Goal: Task Accomplishment & Management: Complete application form

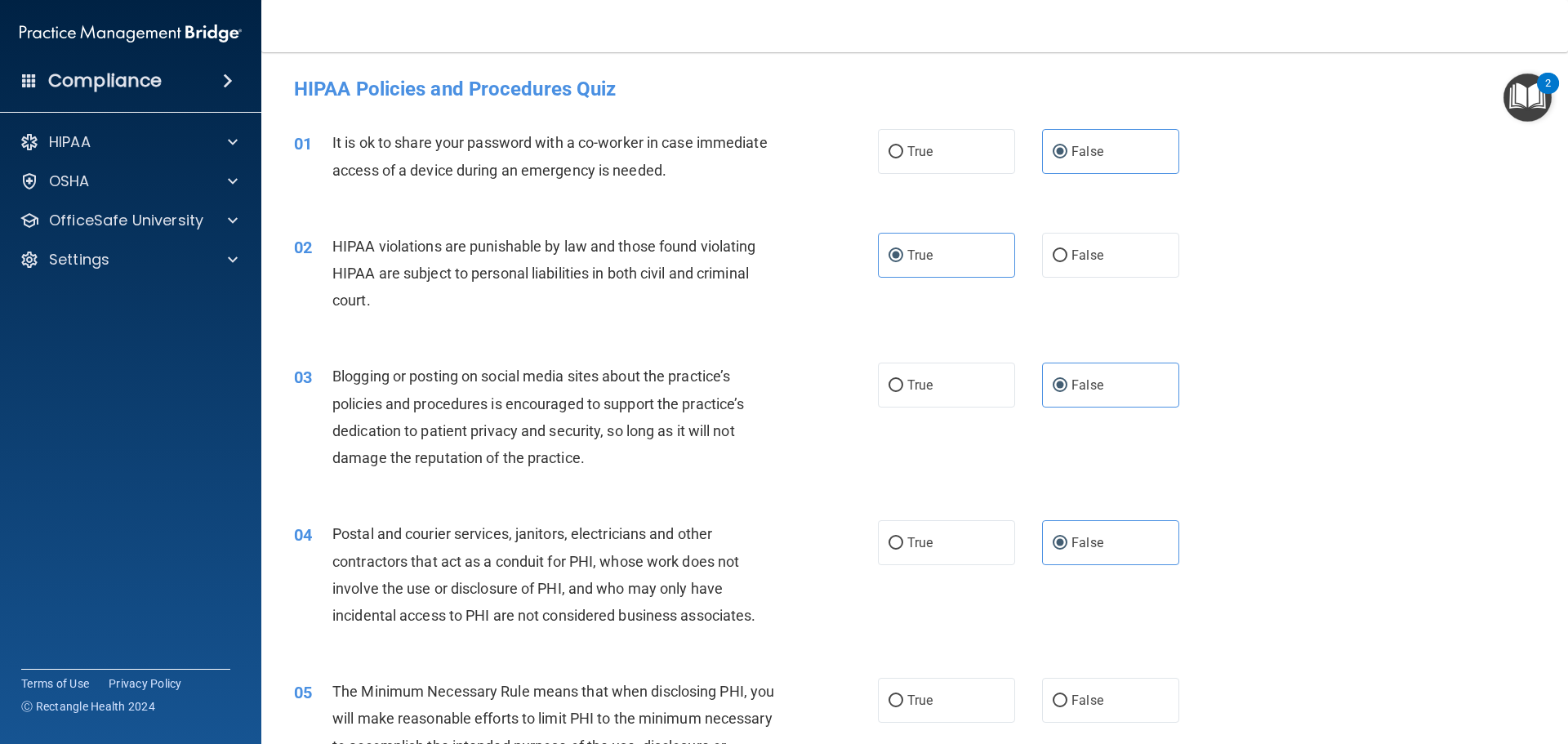
scroll to position [408, 0]
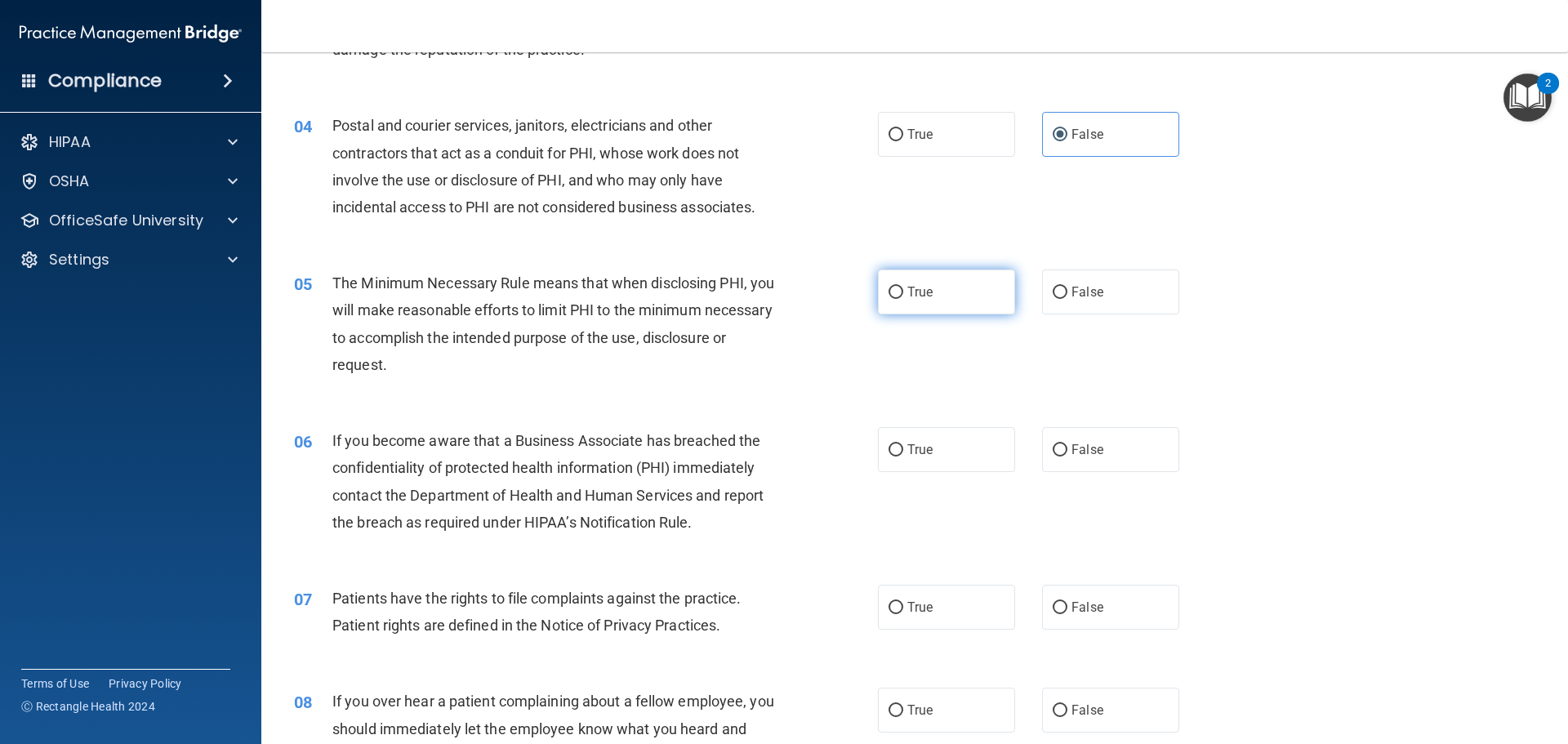
click at [935, 304] on label "True" at bounding box center [946, 292] width 137 height 45
click at [903, 299] on input "True" at bounding box center [896, 293] width 15 height 12
radio input "true"
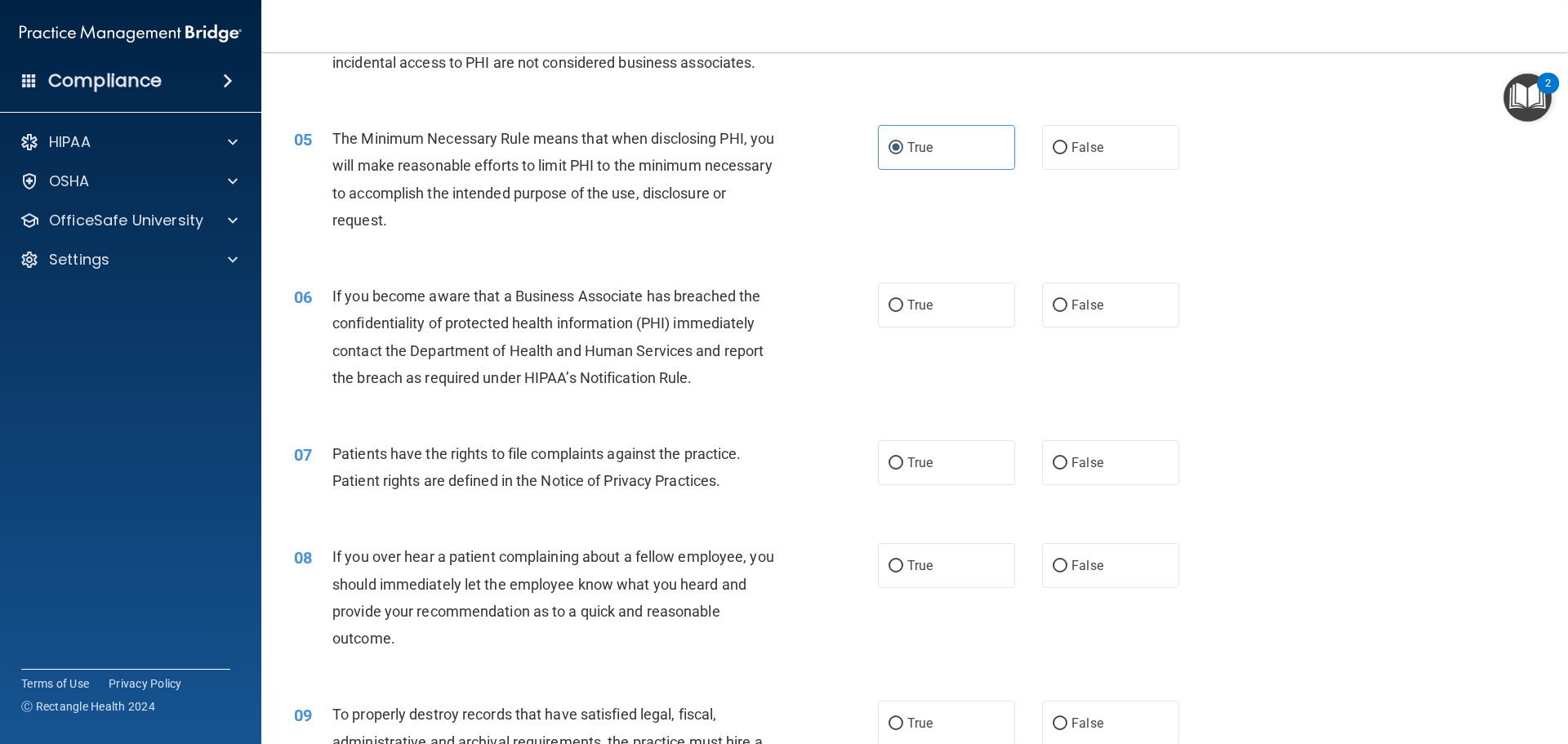
scroll to position [572, 0]
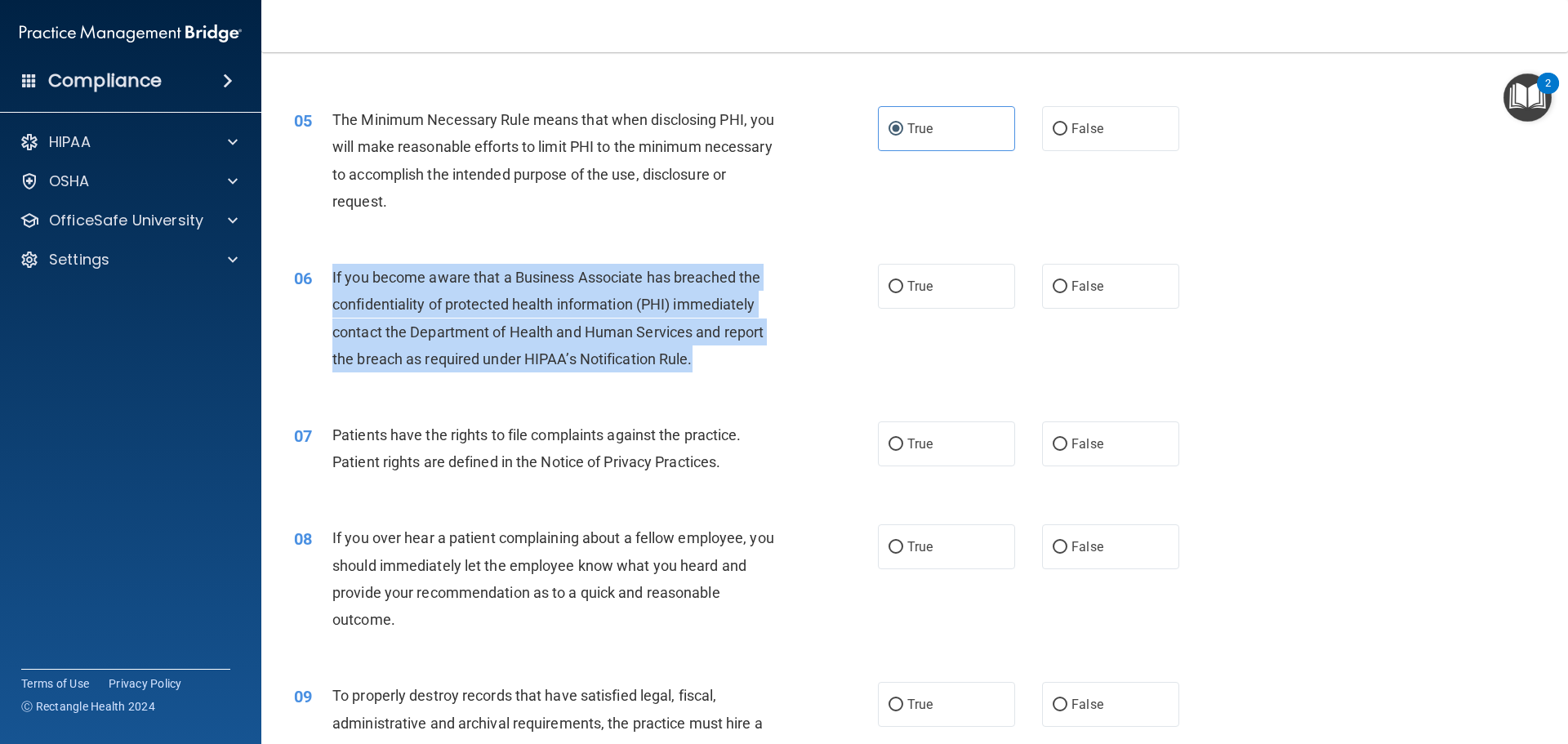
drag, startPoint x: 768, startPoint y: 358, endPoint x: 332, endPoint y: 283, distance: 442.4
click at [333, 283] on div "If you become aware that a Business Associate has breached the confidentiality …" at bounding box center [561, 318] width 457 height 109
copy span "If you become aware that a Business Associate has breached the confidentiality …"
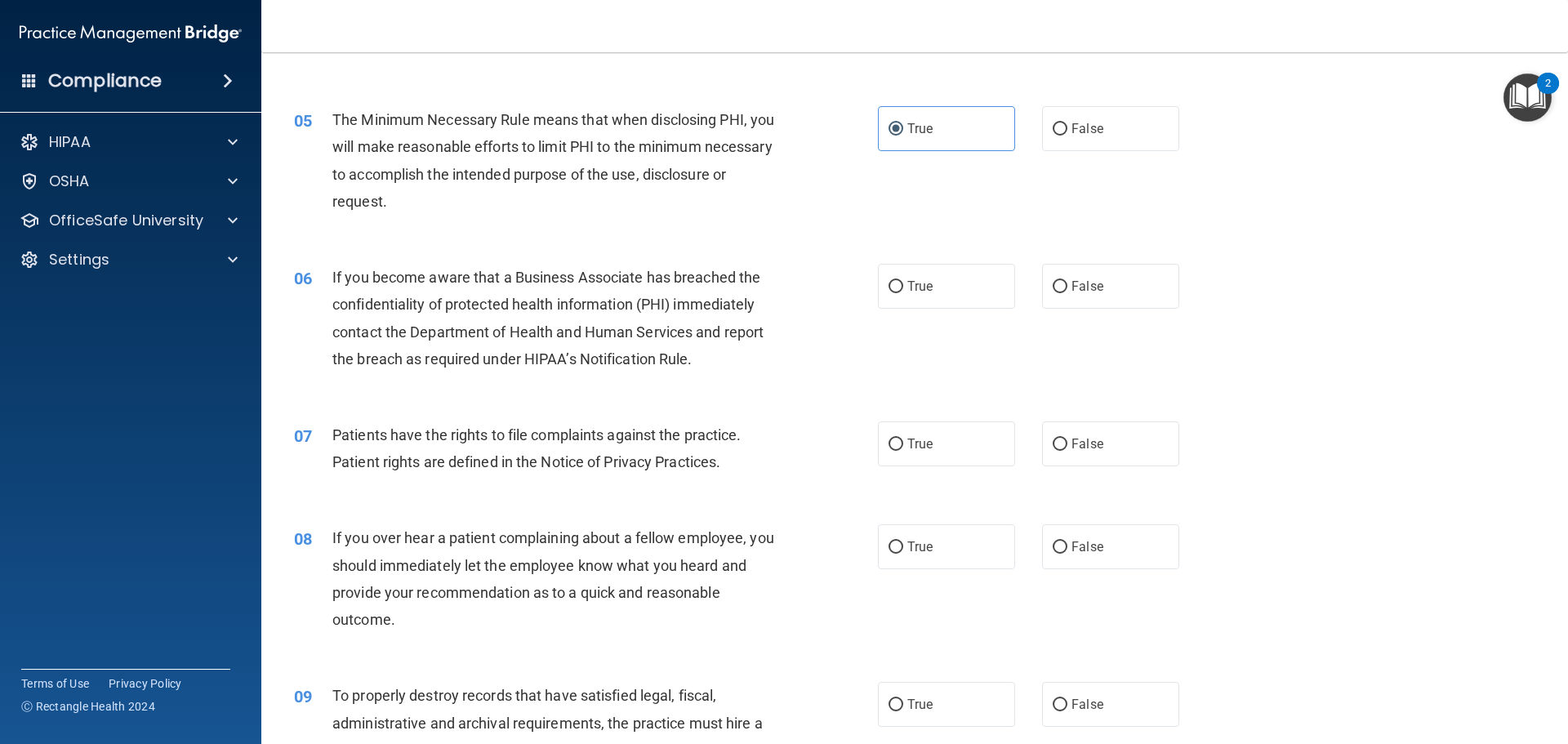
click at [1352, 248] on div "06 If you become aware that a Business Associate has breached the confidentiali…" at bounding box center [915, 322] width 1266 height 158
click at [922, 273] on label "True" at bounding box center [946, 286] width 137 height 45
click at [903, 281] on input "True" at bounding box center [896, 286] width 15 height 12
radio input "true"
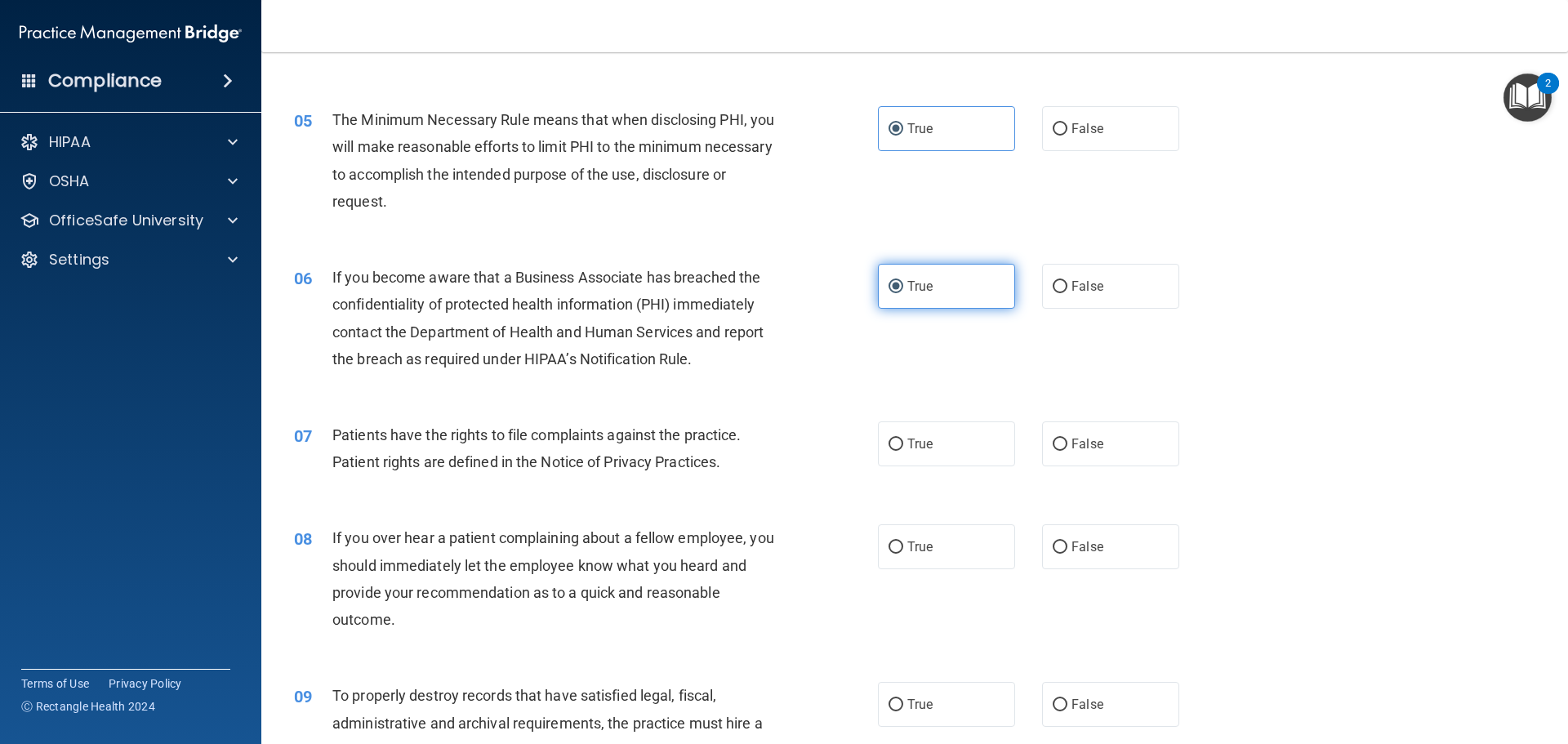
click at [922, 281] on span "True" at bounding box center [919, 286] width 25 height 16
click at [903, 281] on input "True" at bounding box center [896, 286] width 15 height 12
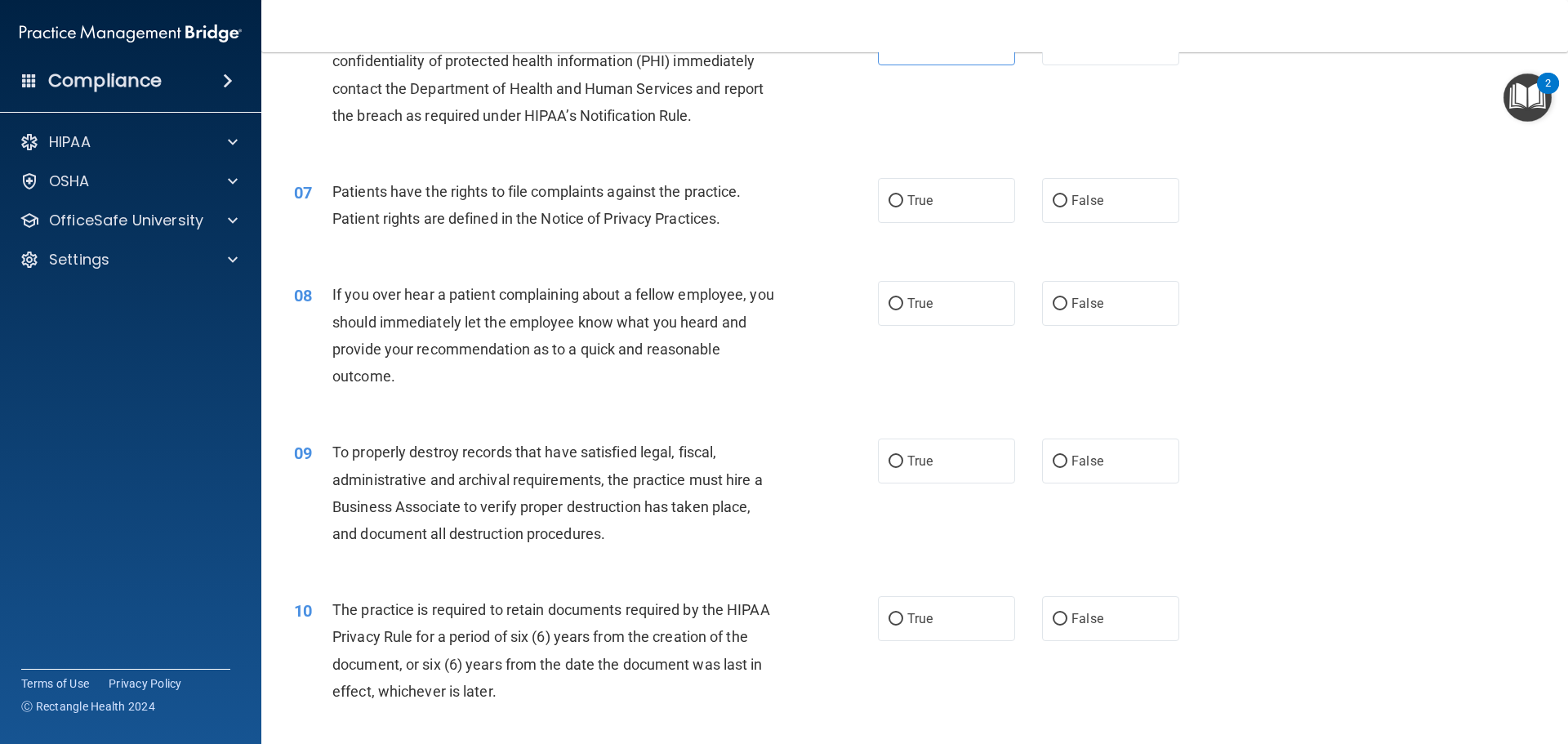
scroll to position [817, 0]
click at [898, 201] on label "True" at bounding box center [946, 199] width 137 height 45
click at [898, 201] on input "True" at bounding box center [896, 200] width 15 height 12
radio input "true"
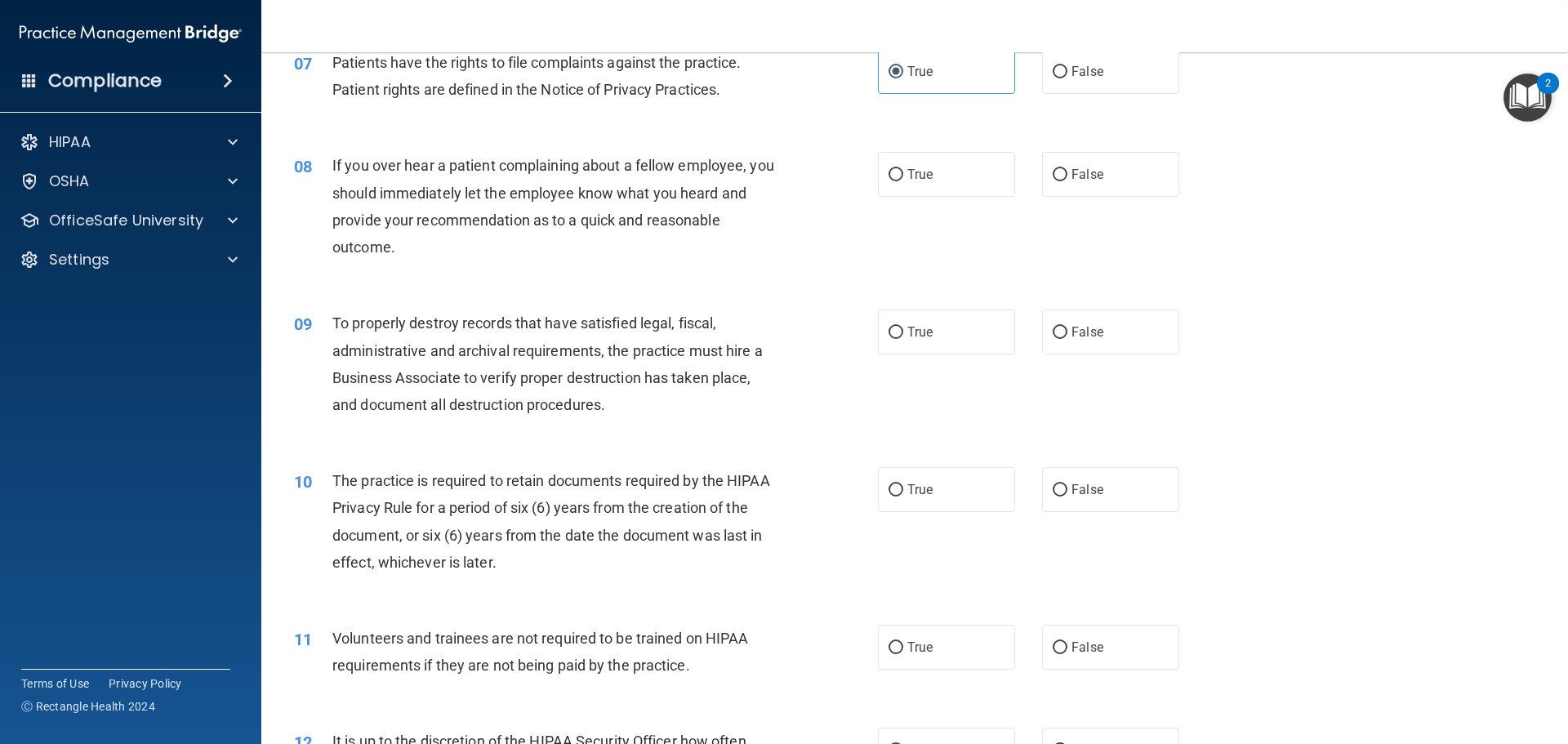
scroll to position [980, 0]
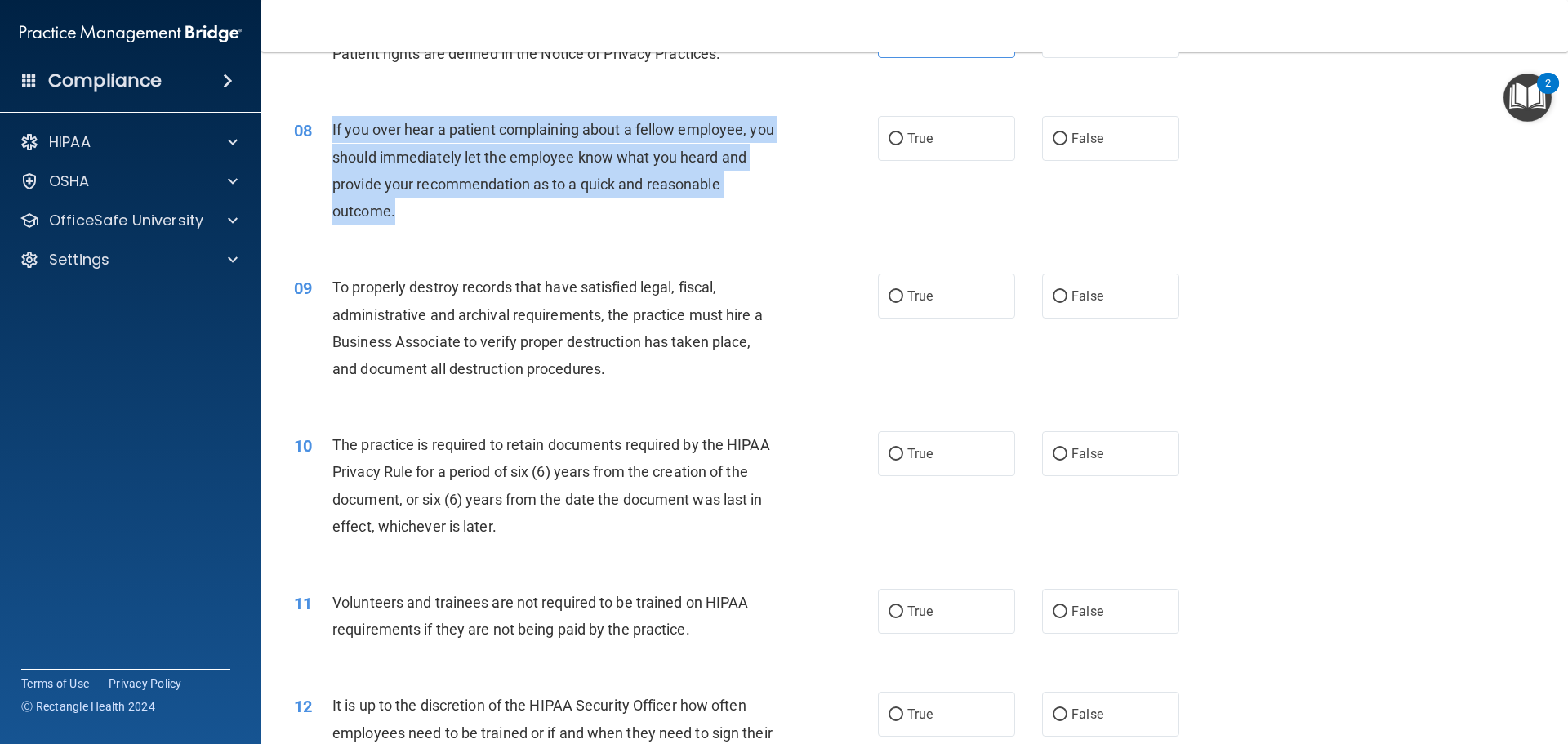
drag, startPoint x: 493, startPoint y: 216, endPoint x: 324, endPoint y: 136, distance: 187.0
click at [324, 136] on div "08 If you over hear a patient complaining about a fellow employee, you should i…" at bounding box center [585, 173] width 633 height 117
copy div "If you over hear a patient complaining about a fellow employee, you should imme…"
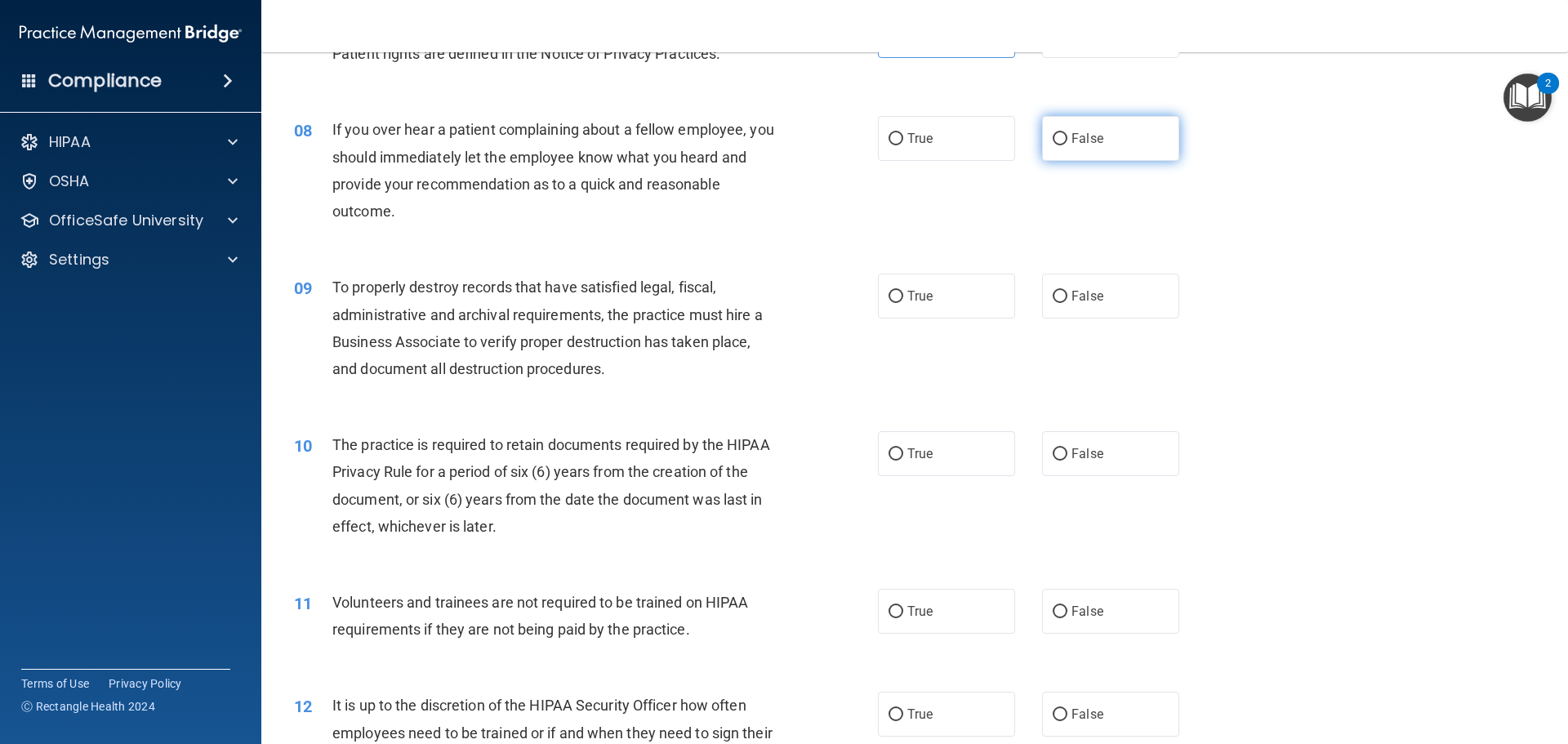
click at [1096, 124] on label "False" at bounding box center [1110, 138] width 137 height 45
click at [1067, 133] on input "False" at bounding box center [1060, 139] width 15 height 12
radio input "true"
click at [742, 201] on div "If you over hear a patient complaining about a fellow employee, you should imme…" at bounding box center [561, 170] width 457 height 109
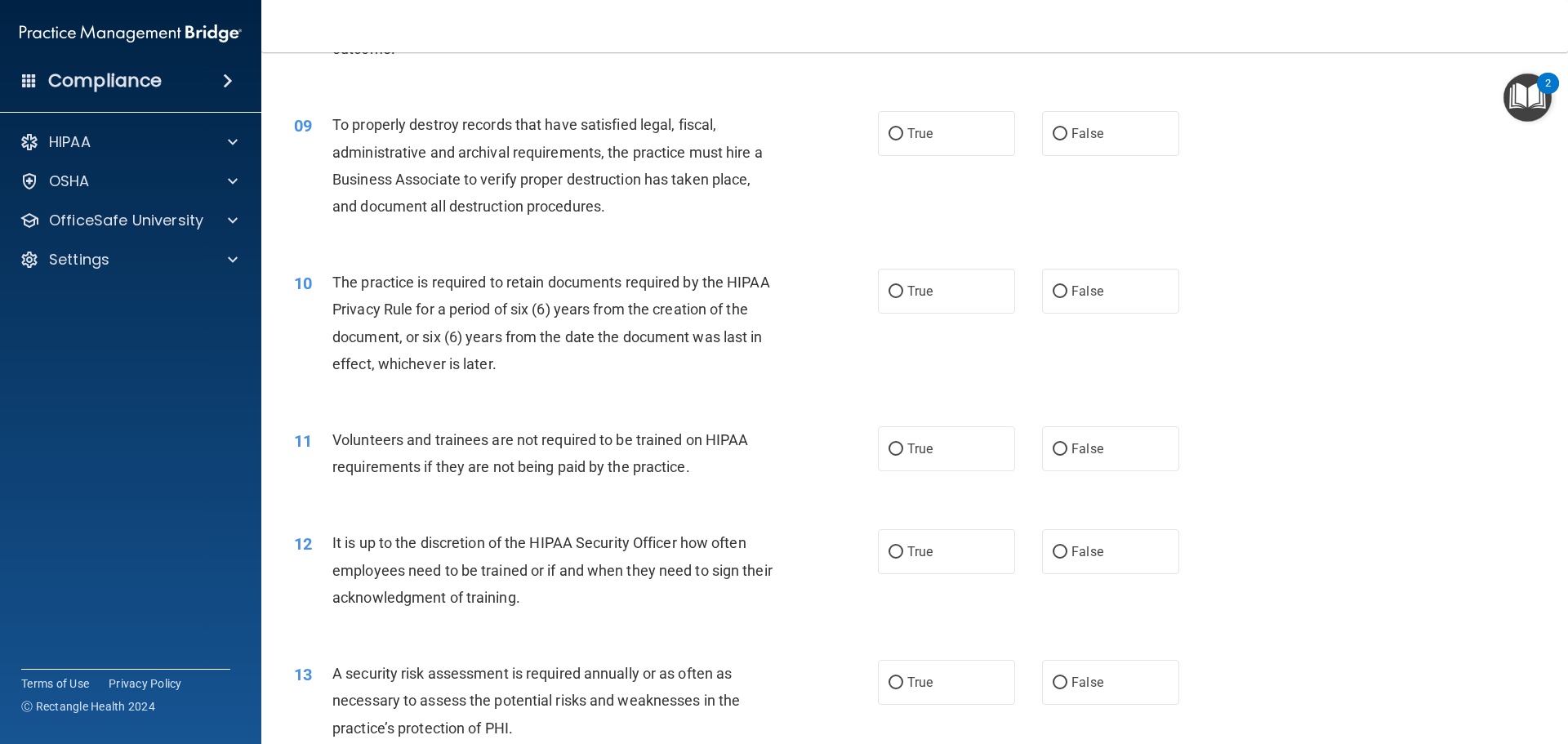
scroll to position [1144, 0]
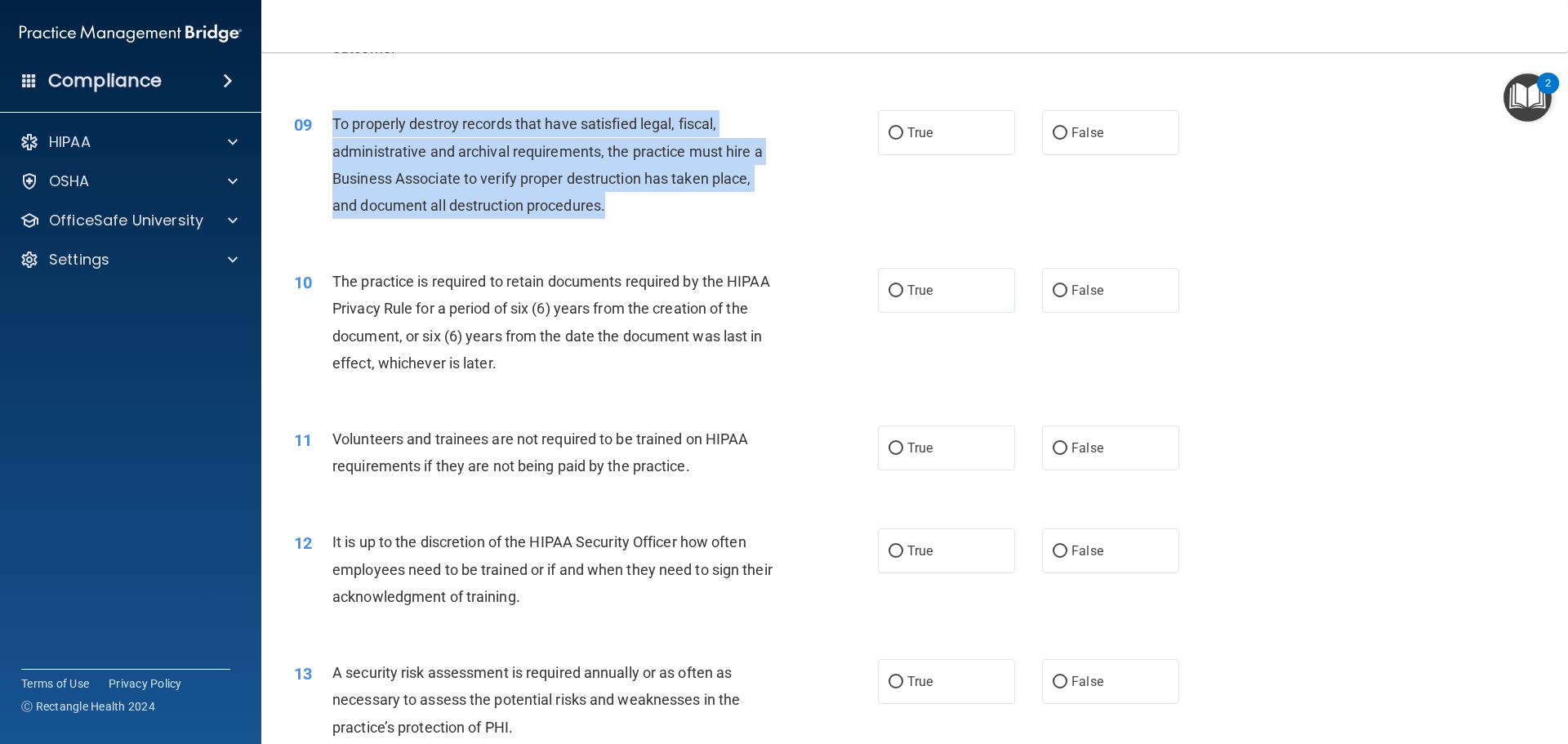
drag, startPoint x: 669, startPoint y: 204, endPoint x: 333, endPoint y: 127, distance: 344.7
click at [333, 127] on div "To properly destroy records that have satisfied legal, fiscal, administrative a…" at bounding box center [561, 164] width 457 height 109
copy span "To properly destroy records that have satisfied legal, fiscal, administrative a…"
click at [829, 166] on div "09 To properly destroy records that have satisfied legal, fiscal, administrativ…" at bounding box center [585, 168] width 633 height 117
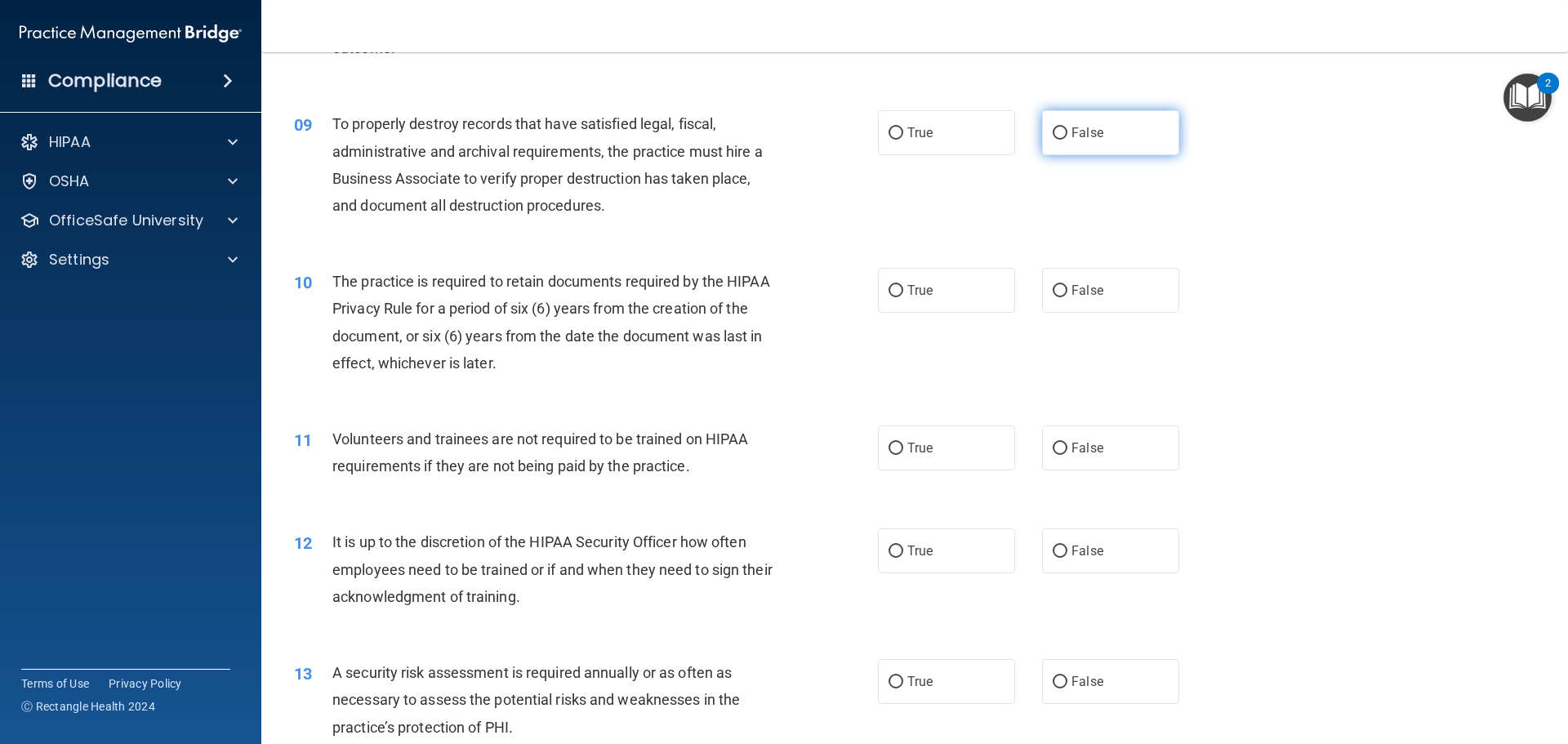
click at [1128, 124] on label "False" at bounding box center [1110, 132] width 137 height 45
click at [1067, 128] on input "False" at bounding box center [1060, 133] width 15 height 12
radio input "true"
click at [791, 263] on div "10 The practice is required to retain documents required by the HIPAA Privacy R…" at bounding box center [915, 325] width 1266 height 158
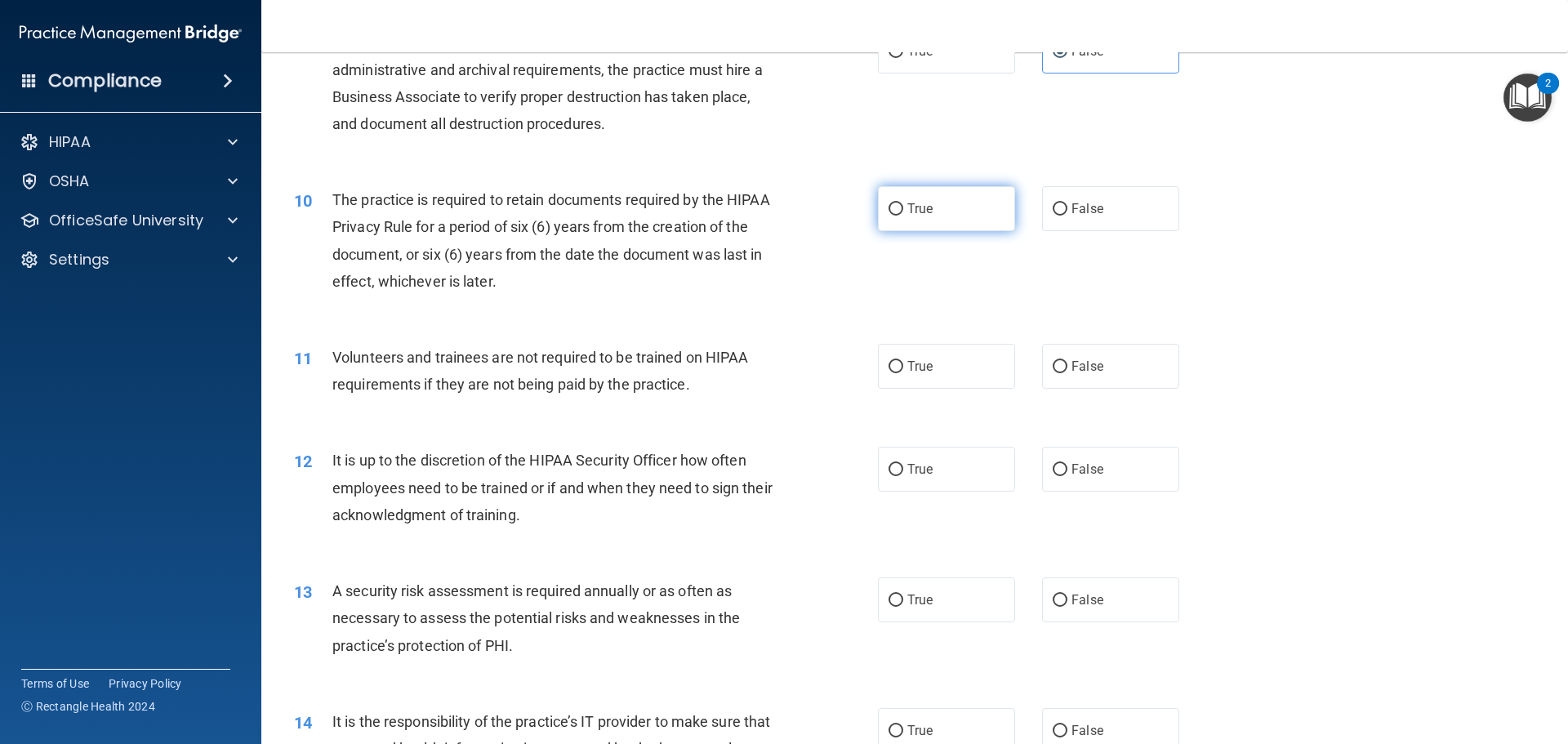
click at [902, 200] on label "True" at bounding box center [946, 209] width 137 height 45
click at [902, 203] on input "True" at bounding box center [896, 209] width 15 height 12
radio input "true"
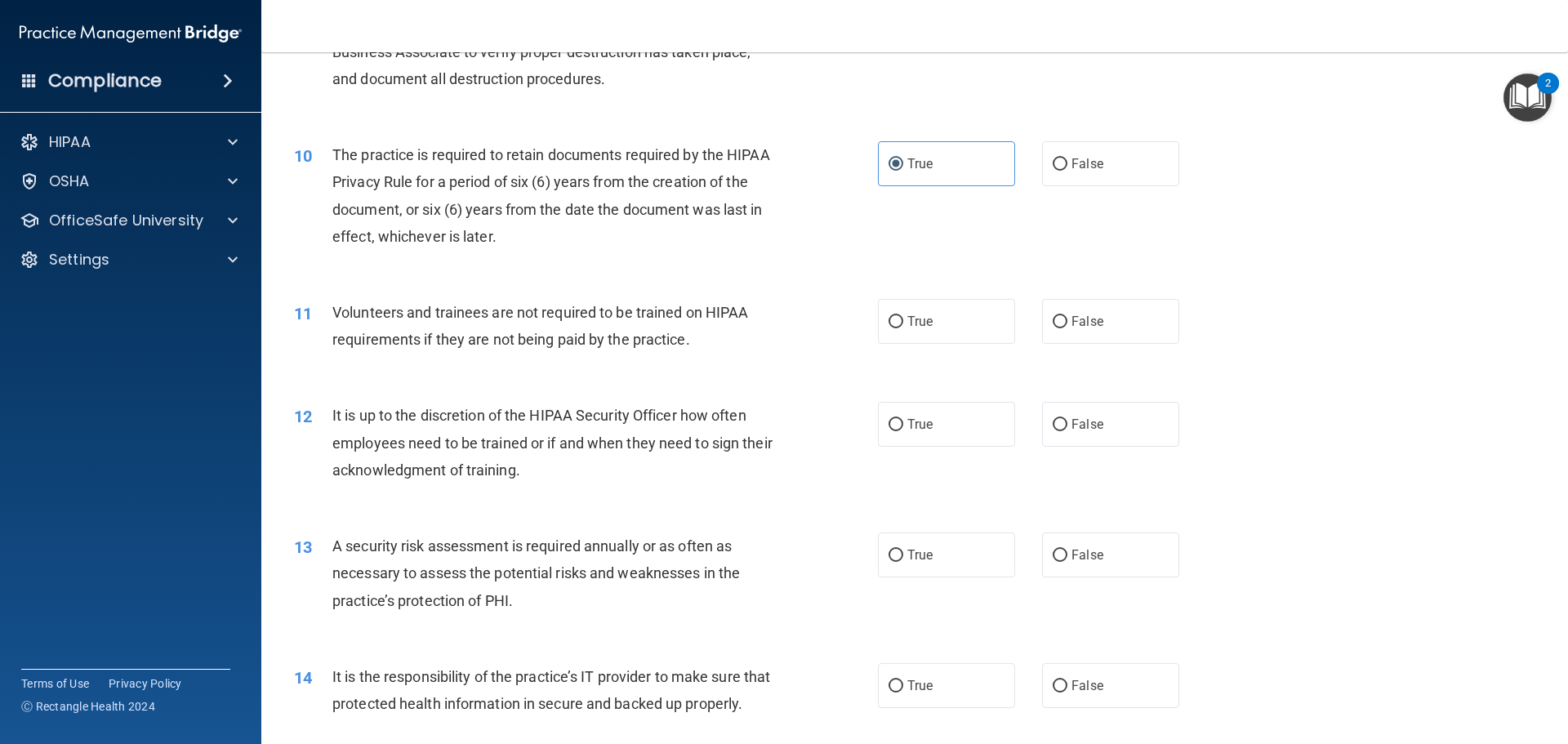
scroll to position [1307, 0]
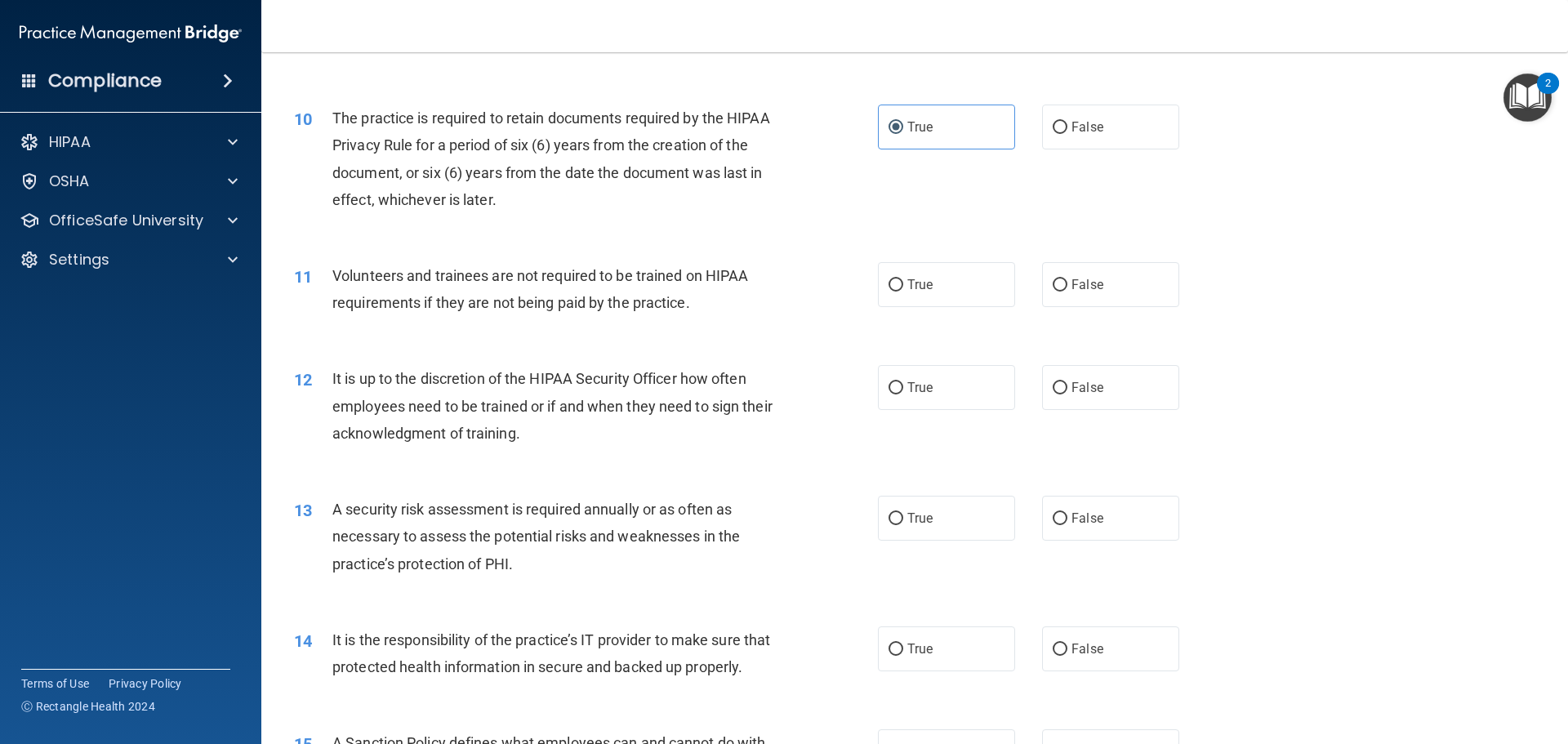
click at [808, 248] on div "11 Volunteers and trainees are not required to be trained on HIPAA requirements…" at bounding box center [915, 293] width 1266 height 103
click at [1071, 288] on span "False" at bounding box center [1087, 284] width 32 height 16
click at [1067, 288] on input "False" at bounding box center [1060, 285] width 15 height 12
radio input "true"
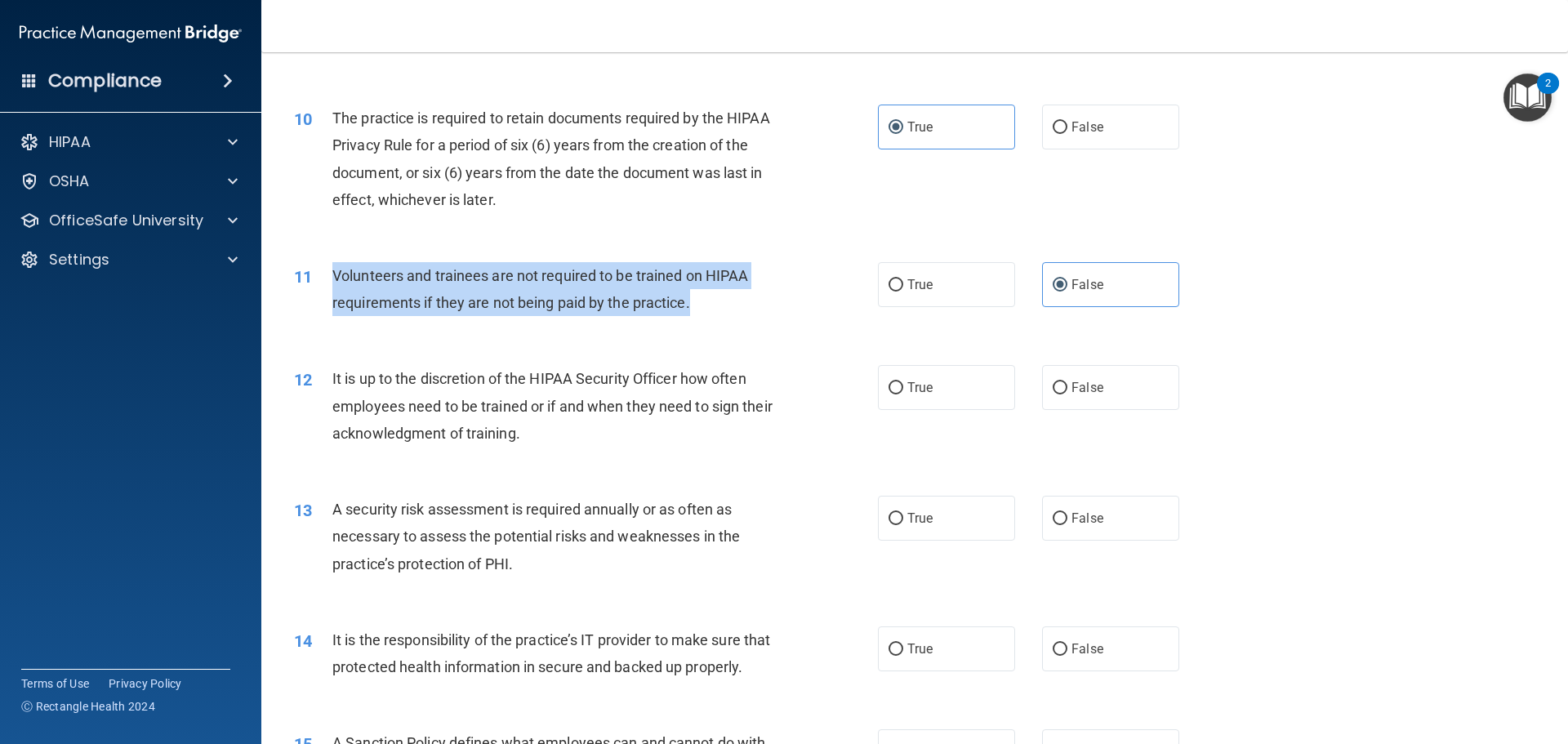
drag, startPoint x: 749, startPoint y: 295, endPoint x: 333, endPoint y: 282, distance: 416.2
click at [333, 282] on div "Volunteers and trainees are not required to be trained on HIPAA requirements if…" at bounding box center [561, 289] width 457 height 54
copy span "Volunteers and trainees are not required to be trained on HIPAA requirements if…"
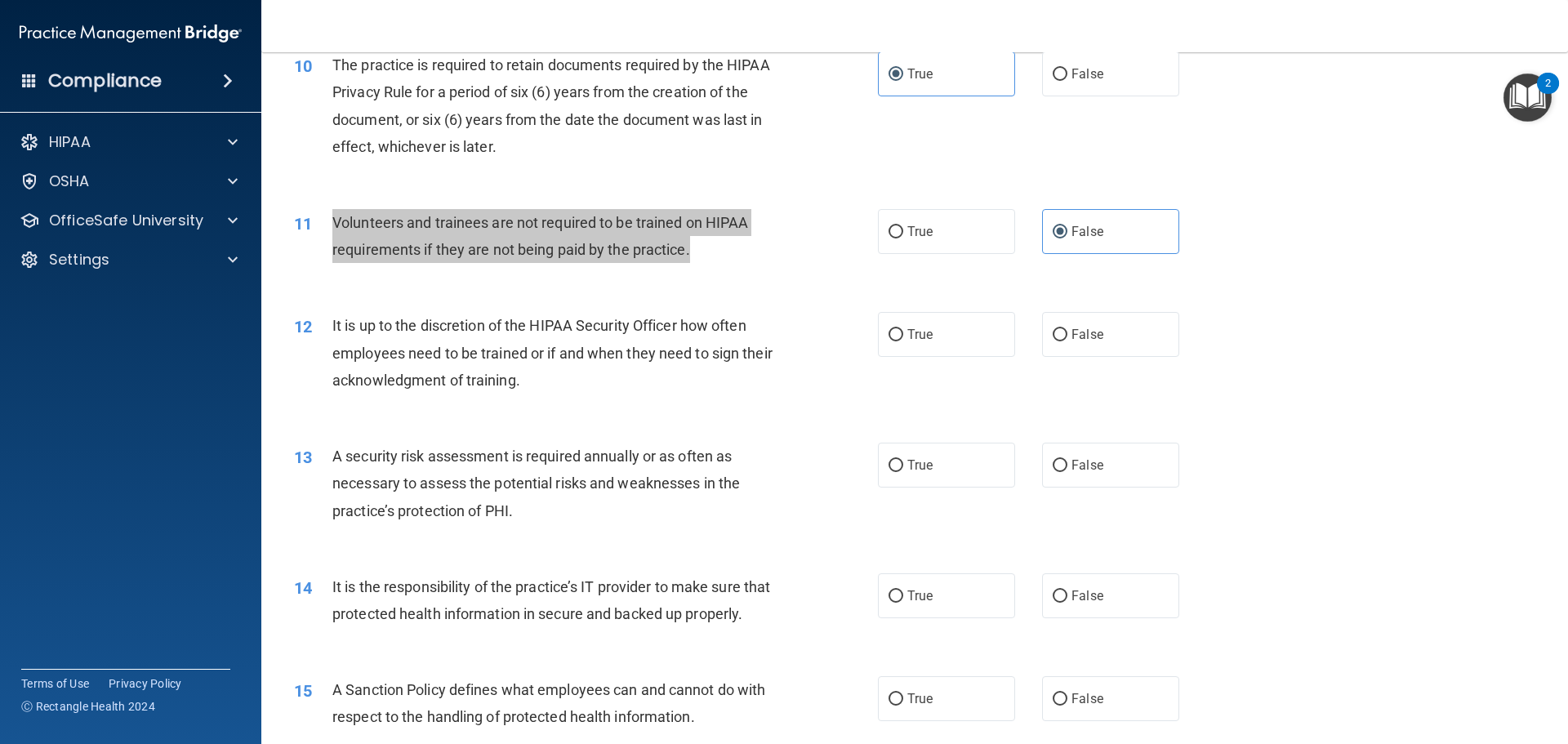
scroll to position [1388, 0]
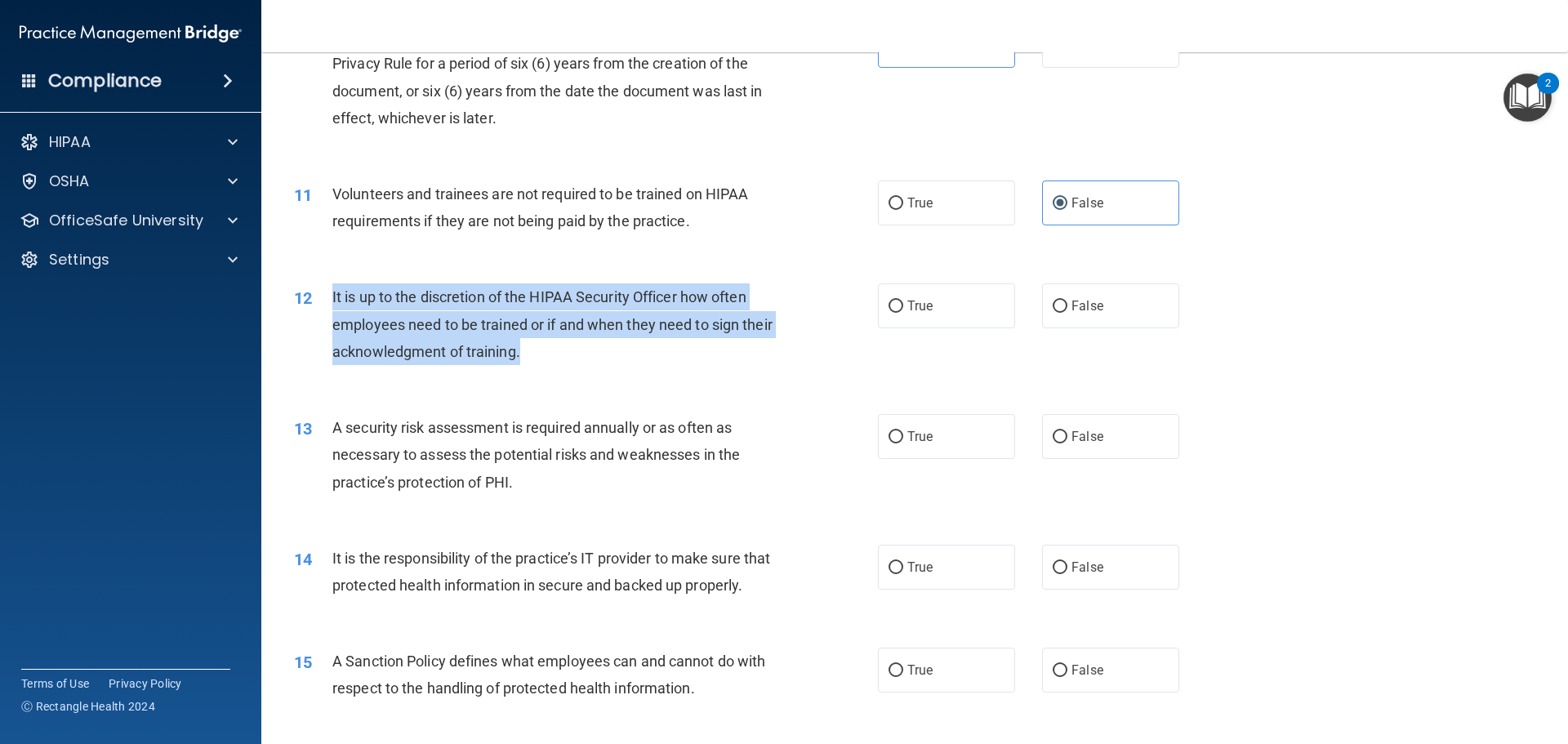
drag, startPoint x: 667, startPoint y: 357, endPoint x: 333, endPoint y: 307, distance: 337.7
click at [333, 307] on div "It is up to the discretion of the HIPAA Security Officer how often employees ne…" at bounding box center [561, 324] width 457 height 82
copy span "It is up to the discretion of the HIPAA Security Officer how often employees ne…"
click at [776, 307] on div "It is up to the discretion of the HIPAA Security Officer how often employees ne…" at bounding box center [561, 324] width 457 height 82
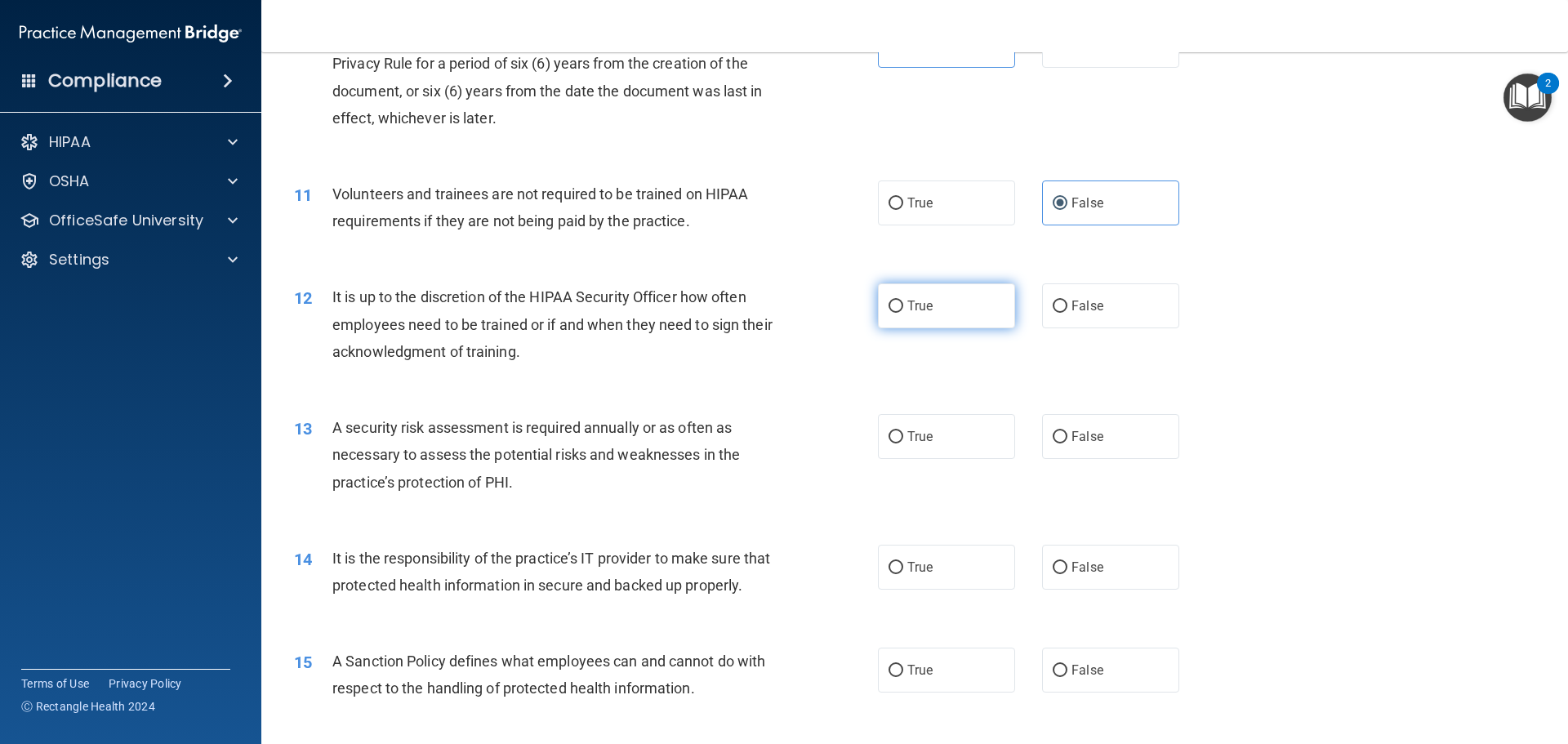
click at [909, 316] on label "True" at bounding box center [946, 306] width 137 height 45
click at [903, 313] on input "True" at bounding box center [896, 306] width 15 height 12
radio input "true"
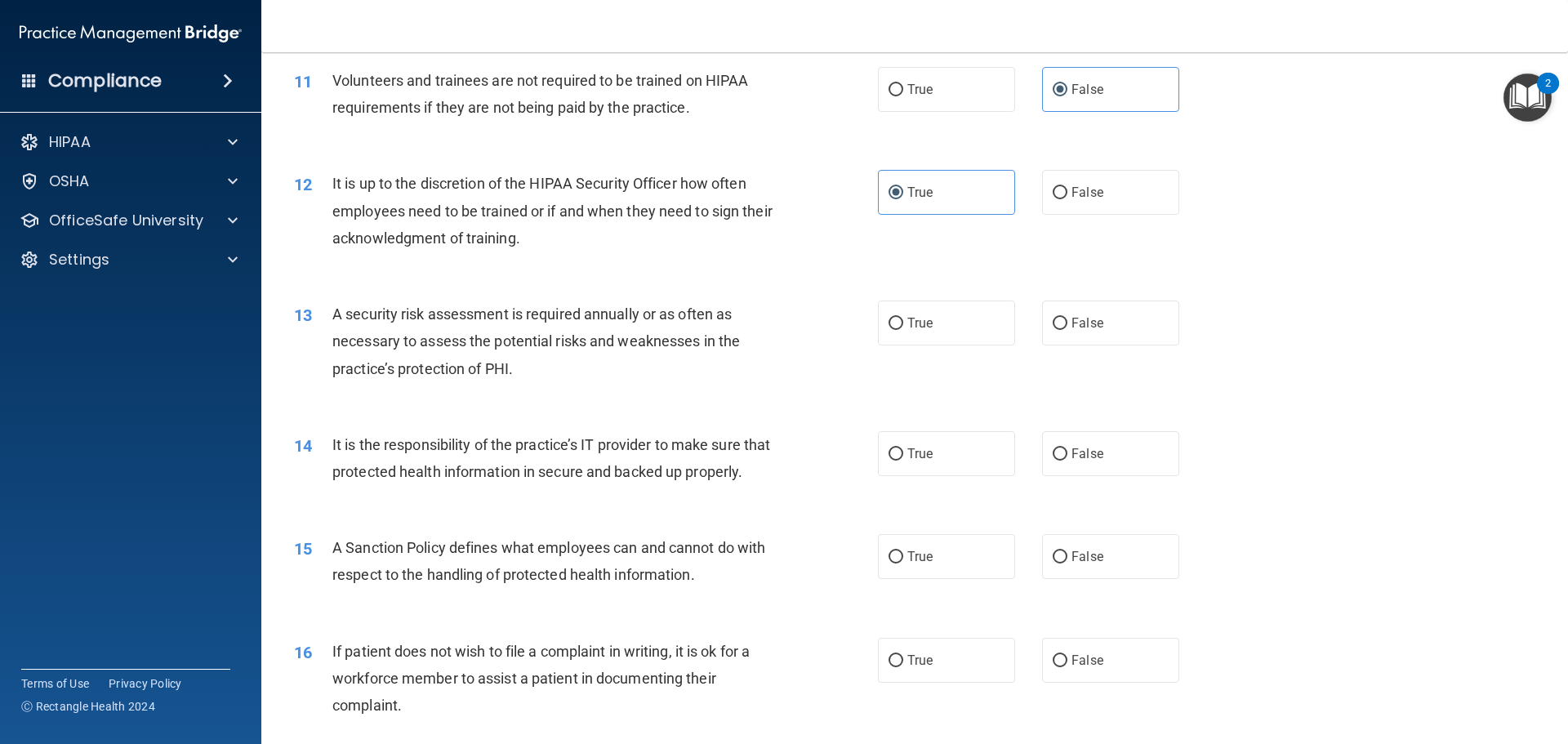
scroll to position [1552, 0]
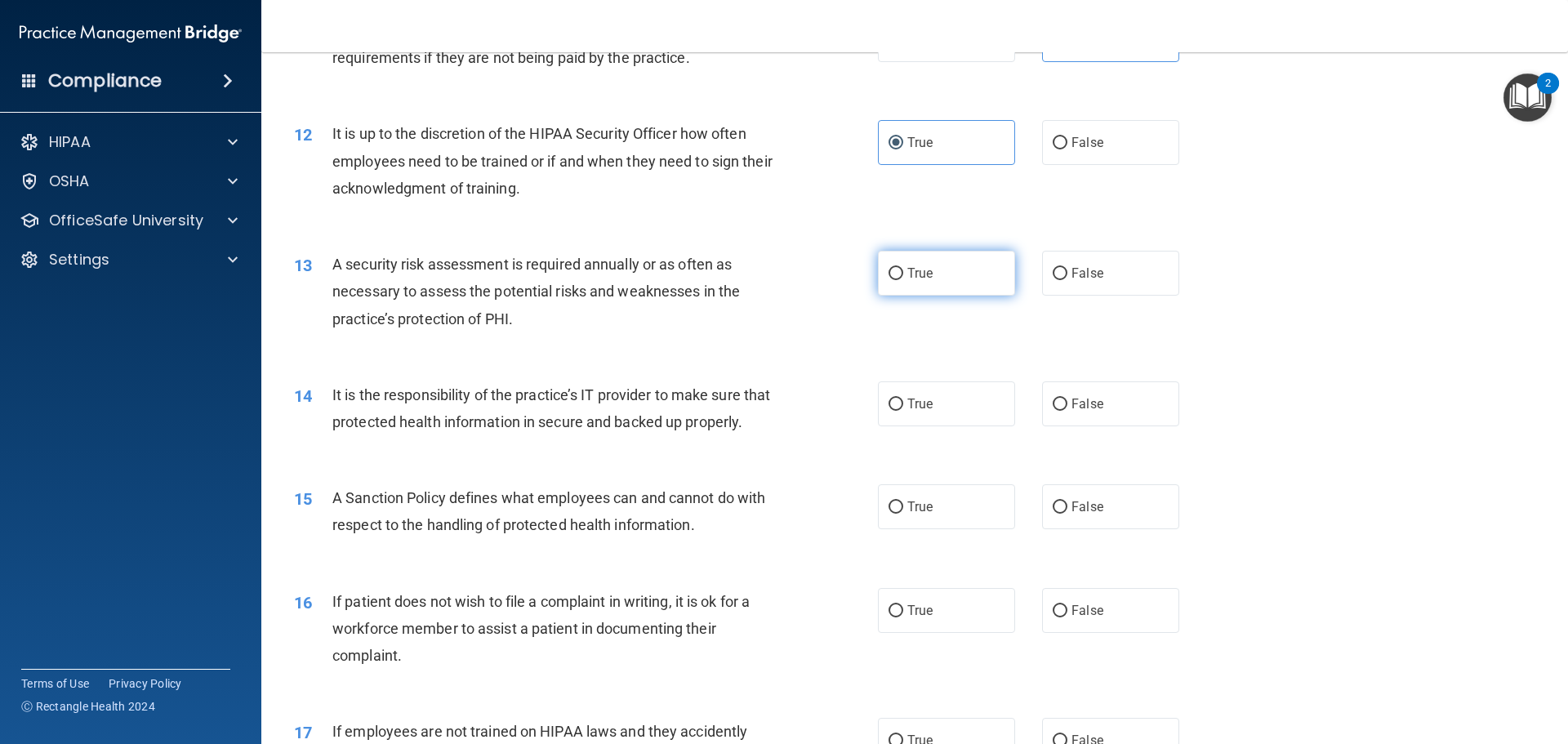
click at [914, 281] on span "True" at bounding box center [919, 273] width 25 height 16
click at [903, 281] on input "True" at bounding box center [896, 273] width 15 height 12
radio input "true"
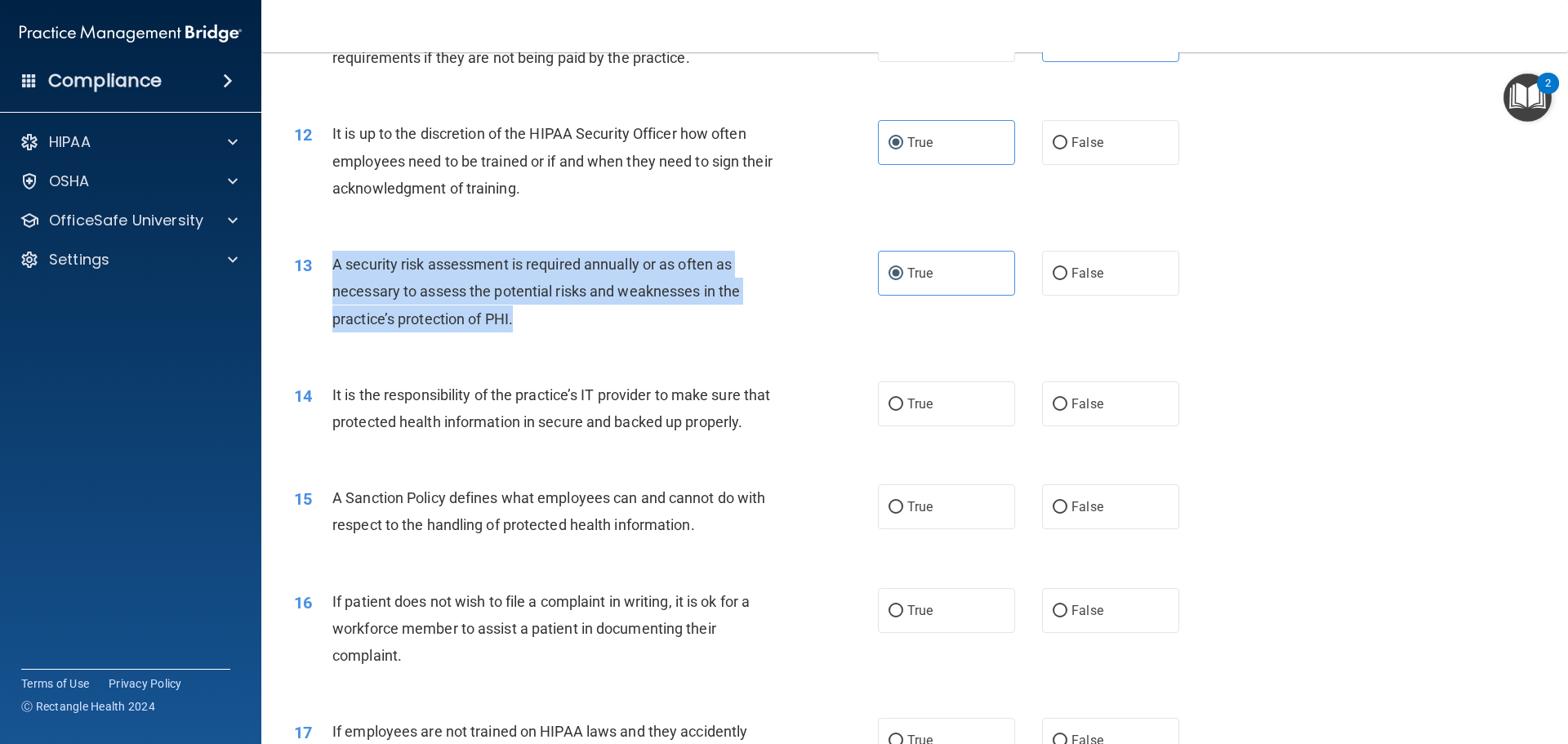
drag, startPoint x: 636, startPoint y: 333, endPoint x: 334, endPoint y: 260, distance: 310.7
click at [334, 260] on div "13 A security risk assessment is required annually or as often as necessary to …" at bounding box center [585, 296] width 633 height 90
copy span "A security risk assessment is required annually or as often as necessary to ass…"
click at [810, 294] on div "13 A security risk assessment is required annually or as often as necessary to …" at bounding box center [585, 296] width 633 height 90
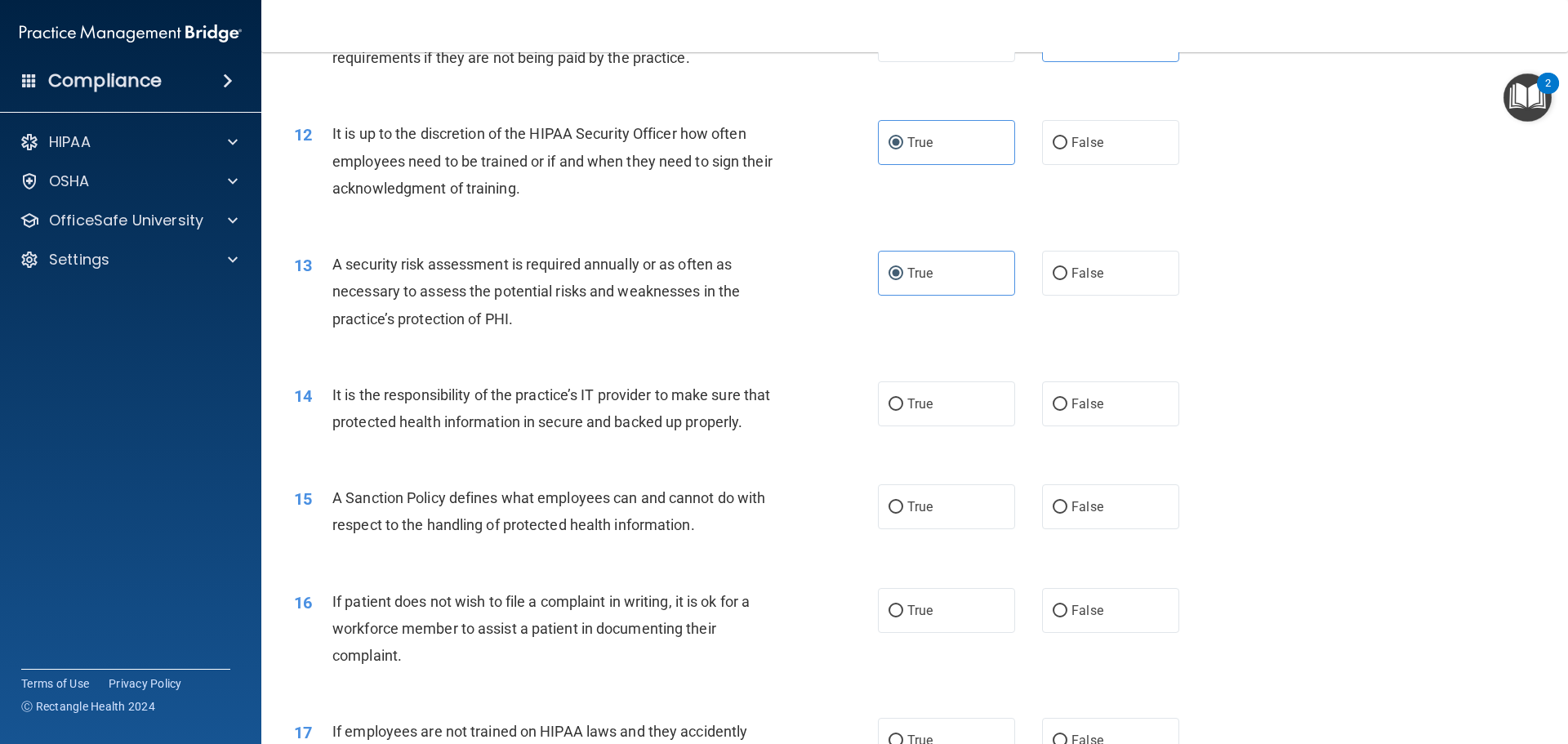
scroll to position [1633, 0]
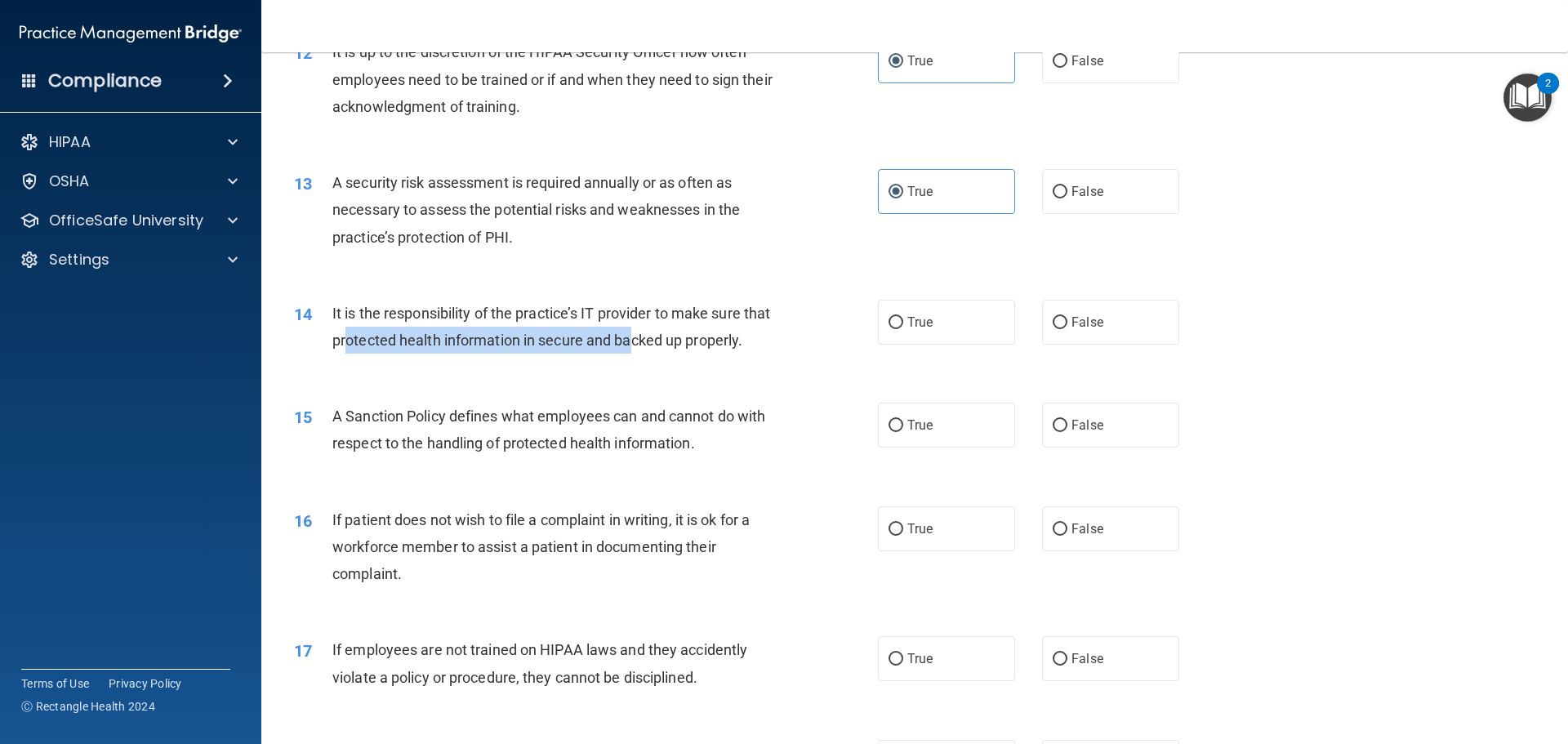
drag, startPoint x: 657, startPoint y: 353, endPoint x: 408, endPoint y: 352, distance: 249.0
click at [391, 352] on div "It is the responsibility of the practice’s IT provider to make sure that protec…" at bounding box center [561, 327] width 457 height 54
click at [409, 352] on div "It is the responsibility of the practice’s IT provider to make sure that protec…" at bounding box center [561, 327] width 457 height 54
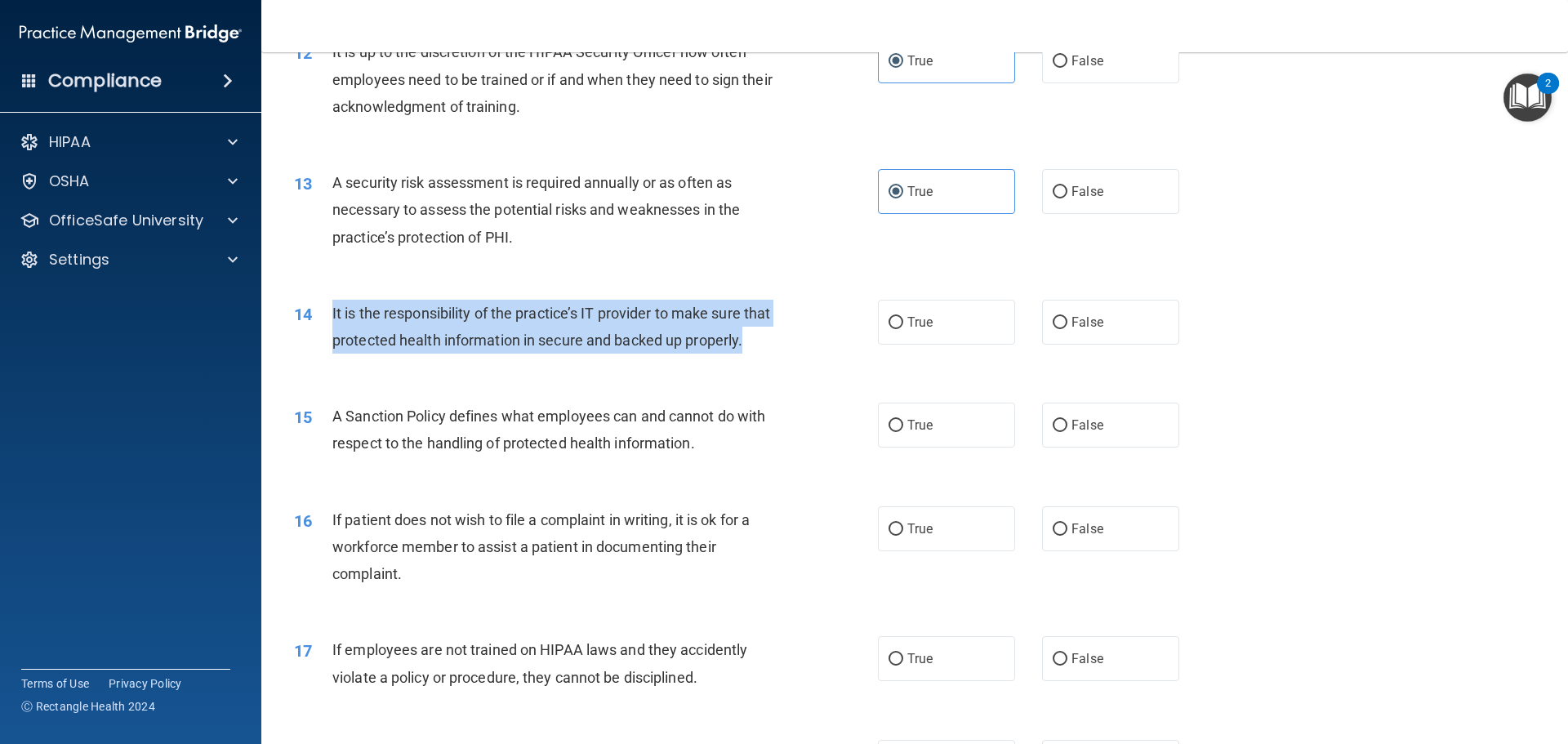
drag, startPoint x: 406, startPoint y: 363, endPoint x: 326, endPoint y: 313, distance: 94.3
click at [326, 313] on div "14 It is the responsibility of the practice’s IT provider to make sure that pro…" at bounding box center [585, 331] width 633 height 62
copy div "It is the responsibility of the practice’s IT provider to make sure that protec…"
click at [888, 324] on input "True" at bounding box center [896, 323] width 15 height 12
radio input "true"
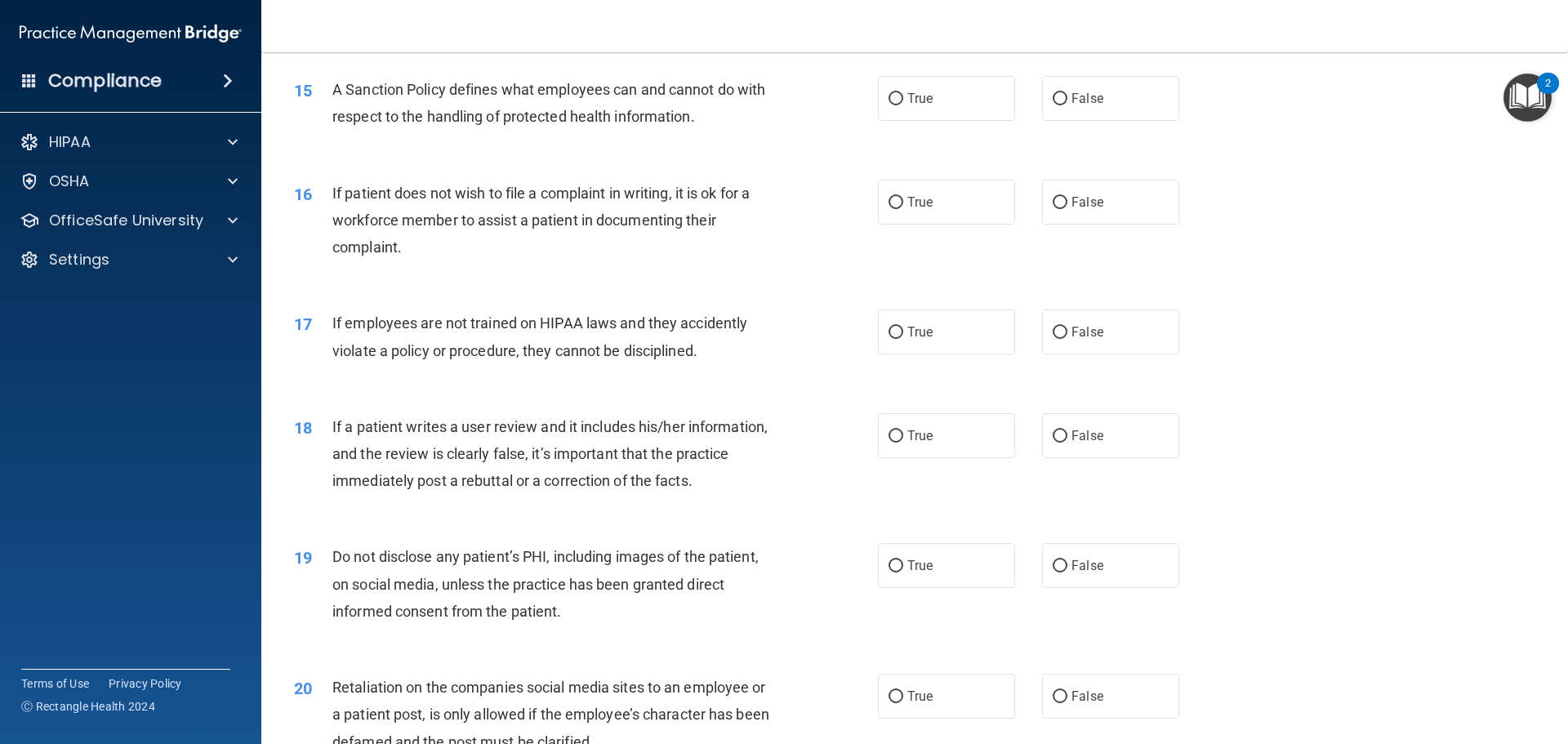
click at [825, 319] on div "17 If employees are not trained on HIPAA laws and they accidently violate a pol…" at bounding box center [915, 340] width 1266 height 103
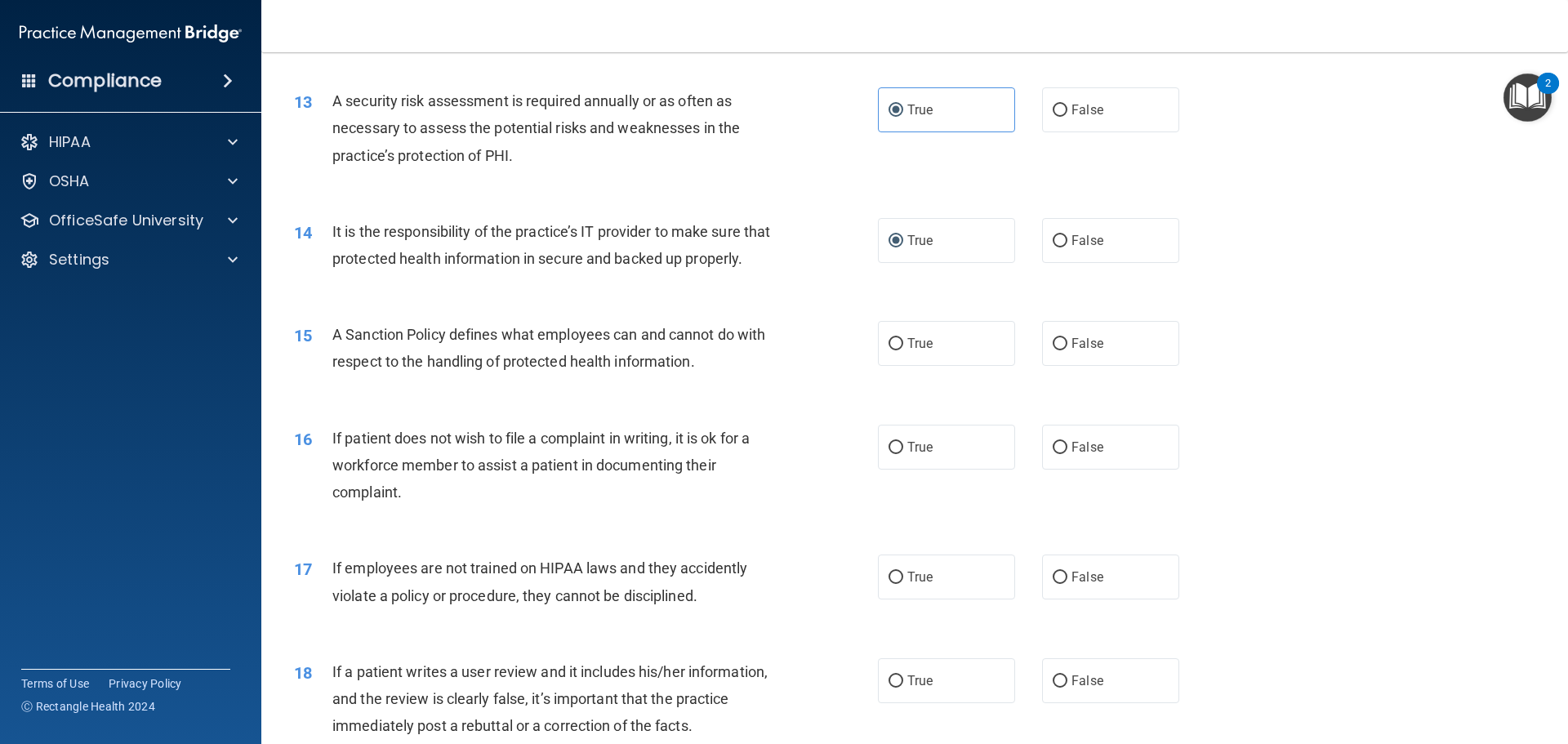
scroll to position [1797, 0]
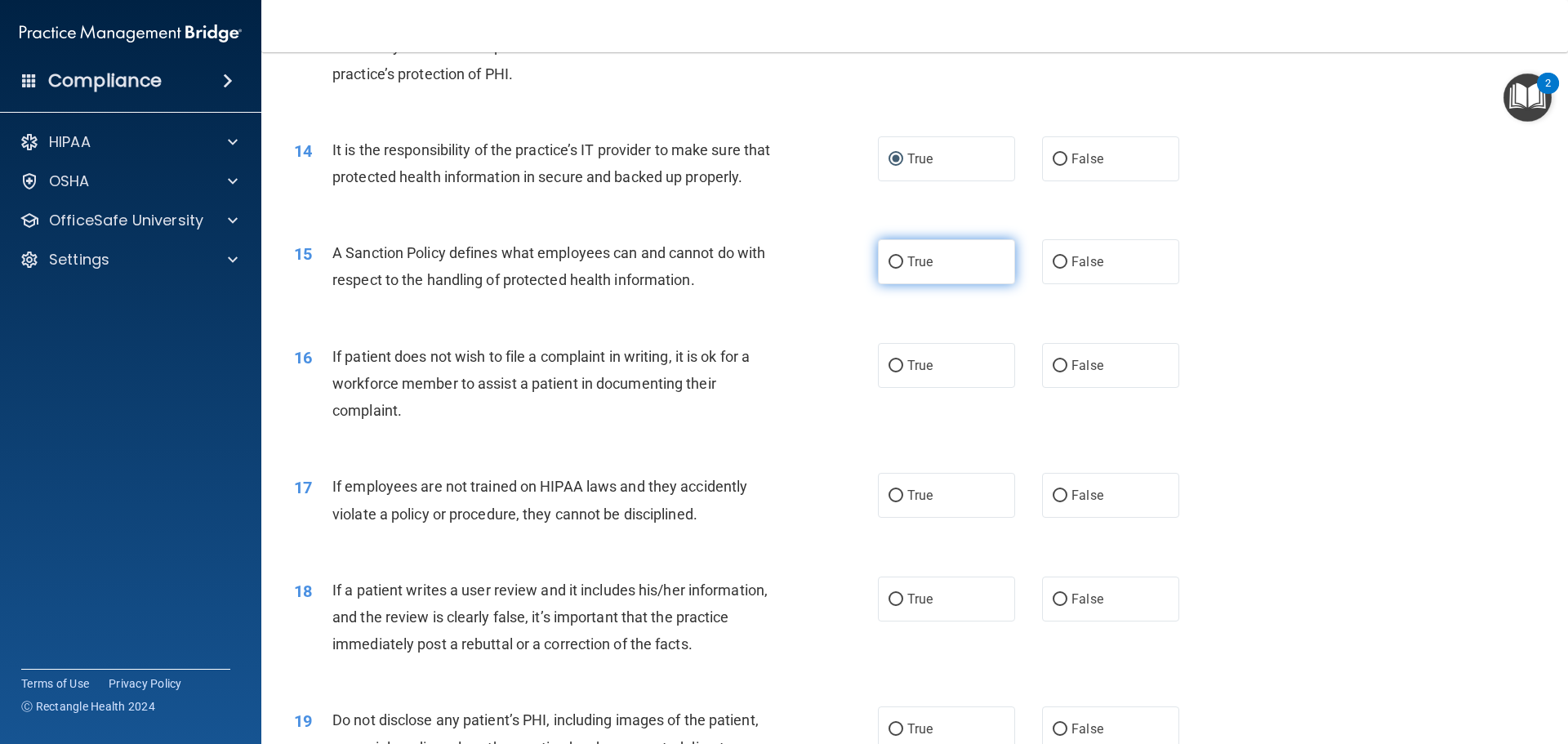
click at [907, 284] on label "True" at bounding box center [946, 262] width 137 height 45
click at [903, 269] on input "True" at bounding box center [896, 262] width 15 height 12
radio input "true"
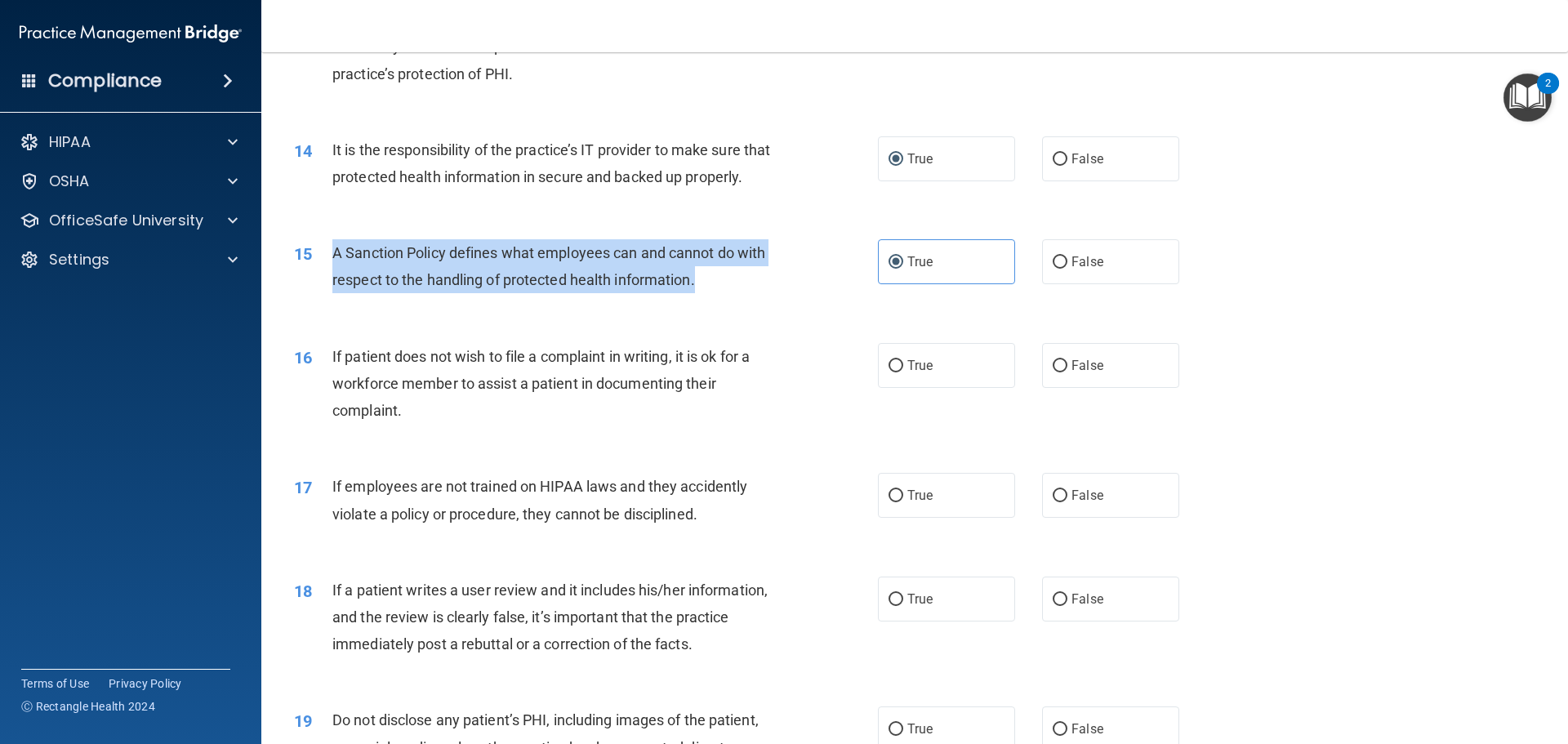
drag, startPoint x: 731, startPoint y: 316, endPoint x: 315, endPoint y: 279, distance: 417.6
click at [315, 279] on div "15 A Sanction Policy defines what employees can and cannot do with respect to t…" at bounding box center [585, 270] width 633 height 62
copy div "A Sanction Policy defines what employees can and cannot do with respect to the …"
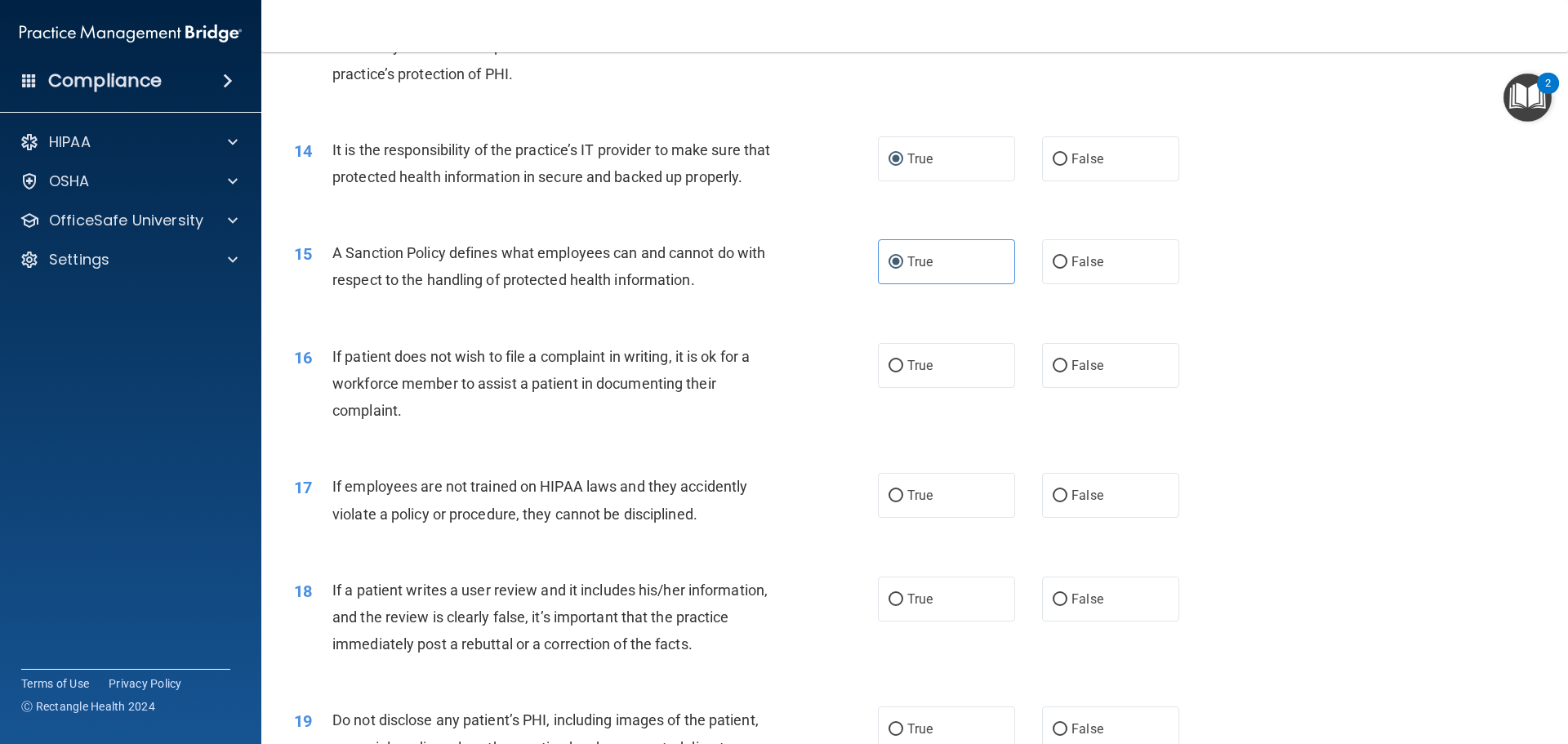
click at [781, 352] on div "16 If patient does not wish to file a complaint in writing, it is ok for a work…" at bounding box center [915, 388] width 1266 height 131
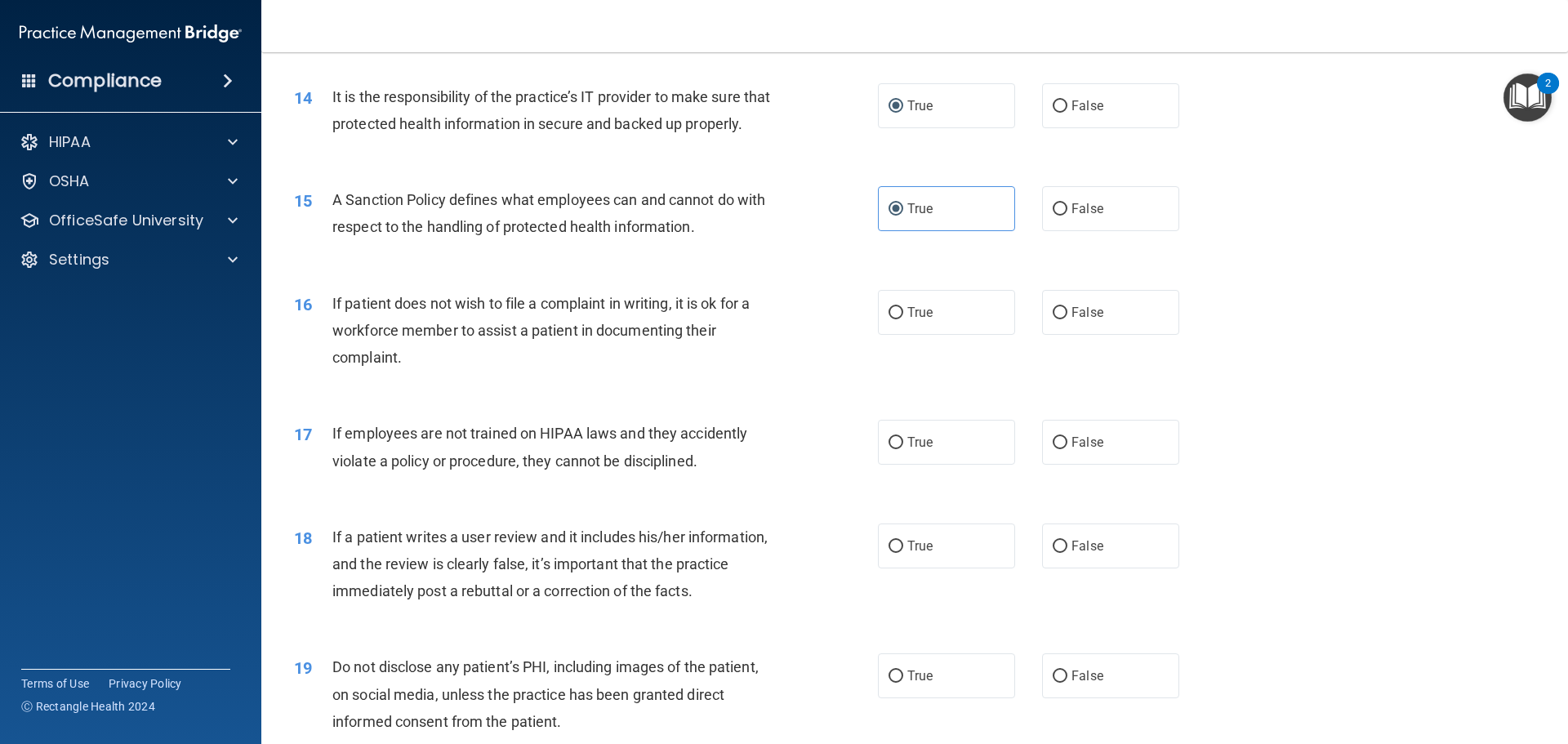
scroll to position [1879, 0]
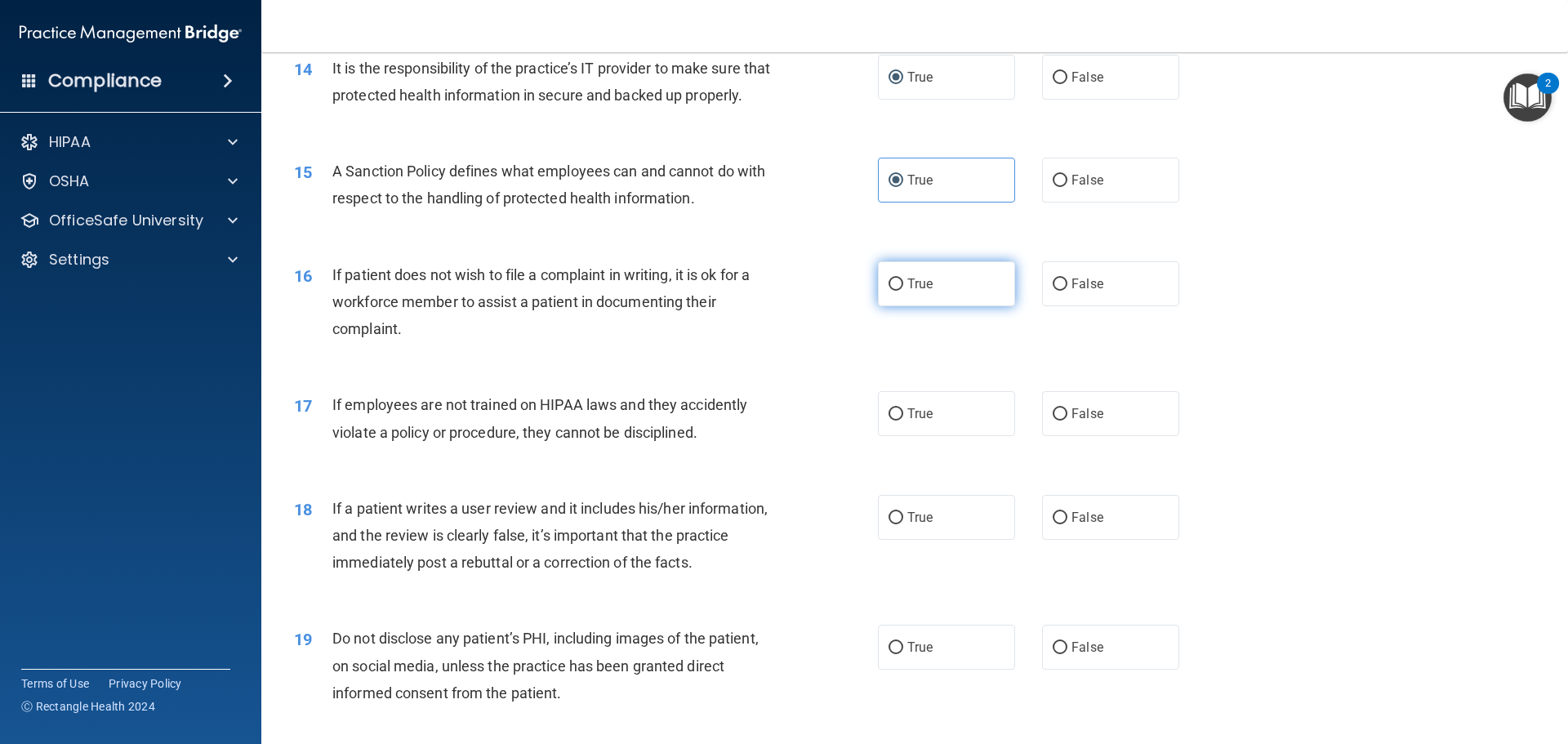
click at [894, 307] on label "True" at bounding box center [946, 283] width 137 height 45
click at [894, 291] on input "True" at bounding box center [896, 284] width 15 height 12
radio input "true"
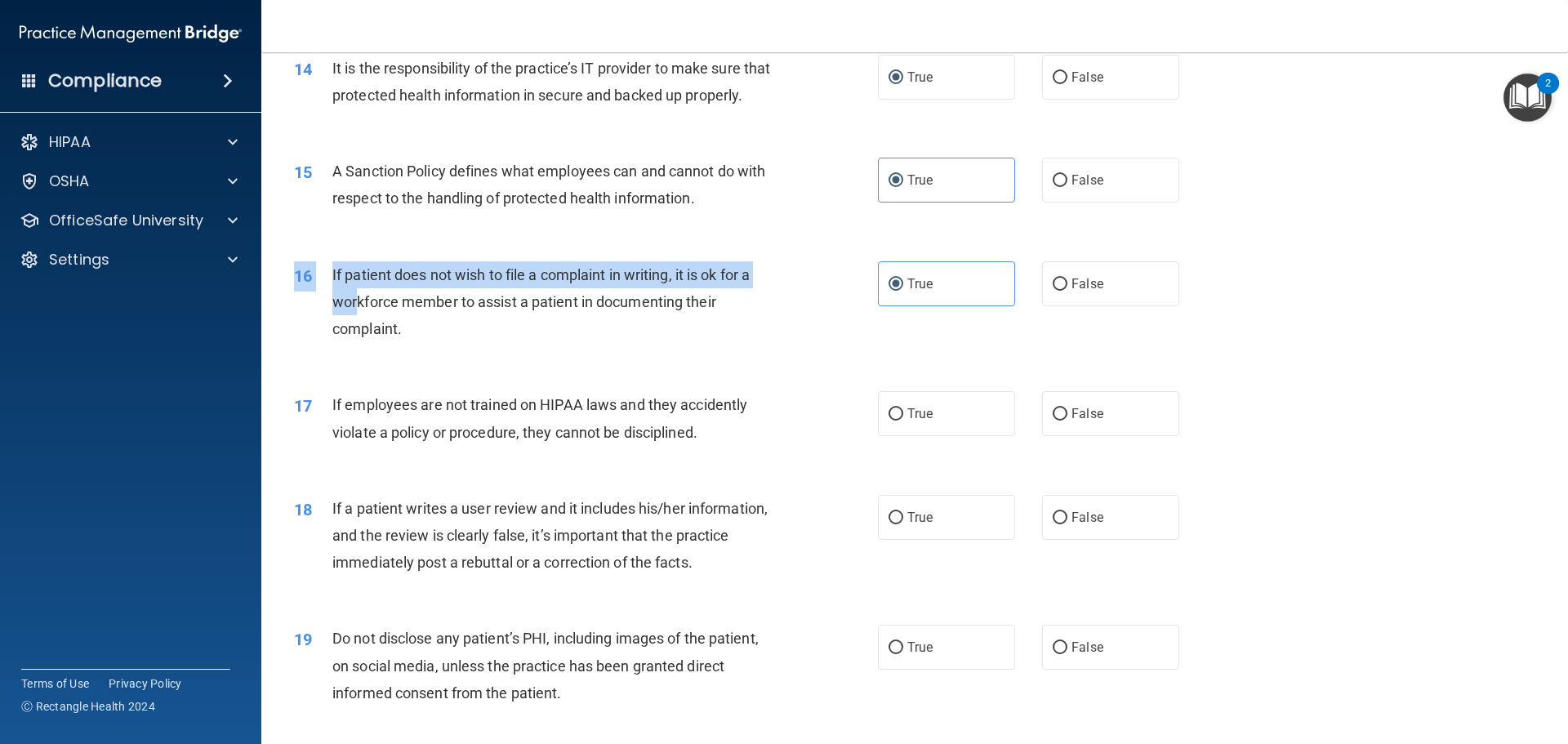
drag, startPoint x: 586, startPoint y: 383, endPoint x: 365, endPoint y: 331, distance: 227.0
click at [360, 329] on div "16 If patient does not wish to file a complaint in writing, it is ok for a work…" at bounding box center [915, 306] width 1266 height 131
click at [442, 343] on div "If patient does not wish to file a complaint in writing, it is ok for a workfor…" at bounding box center [561, 302] width 457 height 82
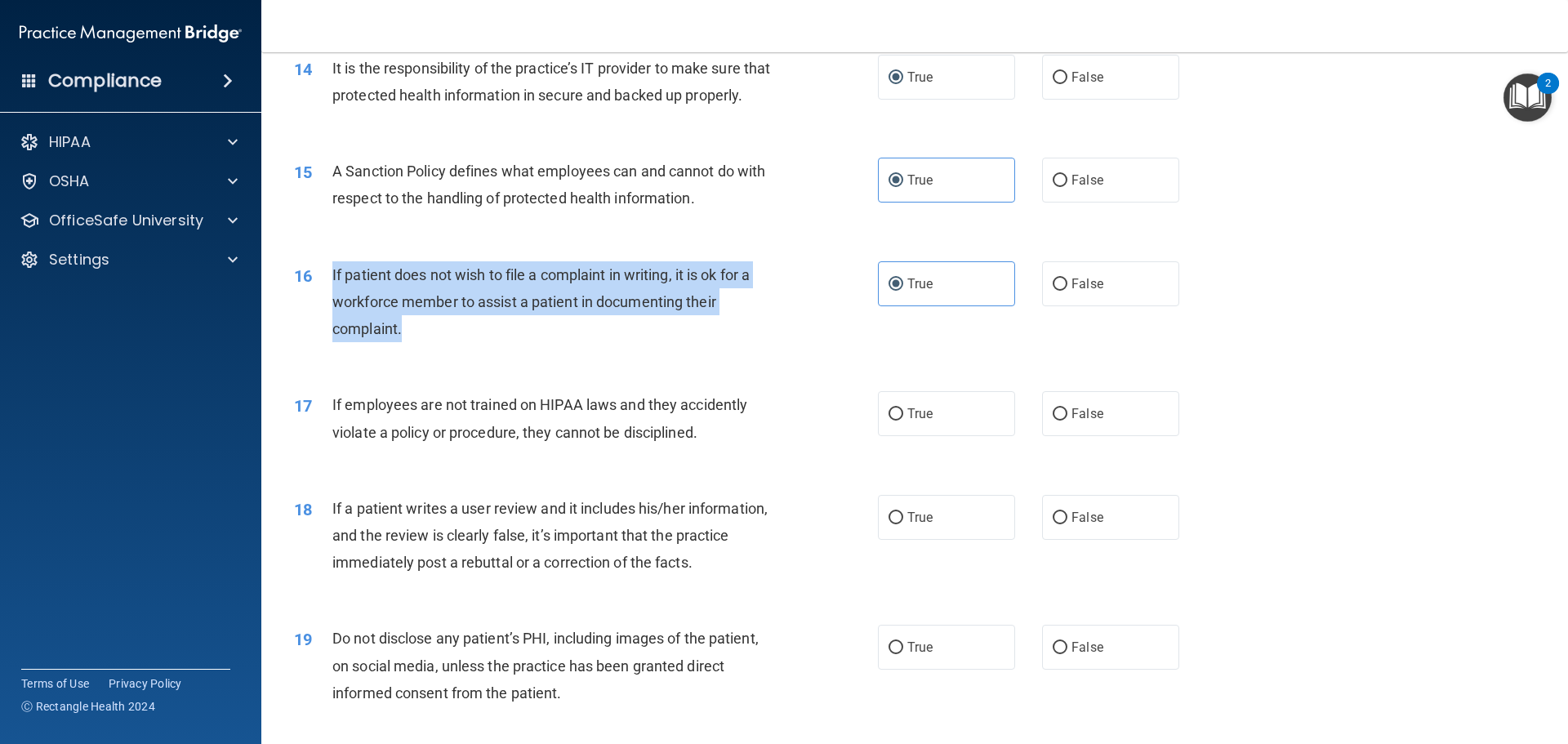
drag, startPoint x: 432, startPoint y: 366, endPoint x: 333, endPoint y: 300, distance: 119.0
click at [333, 300] on div "If patient does not wish to file a complaint in writing, it is ok for a workfor…" at bounding box center [561, 302] width 457 height 82
copy span "If patient does not wish to file a complaint in writing, it is ok for a workfor…"
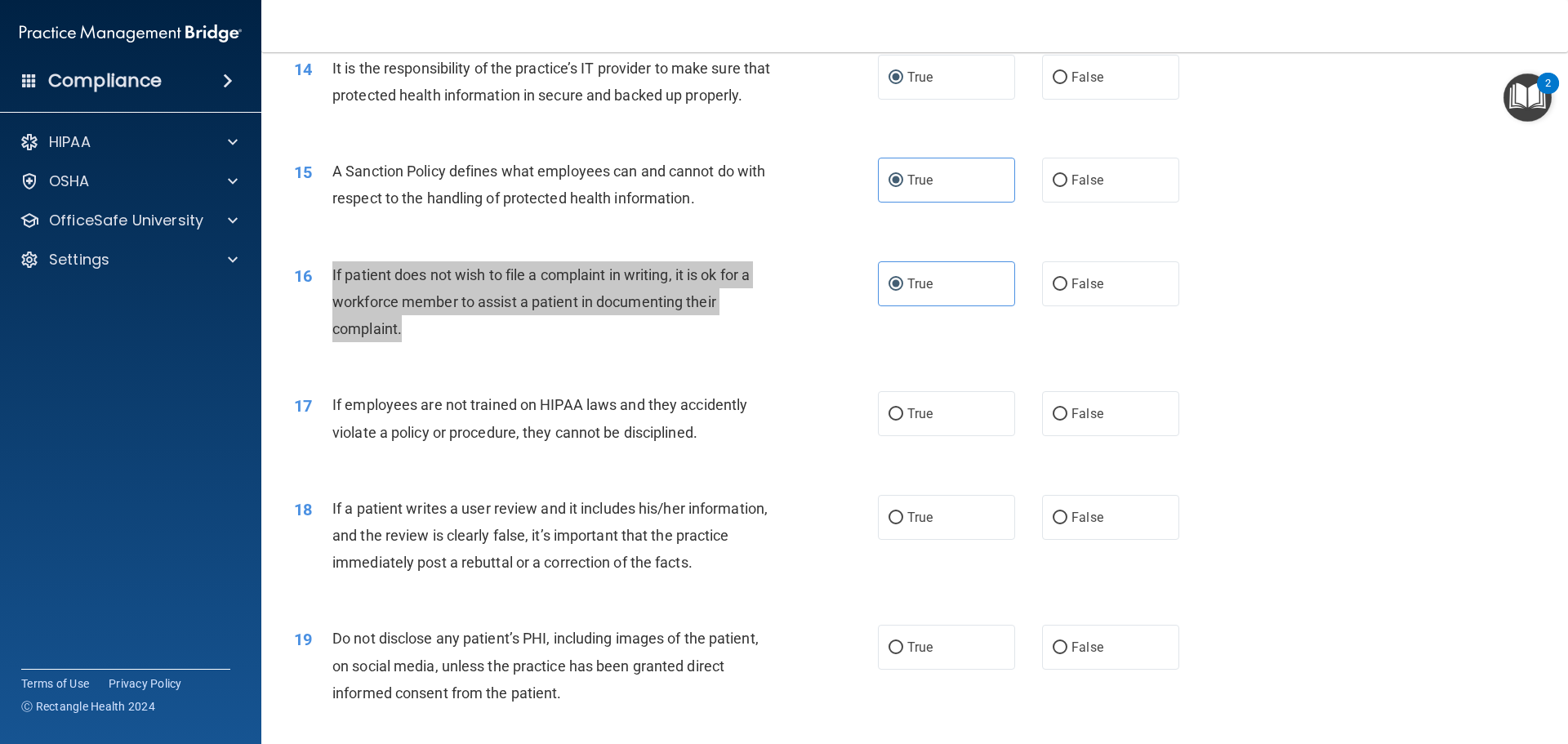
scroll to position [1961, 0]
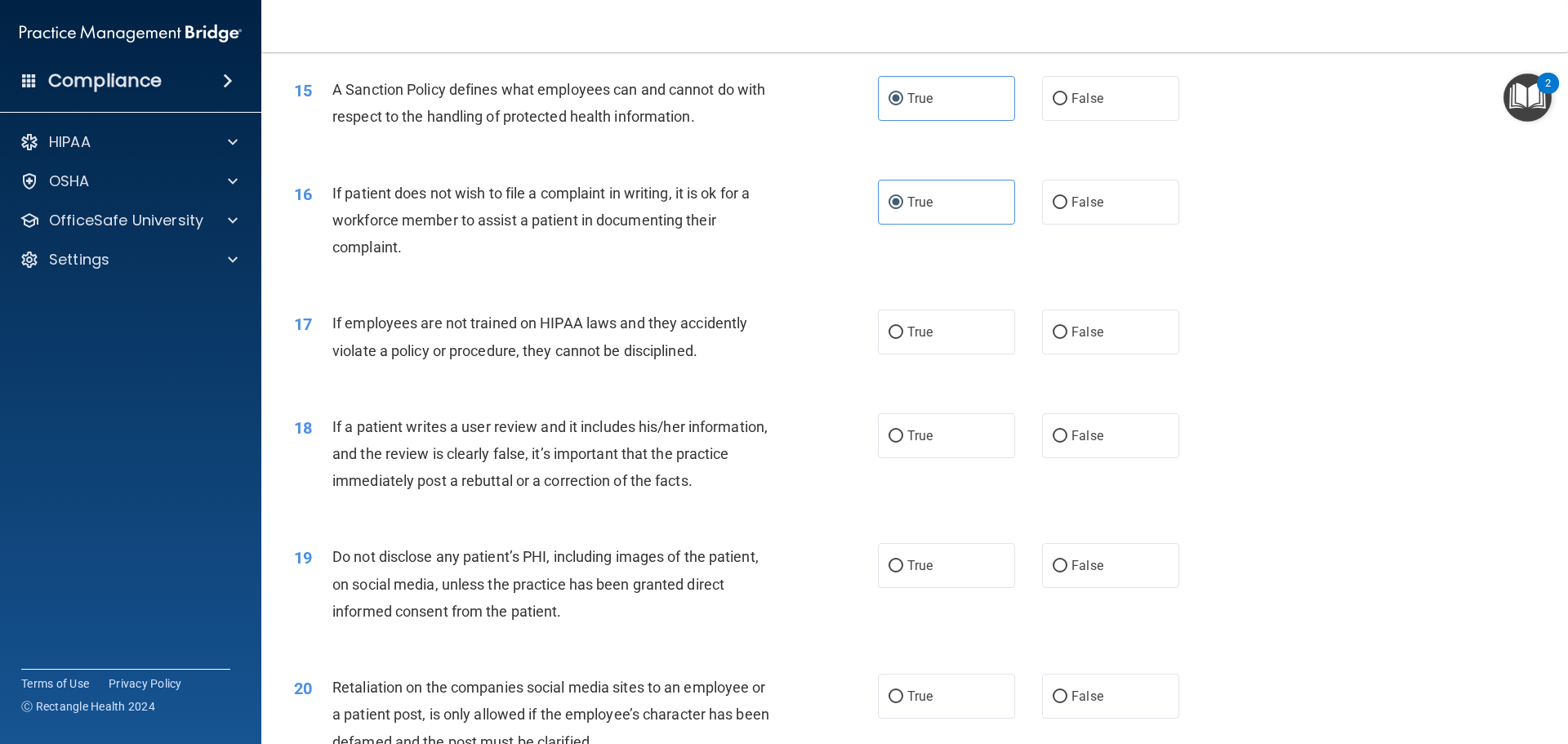
click at [769, 290] on div "16 If patient does not wish to file a complaint in writing, it is ok for a work…" at bounding box center [915, 225] width 1266 height 131
drag, startPoint x: 1065, startPoint y: 353, endPoint x: 985, endPoint y: 359, distance: 80.2
click at [1063, 354] on label "False" at bounding box center [1110, 332] width 137 height 45
click at [1063, 339] on input "False" at bounding box center [1060, 332] width 15 height 12
radio input "true"
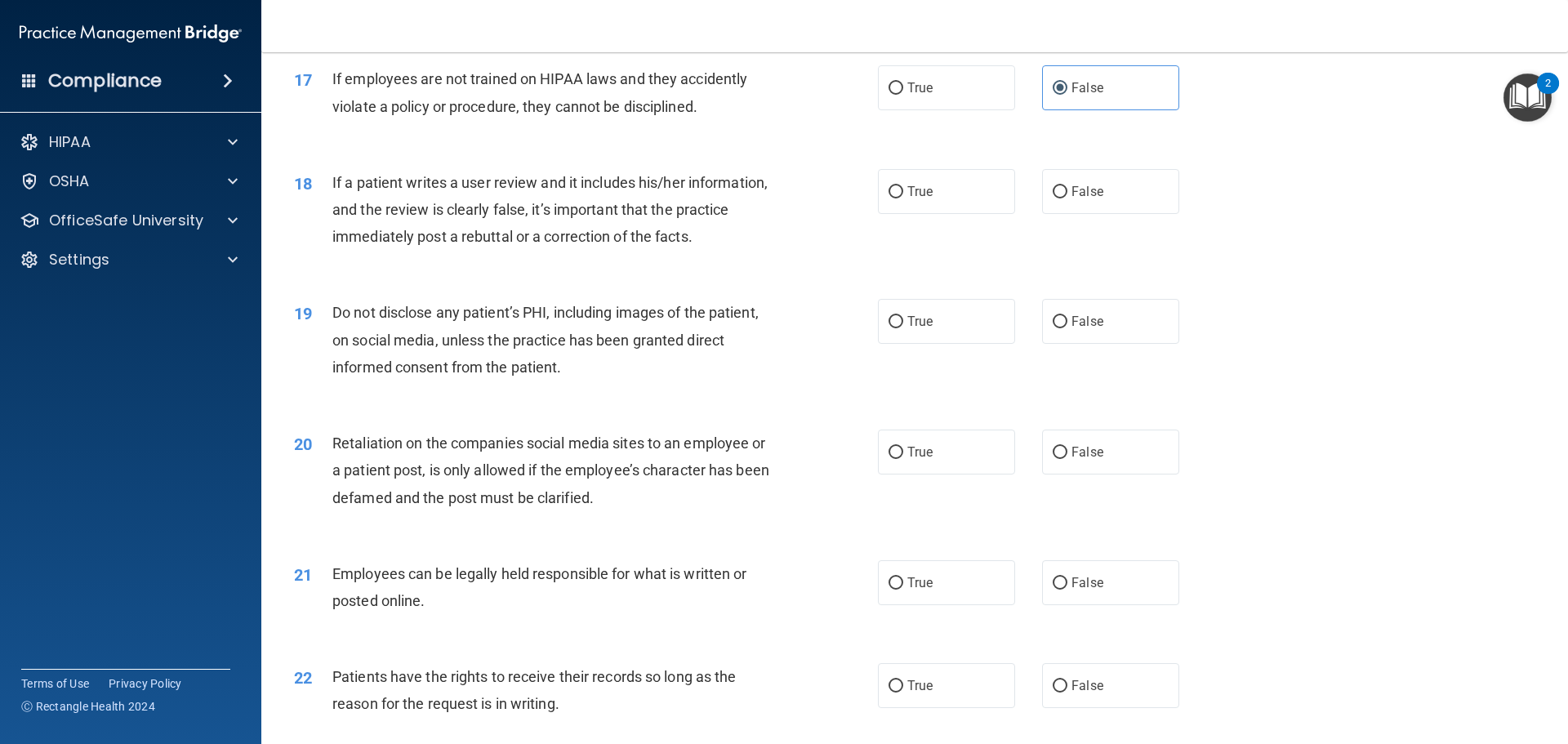
scroll to position [2206, 0]
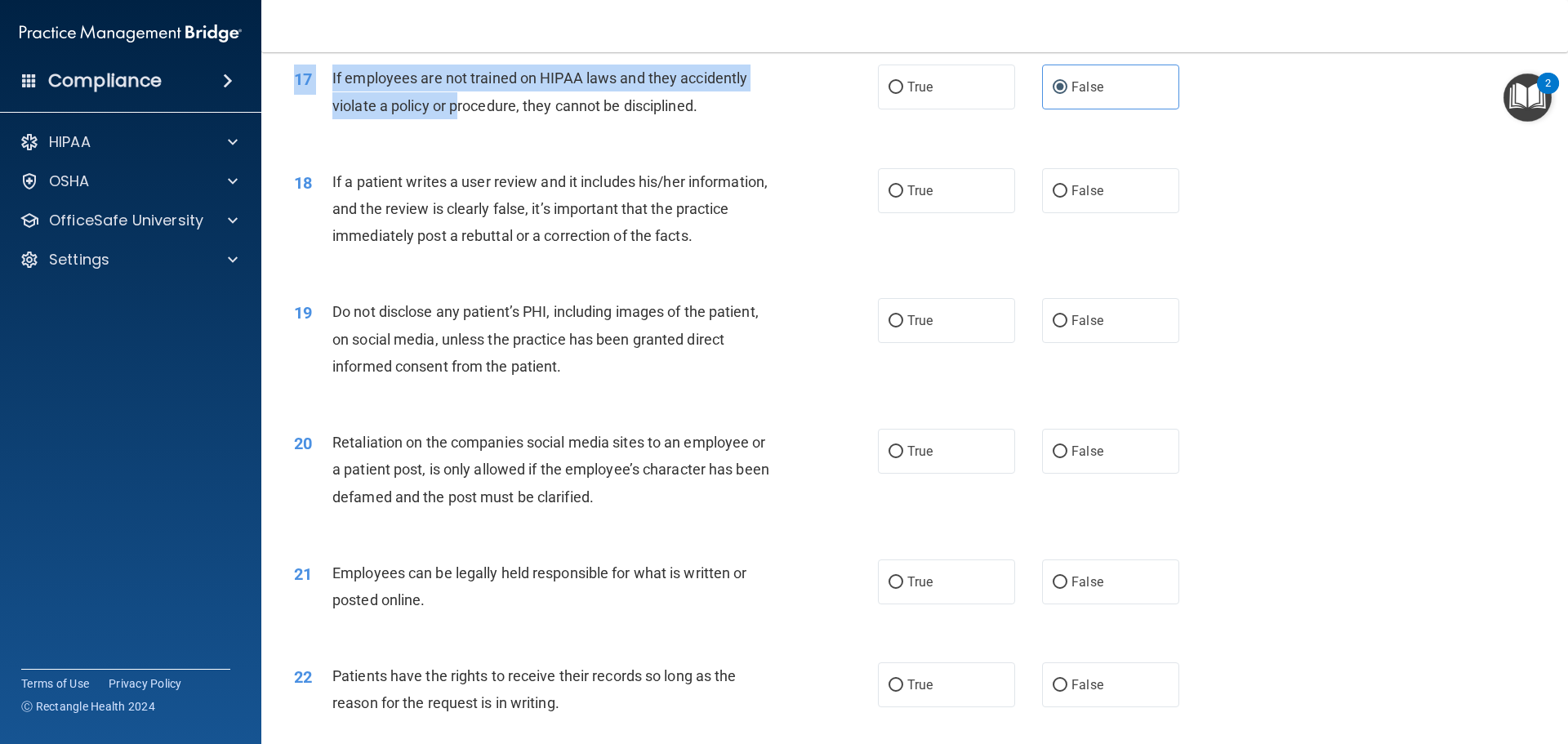
drag, startPoint x: 738, startPoint y: 155, endPoint x: 620, endPoint y: 118, distance: 123.7
click at [466, 121] on div "17 If employees are not trained on HIPAA laws and they accidently violate a pol…" at bounding box center [915, 95] width 1266 height 103
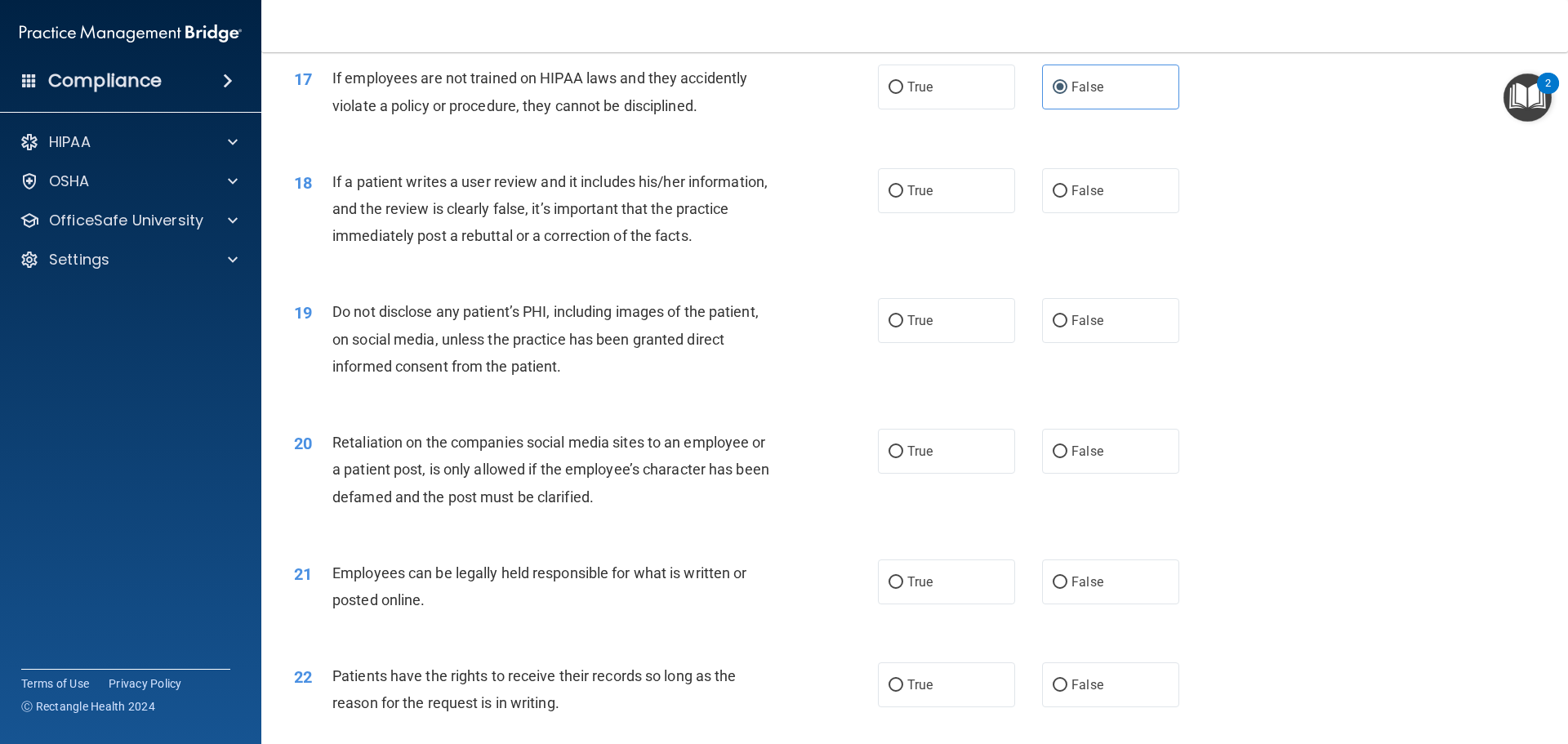
click at [722, 118] on div "If employees are not trained on HIPAA laws and they accidently violate a policy…" at bounding box center [561, 91] width 457 height 54
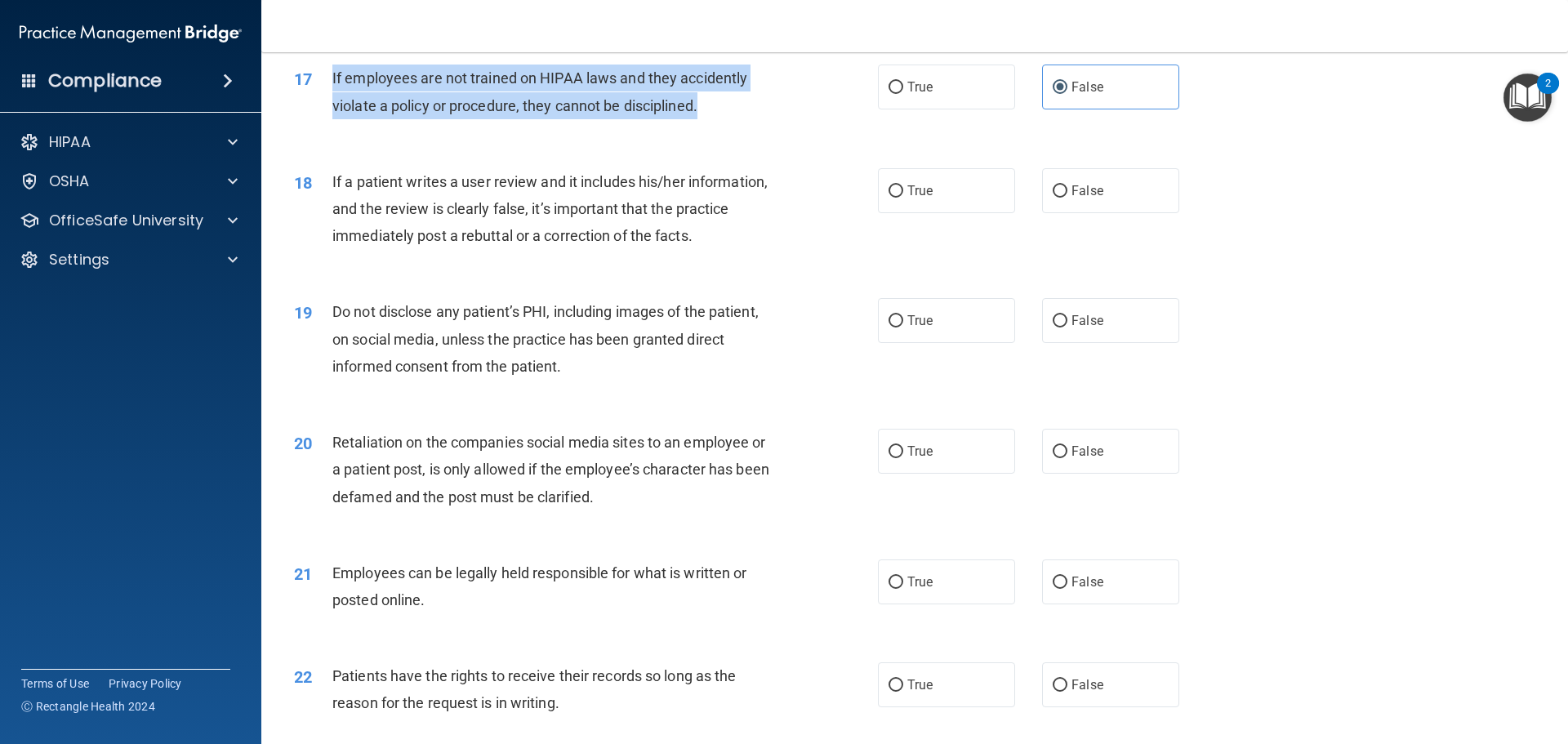
drag, startPoint x: 706, startPoint y: 131, endPoint x: 315, endPoint y: 102, distance: 392.1
click at [315, 102] on div "17 If employees are not trained on HIPAA laws and they accidently violate a pol…" at bounding box center [585, 95] width 633 height 62
copy div "If employees are not trained on HIPAA laws and they accidently violate a policy…"
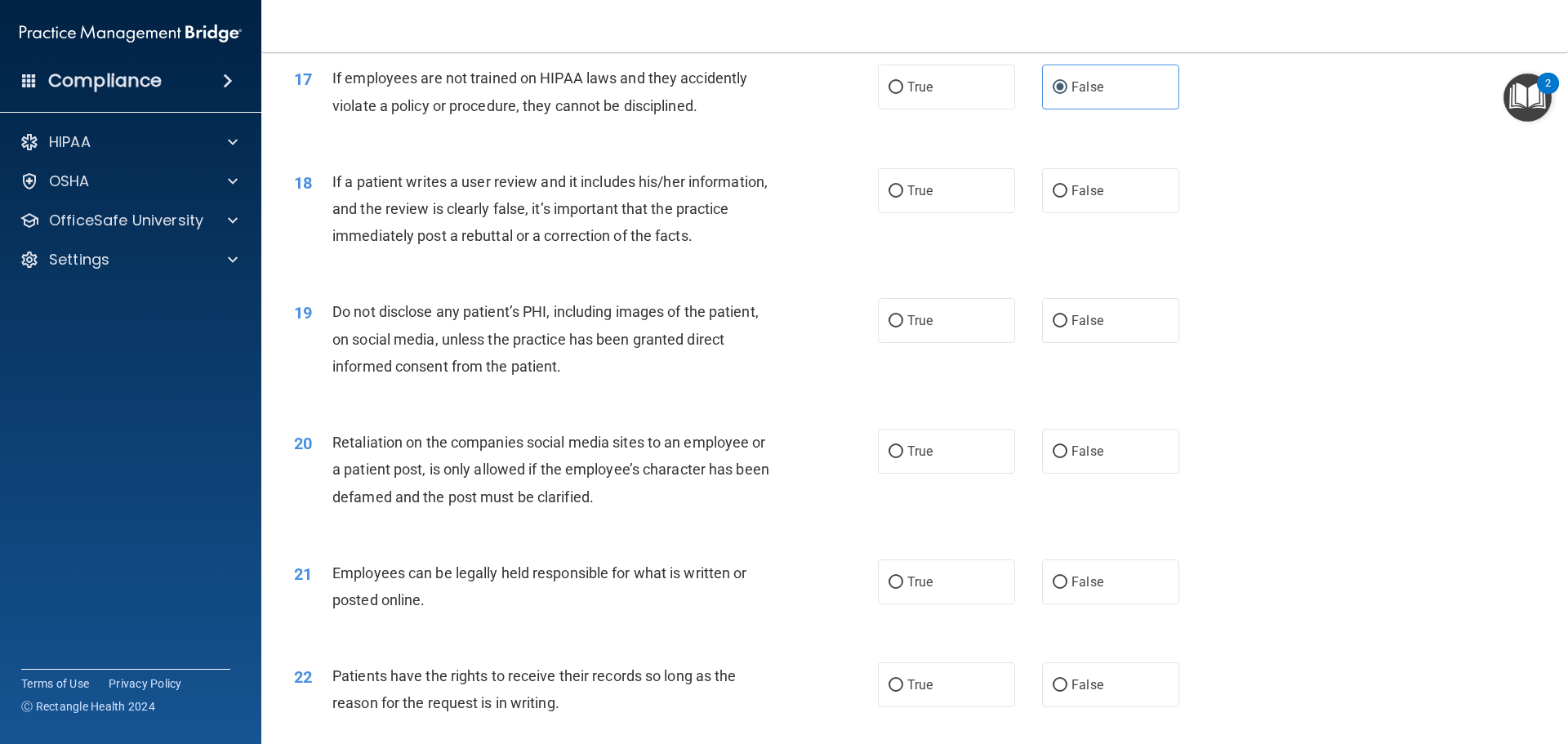
click at [798, 217] on div "18 If a patient writes a user review and it includes his/her information, and t…" at bounding box center [585, 213] width 633 height 90
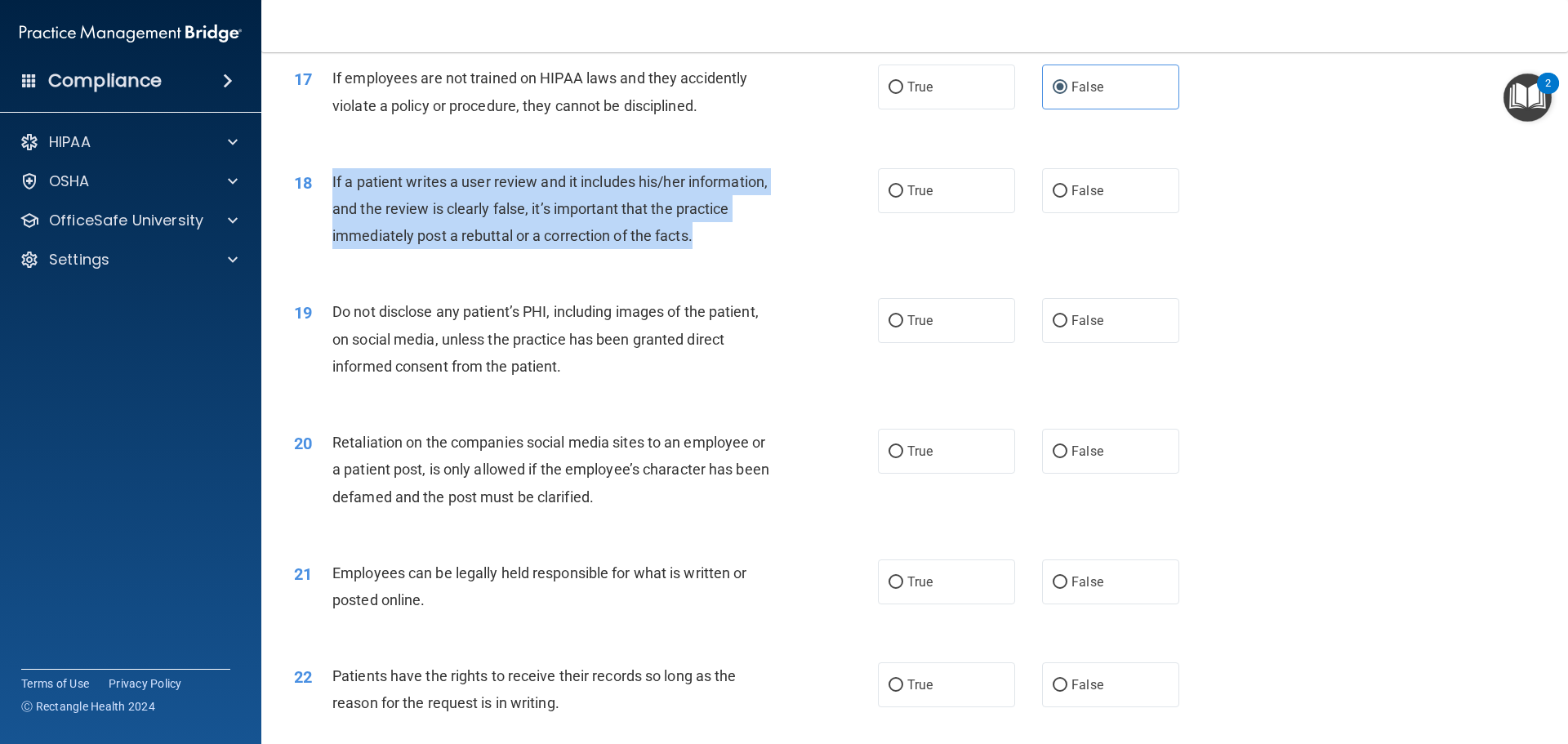
drag, startPoint x: 748, startPoint y: 264, endPoint x: 323, endPoint y: 214, distance: 427.9
click at [323, 214] on div "18 If a patient writes a user review and it includes his/her information, and t…" at bounding box center [585, 213] width 633 height 90
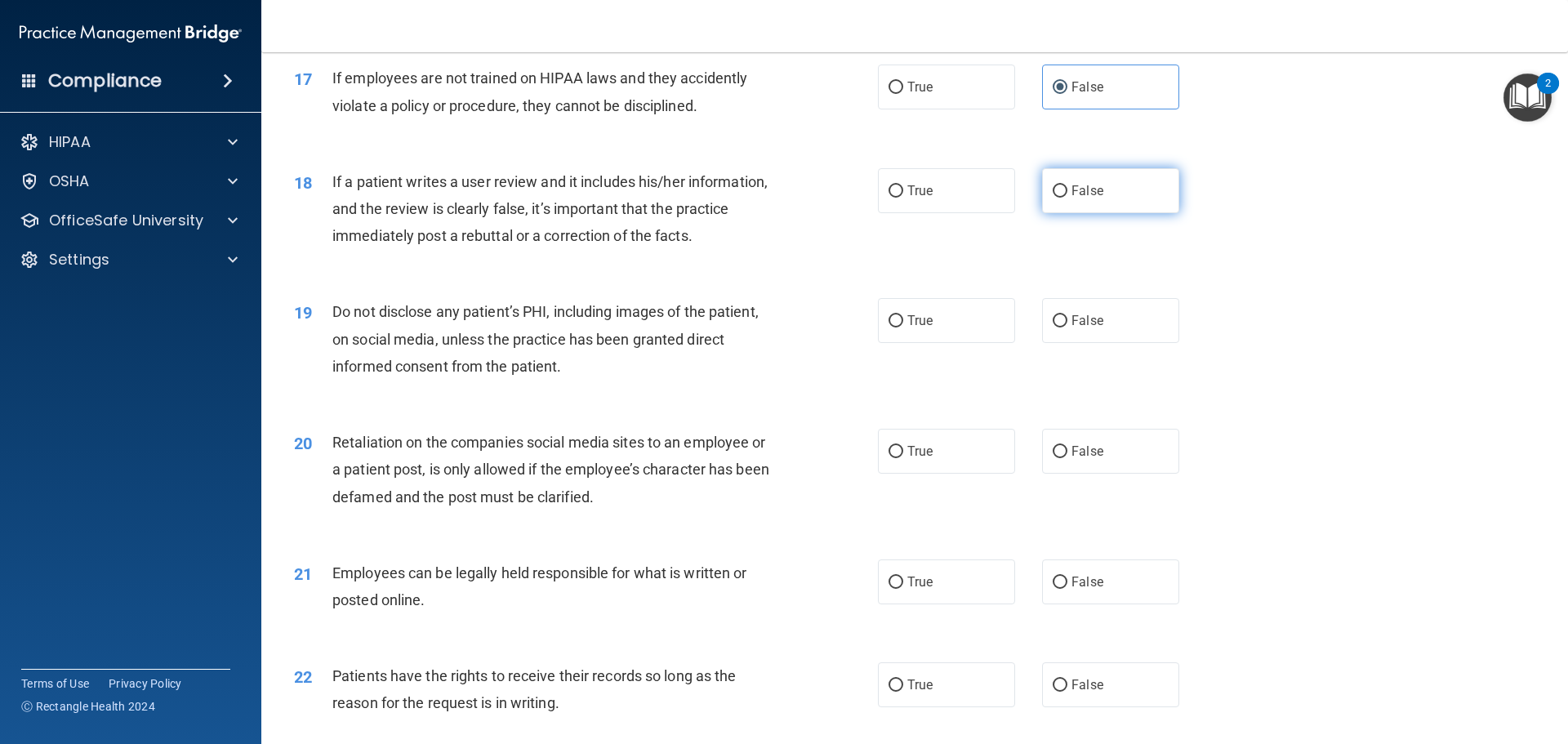
click at [1068, 208] on label "False" at bounding box center [1110, 190] width 137 height 45
click at [1067, 198] on input "False" at bounding box center [1060, 191] width 15 height 12
radio input "true"
click at [854, 246] on div "18 If a patient writes a user review and it includes his/her information, and t…" at bounding box center [585, 213] width 633 height 90
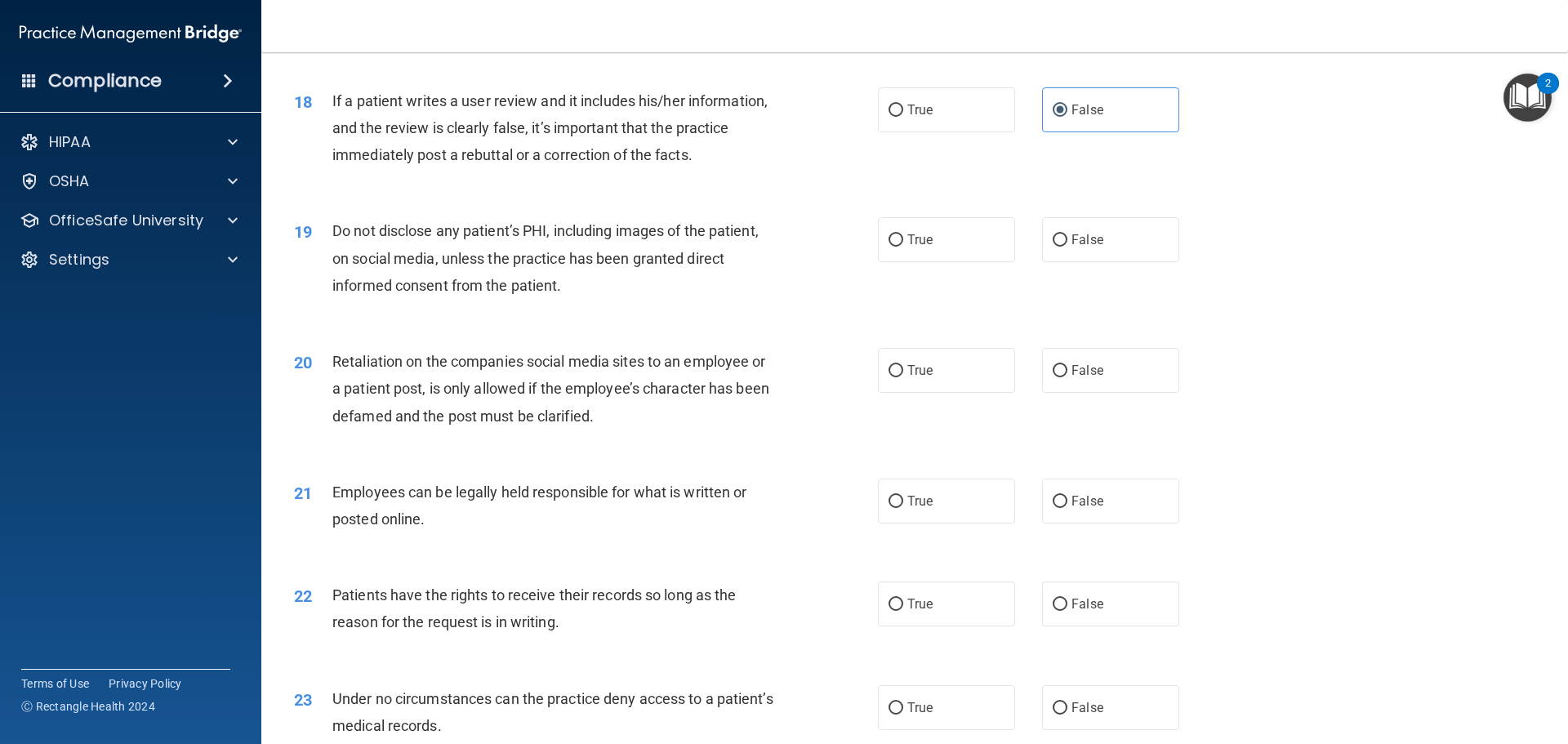
scroll to position [2287, 0]
click at [915, 247] on span "True" at bounding box center [919, 239] width 25 height 16
click at [903, 246] on input "True" at bounding box center [896, 240] width 15 height 12
radio input "true"
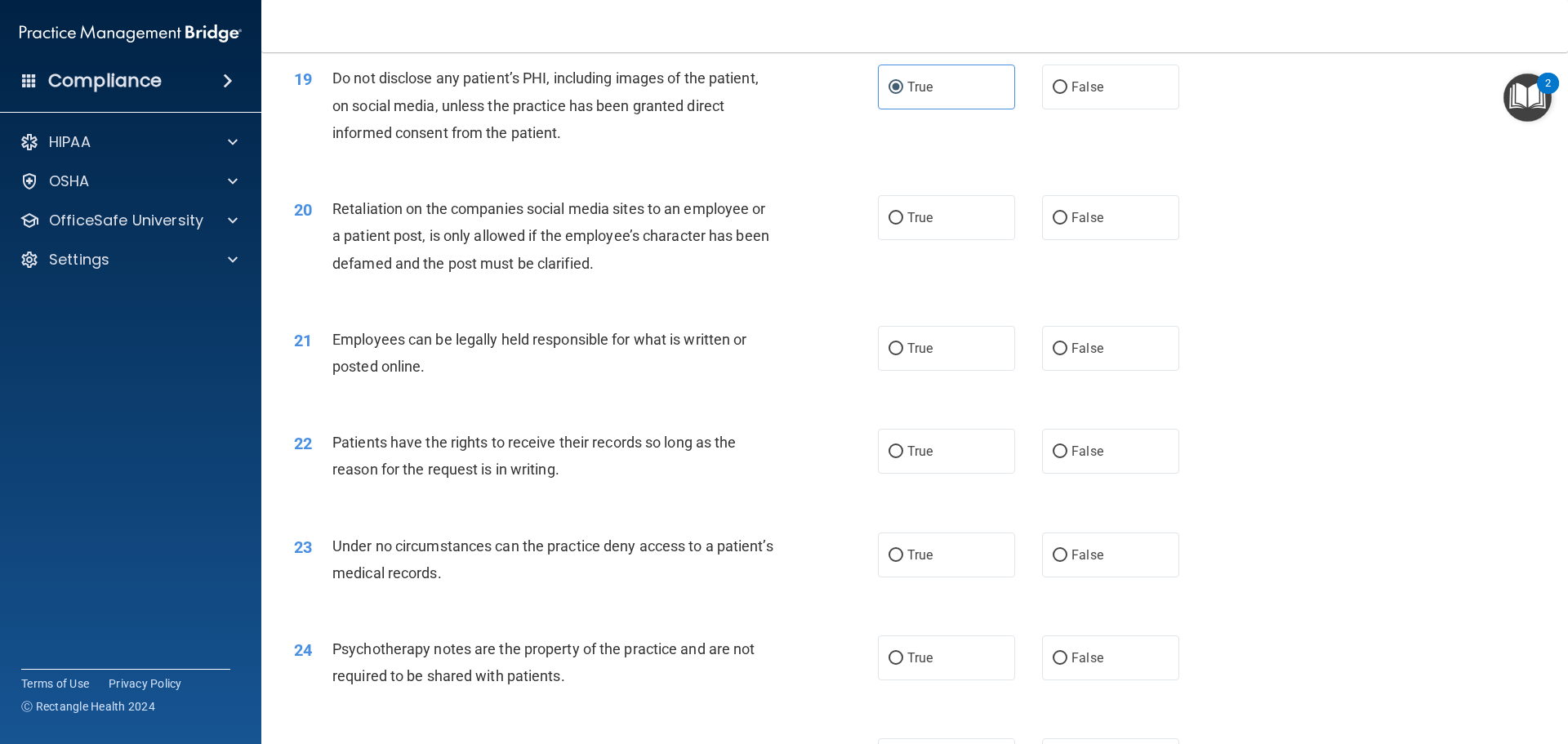
scroll to position [2450, 0]
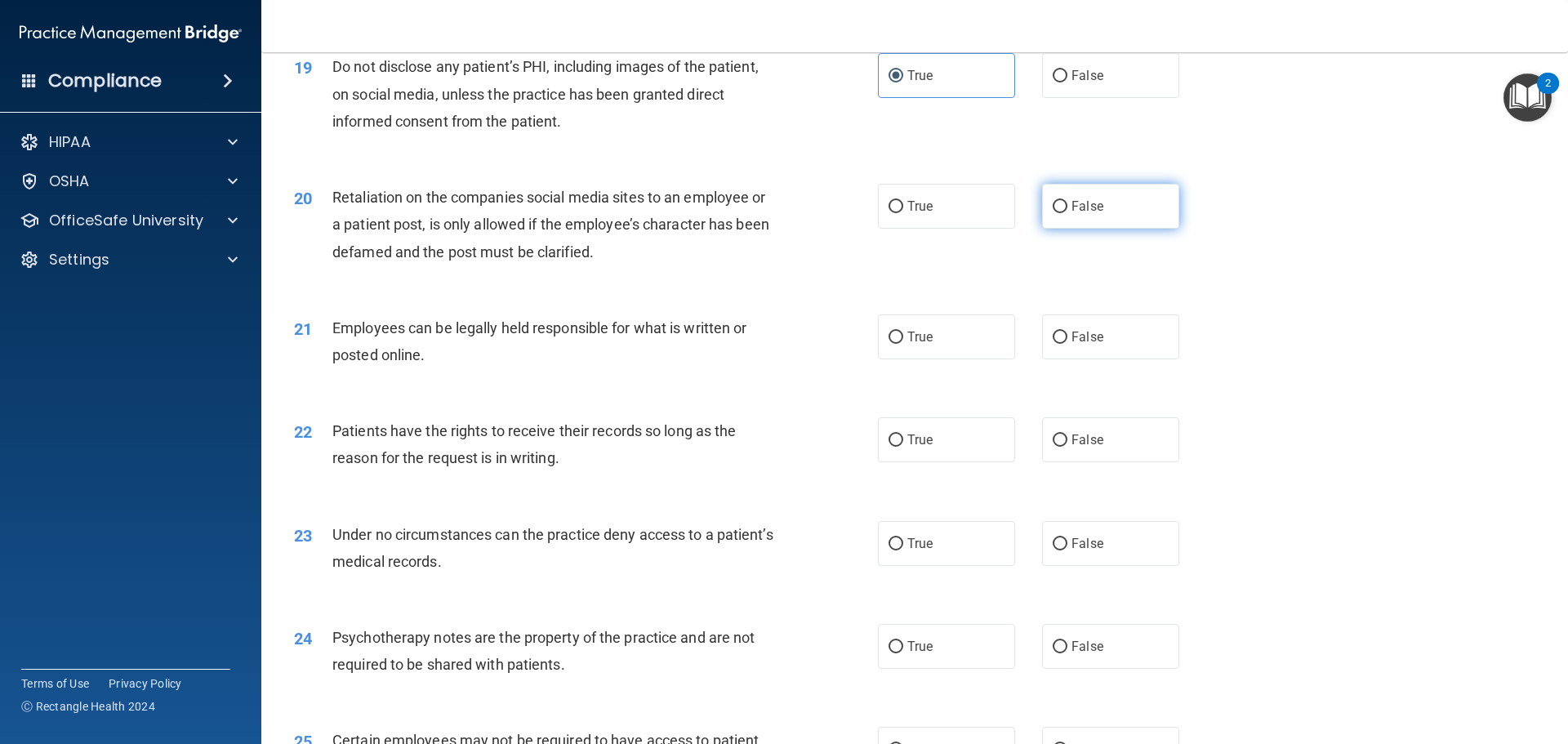
click at [1085, 214] on span "False" at bounding box center [1087, 206] width 32 height 16
click at [1067, 214] on input "False" at bounding box center [1060, 207] width 15 height 12
radio input "true"
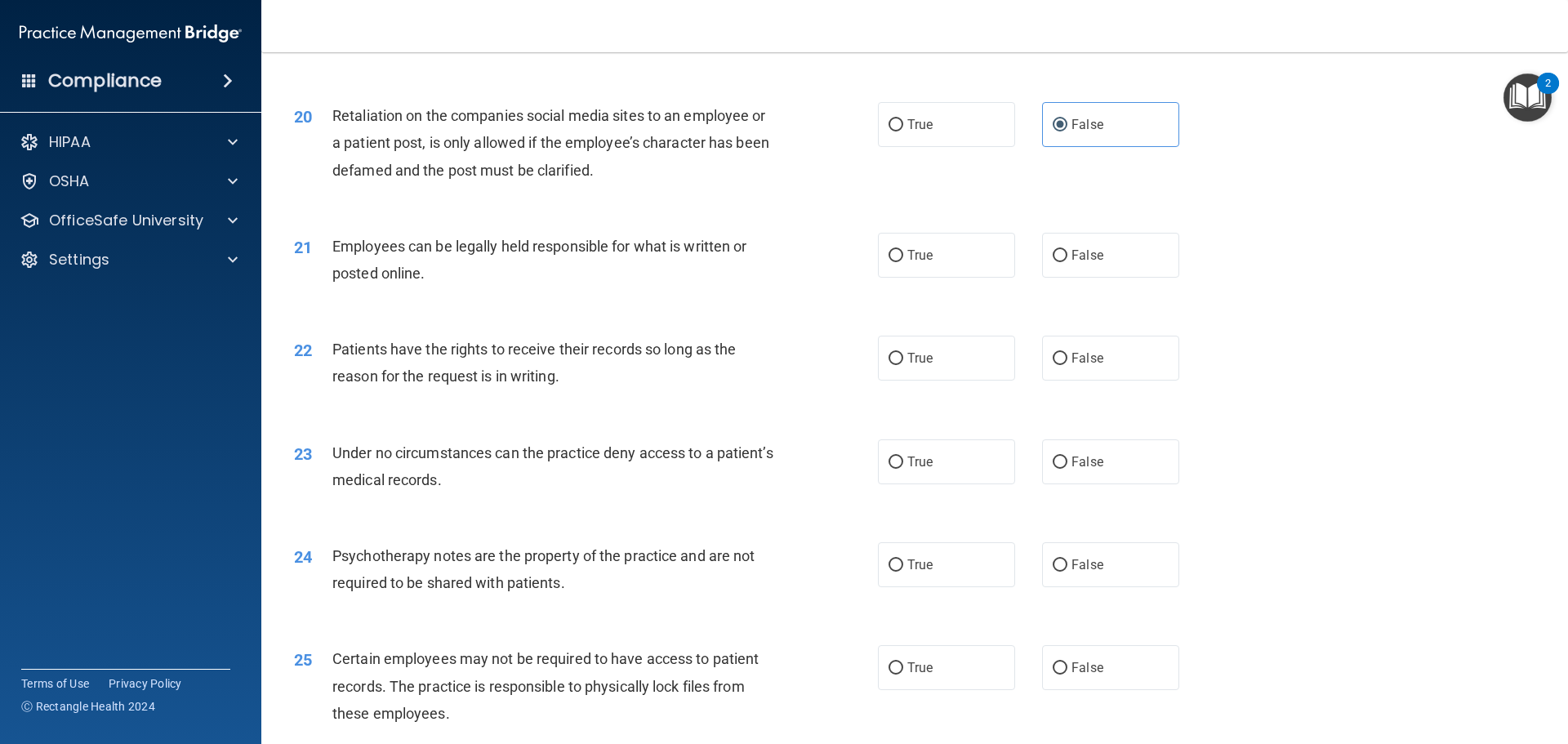
scroll to position [2614, 0]
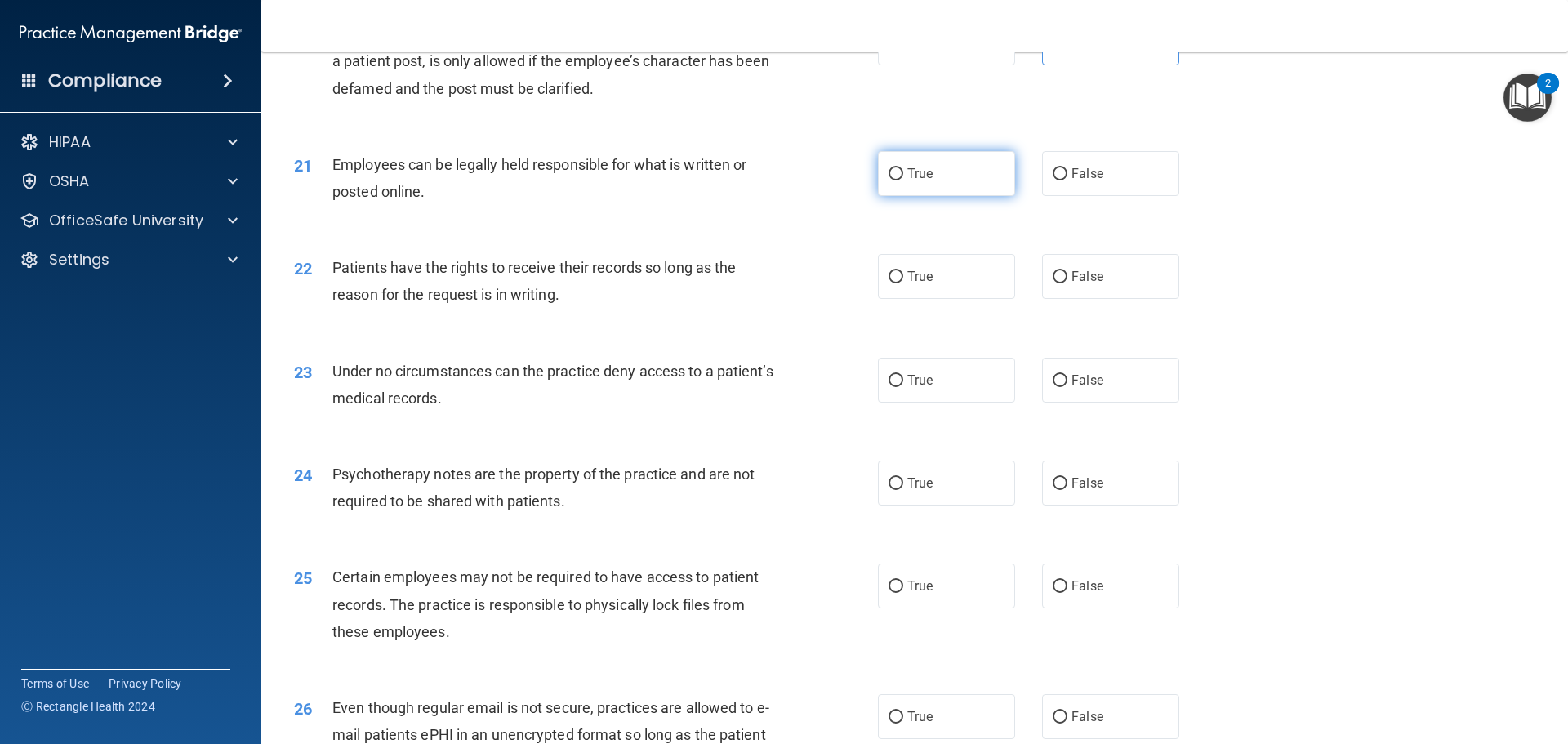
click at [907, 196] on label "True" at bounding box center [946, 173] width 137 height 45
click at [903, 181] on input "True" at bounding box center [896, 173] width 15 height 12
radio input "true"
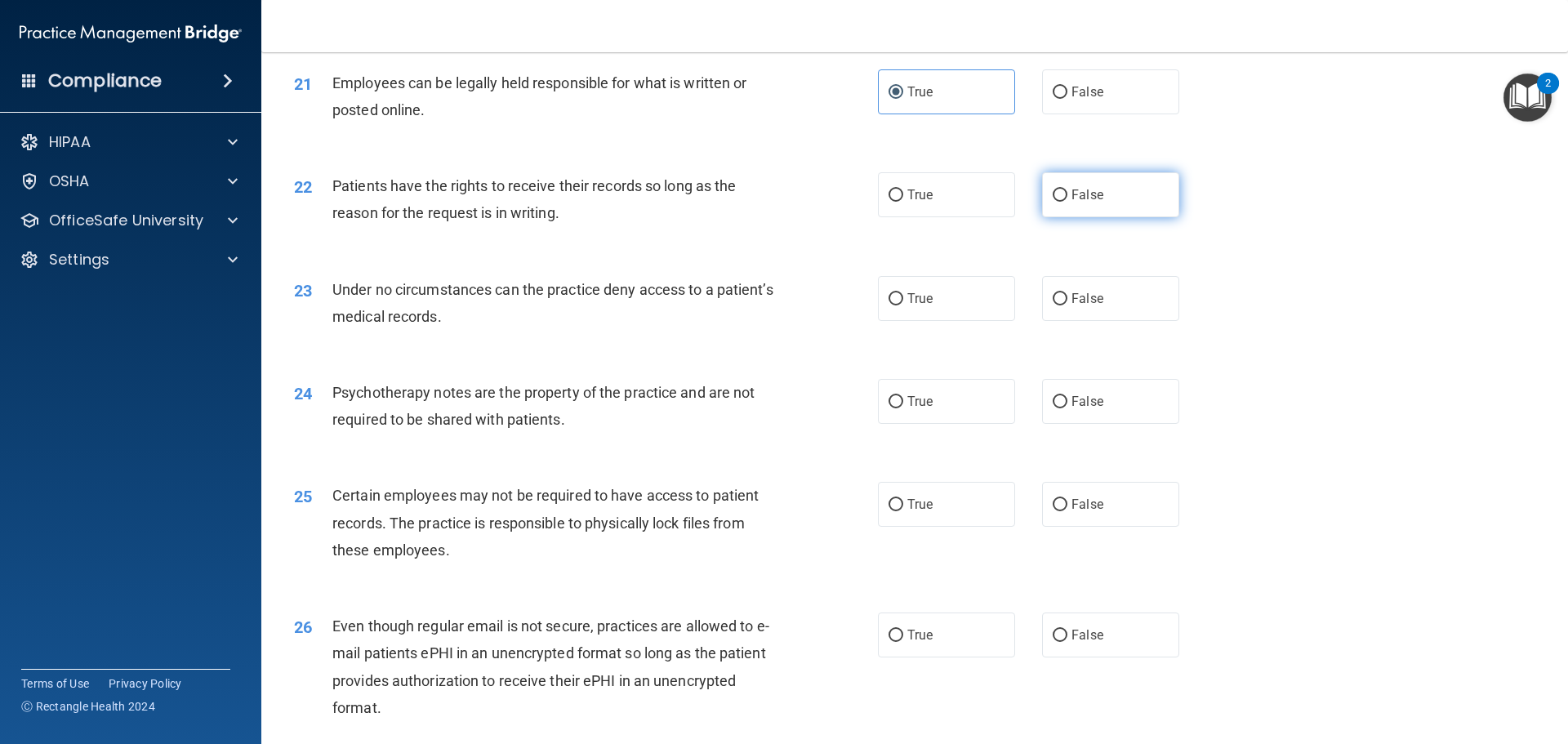
click at [1146, 217] on label "False" at bounding box center [1110, 195] width 137 height 45
click at [1067, 201] on input "False" at bounding box center [1060, 195] width 15 height 12
radio input "true"
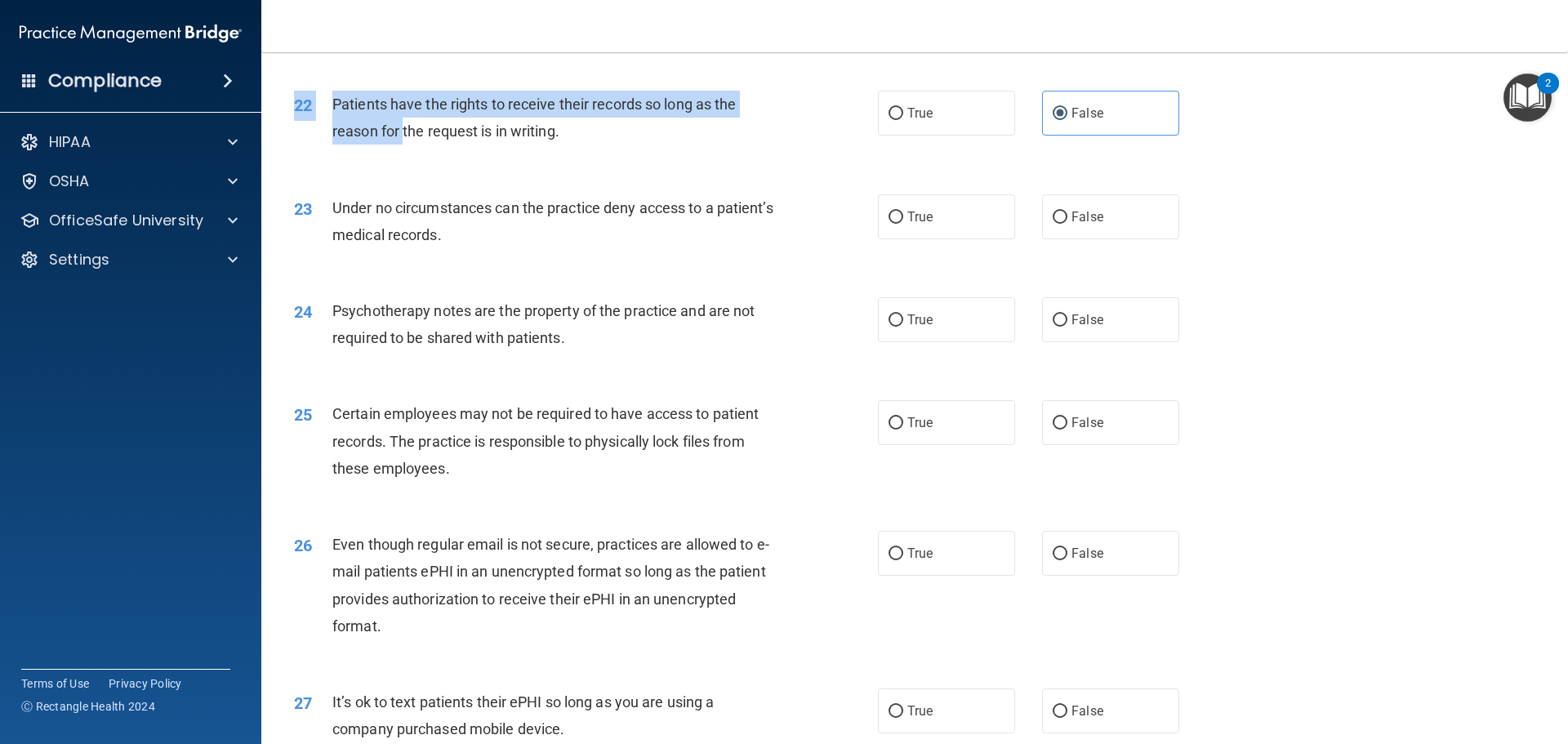
drag, startPoint x: 674, startPoint y: 197, endPoint x: 546, endPoint y: 155, distance: 134.7
click at [445, 149] on div "22 Patients have the rights to receive their records so long as the reason for …" at bounding box center [915, 121] width 1266 height 103
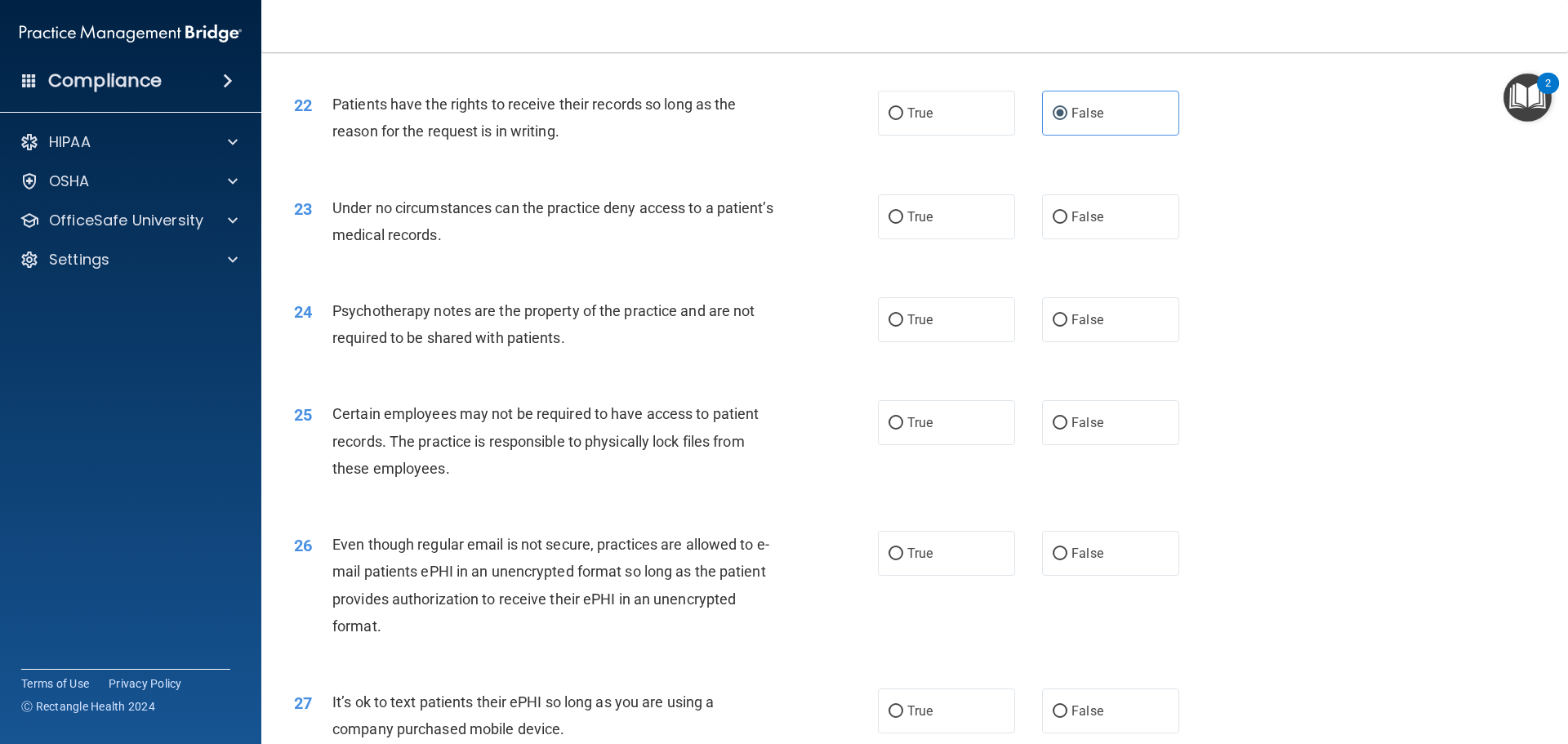
click at [546, 140] on span "Patients have the rights to receive their records so long as the reason for the…" at bounding box center [534, 117] width 404 height 44
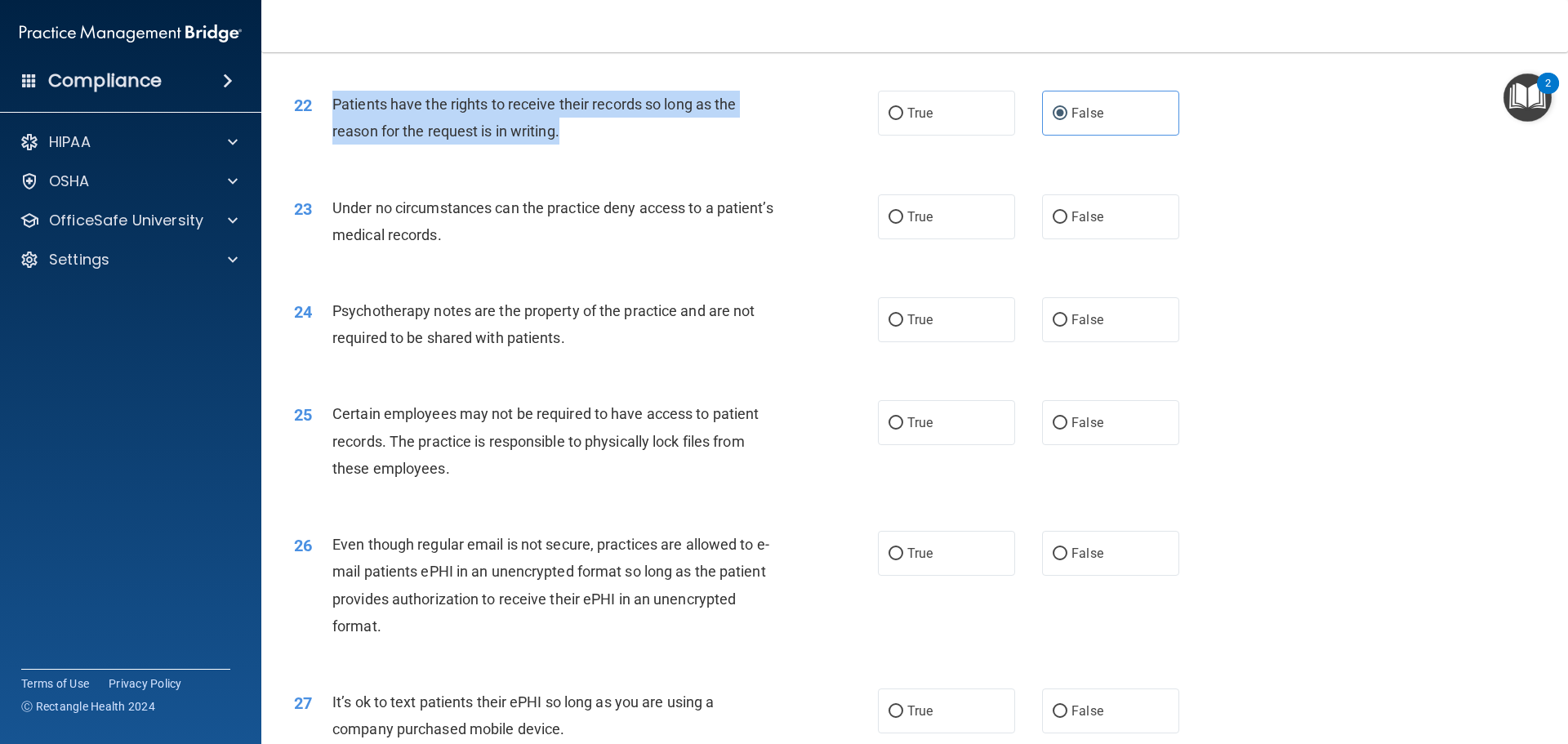
drag, startPoint x: 571, startPoint y: 155, endPoint x: 335, endPoint y: 127, distance: 237.7
click at [335, 127] on div "Patients have the rights to receive their records so long as the reason for the…" at bounding box center [561, 117] width 457 height 54
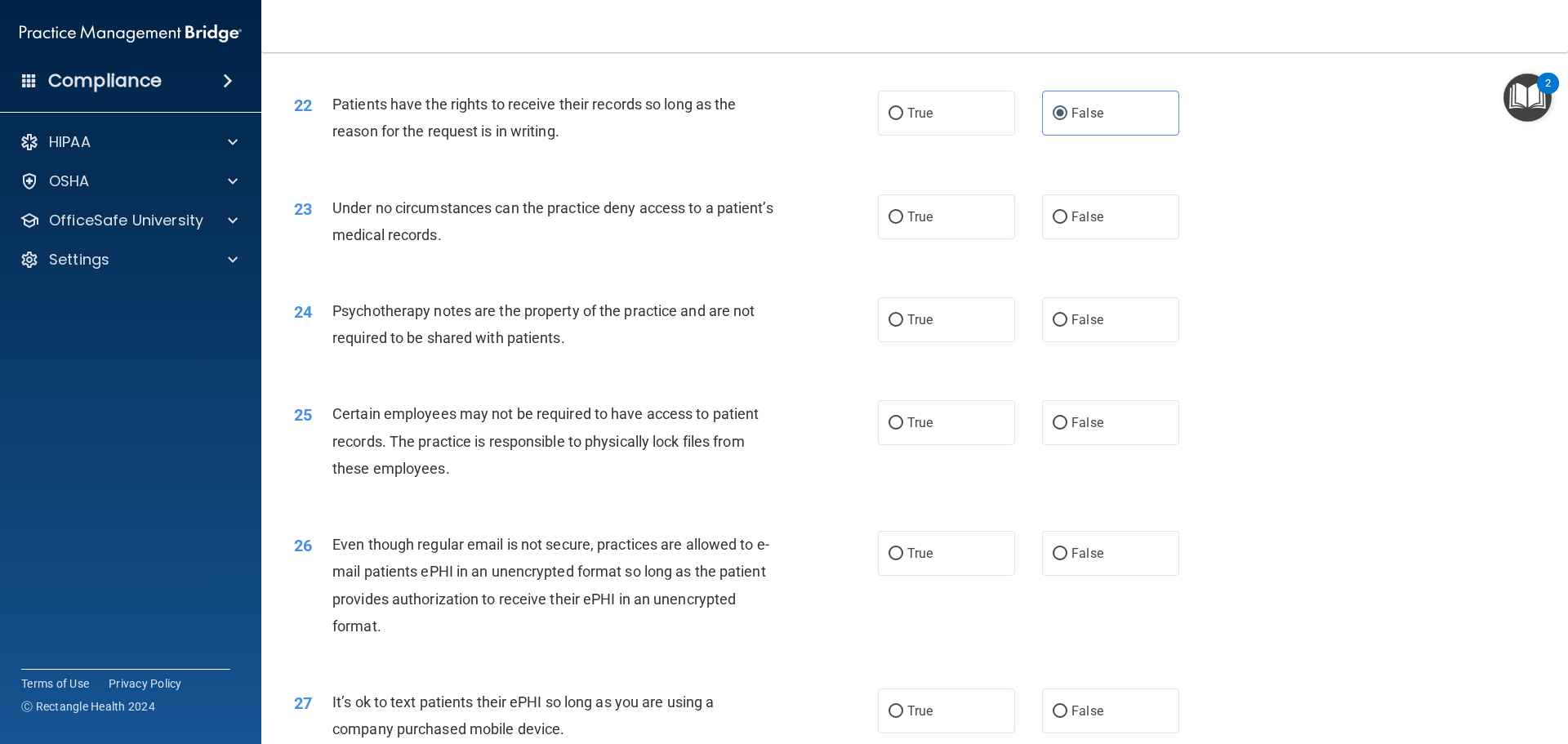
click at [709, 248] on div "Under no circumstances can the practice deny access to a patient’s medical reco…" at bounding box center [561, 222] width 457 height 54
click at [1073, 240] on label "False" at bounding box center [1110, 217] width 137 height 45
click at [1067, 224] on input "False" at bounding box center [1060, 217] width 15 height 12
radio input "true"
click at [897, 224] on input "True" at bounding box center [896, 217] width 15 height 12
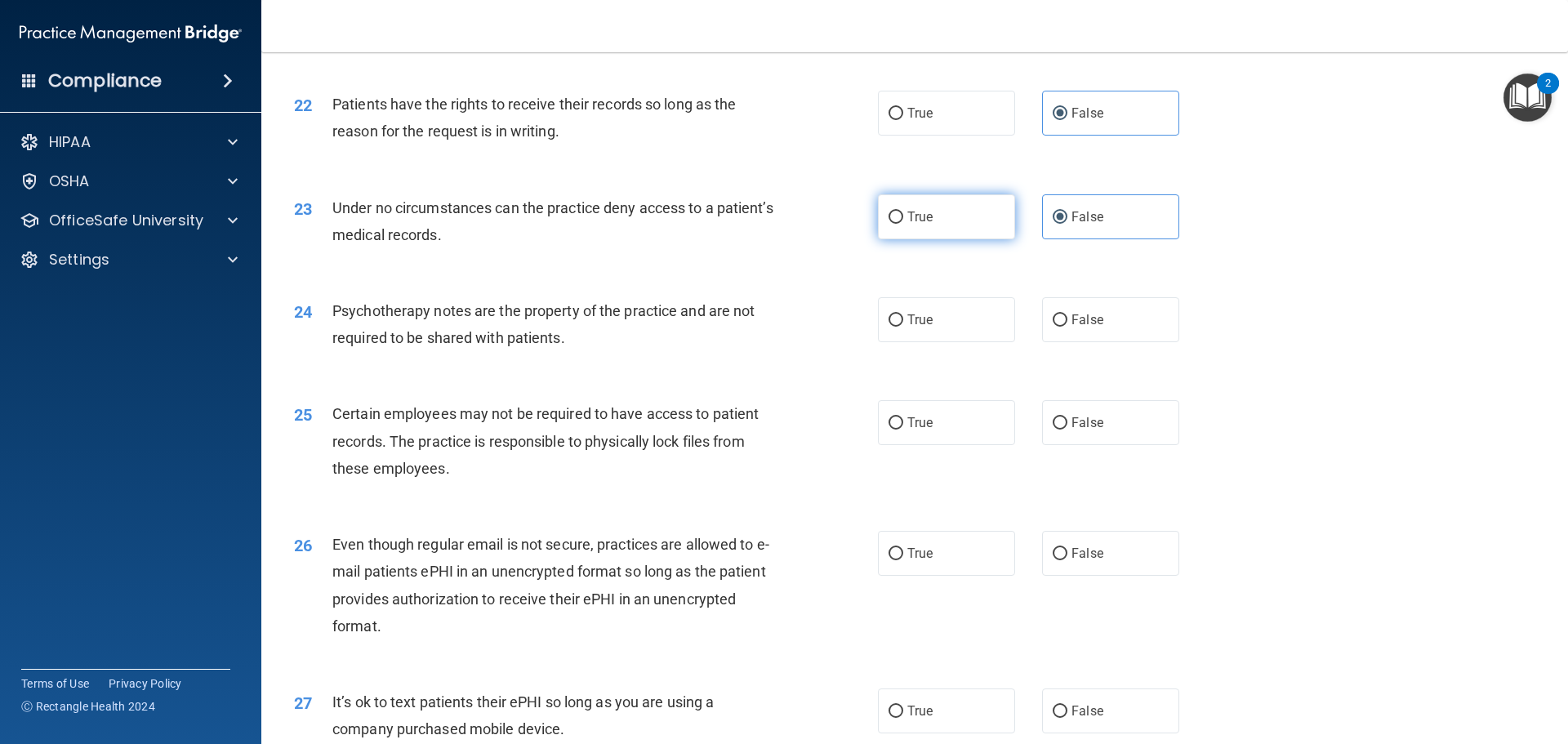
radio input "true"
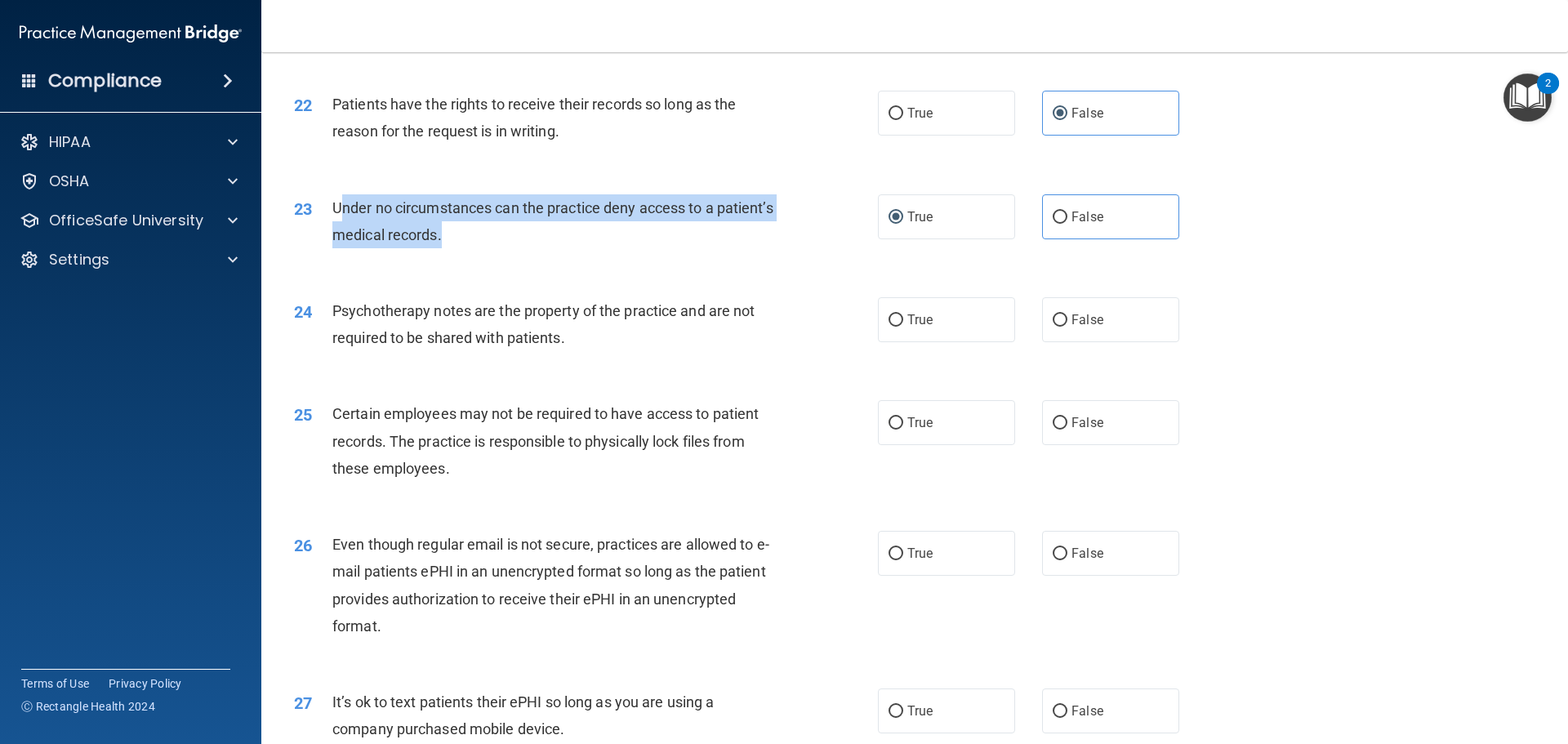
drag, startPoint x: 702, startPoint y: 269, endPoint x: 339, endPoint y: 241, distance: 364.1
click at [339, 241] on div "Under no circumstances can the practice deny access to a patient’s medical reco…" at bounding box center [561, 222] width 457 height 54
click at [518, 248] on div "Under no circumstances can the practice deny access to a patient’s medical reco…" at bounding box center [561, 222] width 457 height 54
drag, startPoint x: 519, startPoint y: 260, endPoint x: 335, endPoint y: 233, distance: 186.0
click at [335, 233] on div "Under no circumstances can the practice deny access to a patient’s medical reco…" at bounding box center [561, 222] width 457 height 54
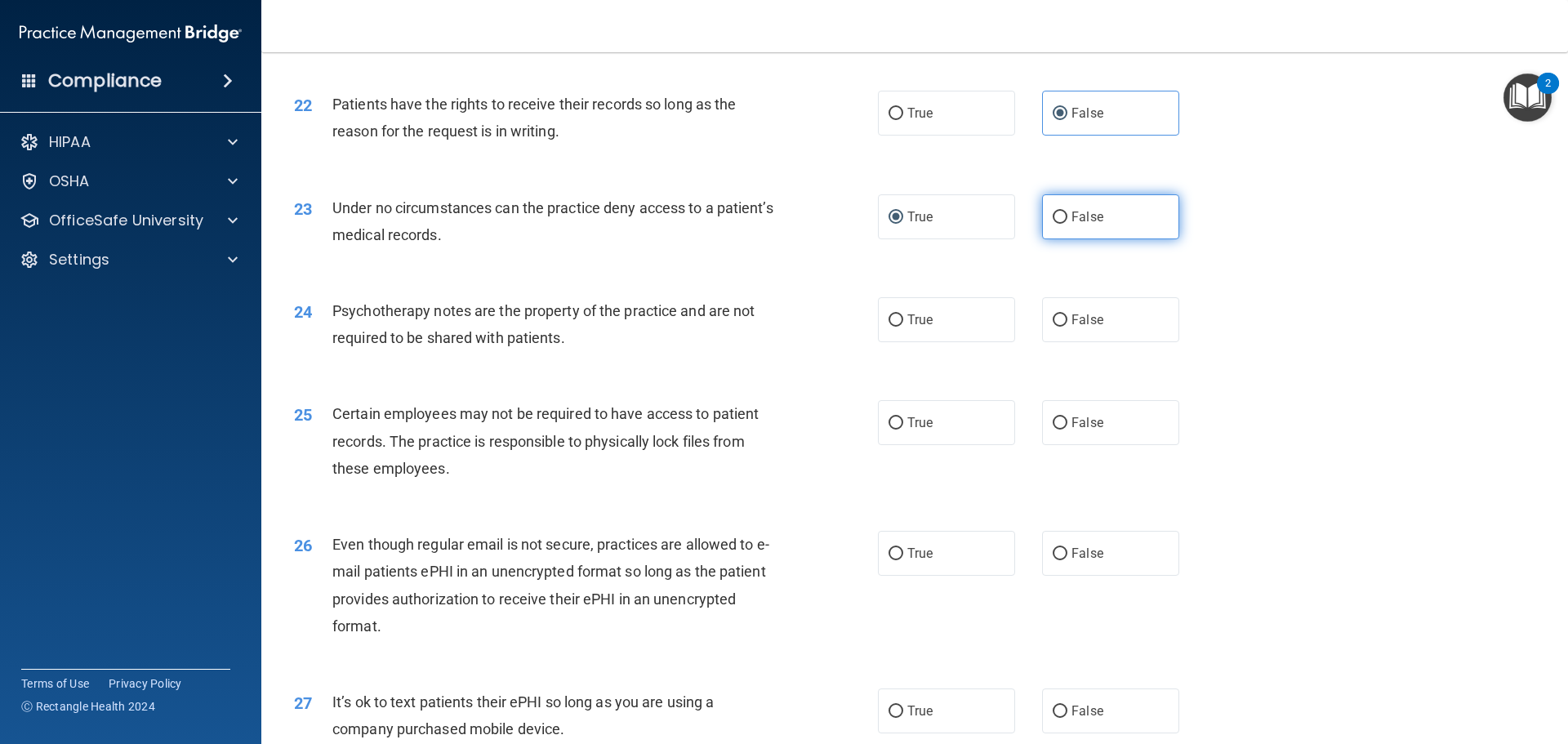
click at [1071, 232] on label "False" at bounding box center [1110, 217] width 137 height 45
click at [1067, 224] on input "False" at bounding box center [1060, 217] width 15 height 12
radio input "true"
radio input "false"
click at [1235, 252] on div "23 Under no circumstances can the practice deny access to a patient’s medical r…" at bounding box center [915, 226] width 1266 height 103
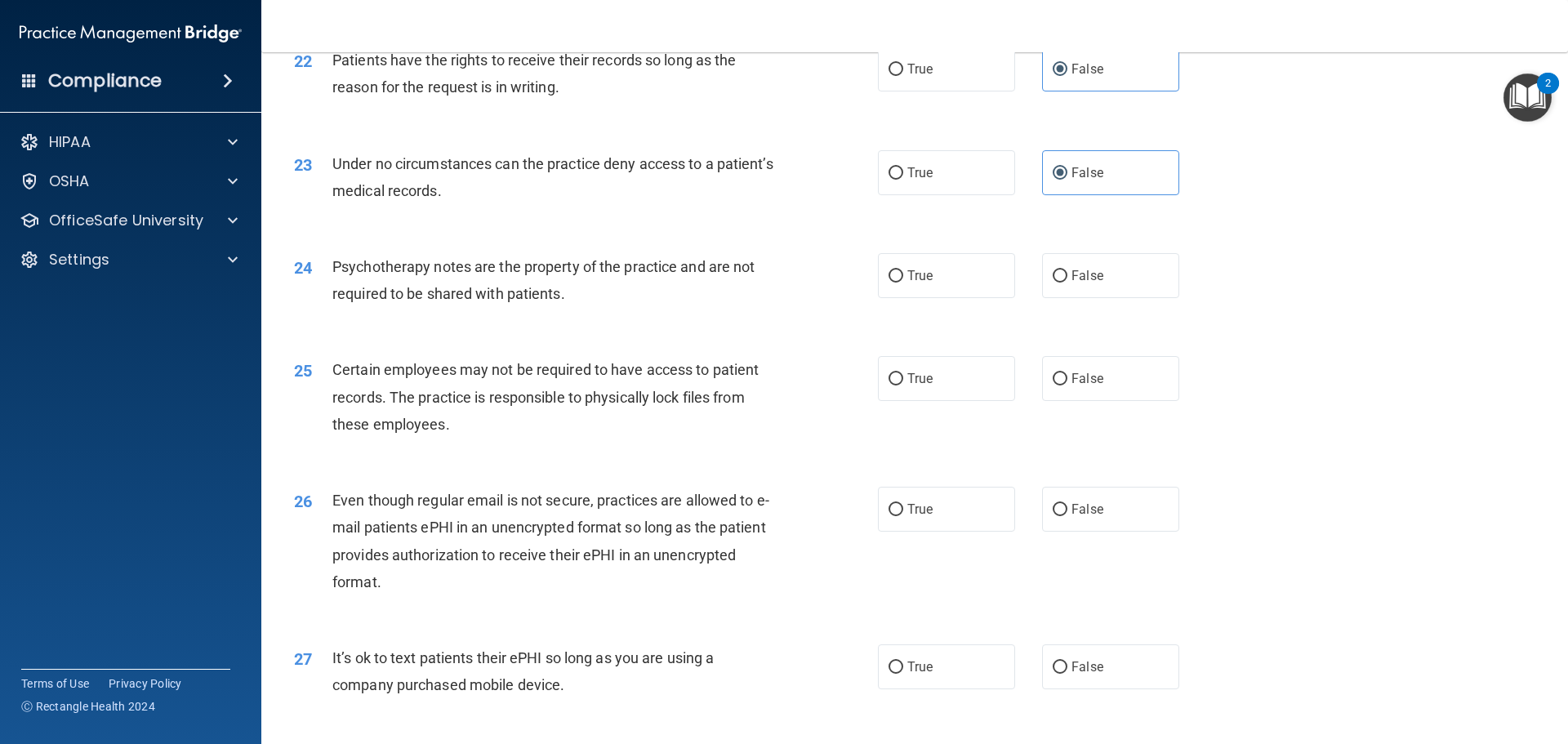
scroll to position [2859, 0]
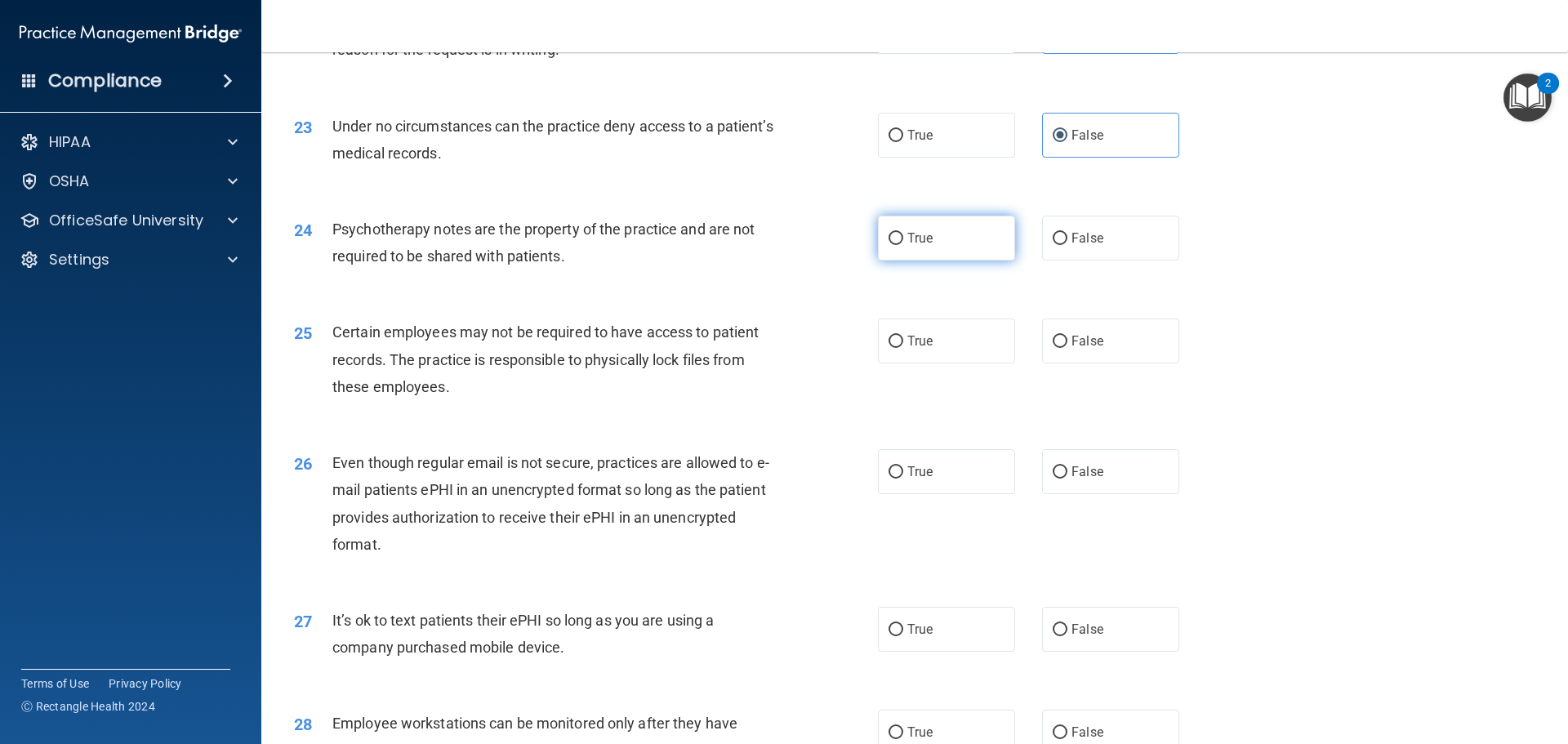
click at [934, 260] on label "True" at bounding box center [946, 238] width 137 height 45
click at [903, 245] on input "True" at bounding box center [896, 239] width 15 height 12
radio input "true"
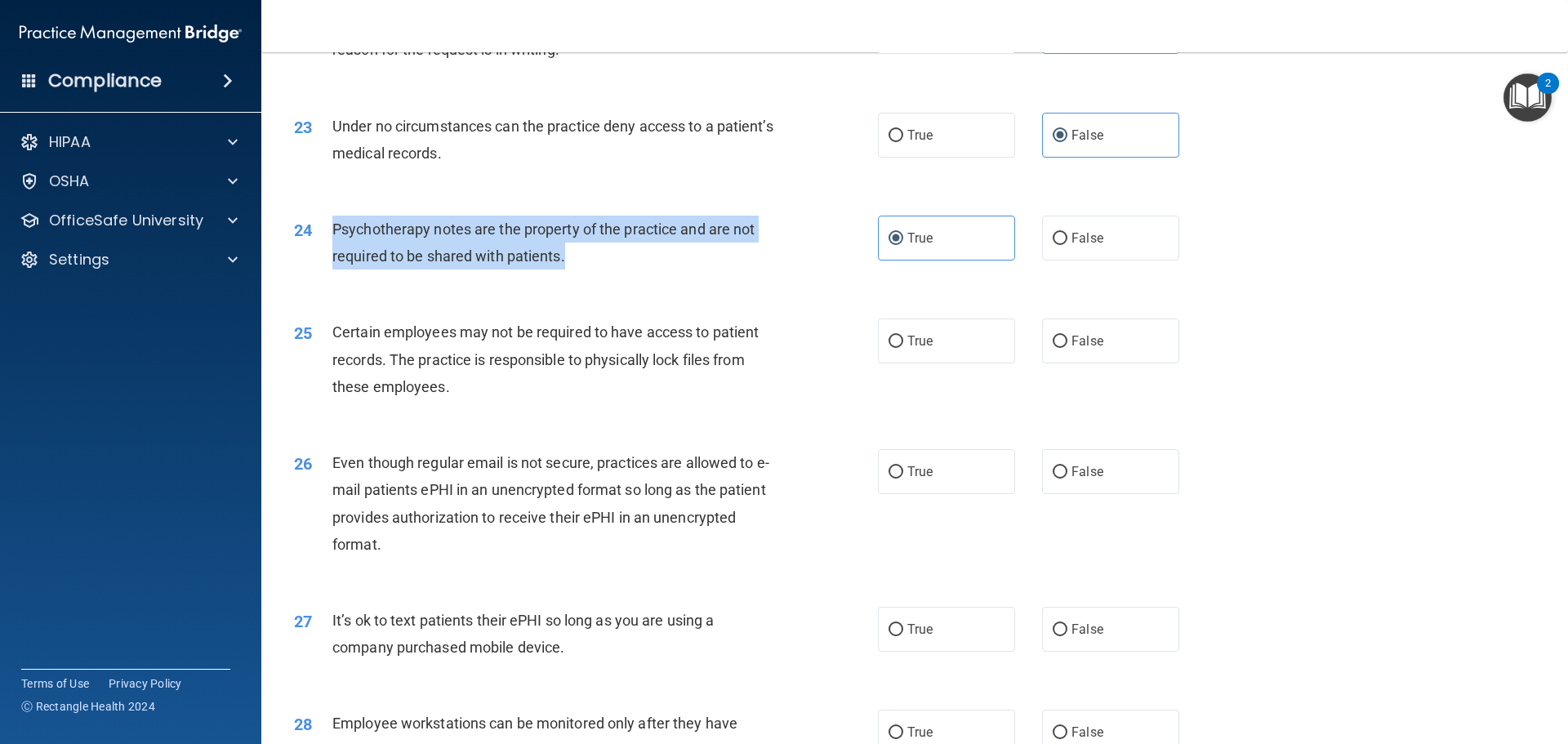
drag, startPoint x: 674, startPoint y: 282, endPoint x: 334, endPoint y: 254, distance: 341.2
click at [334, 254] on div "Psychotherapy notes are the property of the practice and are not required to be…" at bounding box center [561, 242] width 457 height 54
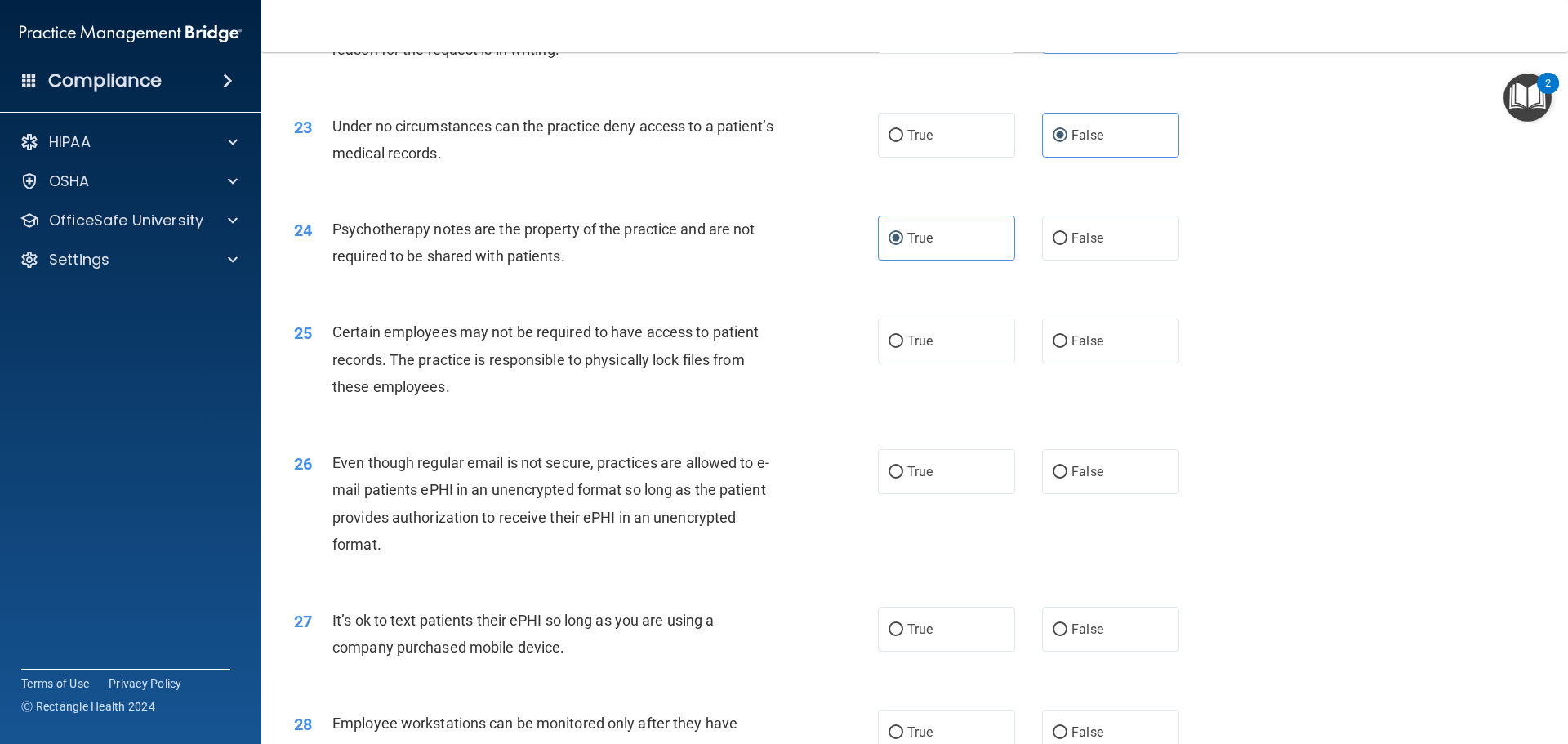
click at [615, 399] on div "Certain employees may not be required to have access to patient records. The pr…" at bounding box center [561, 360] width 457 height 82
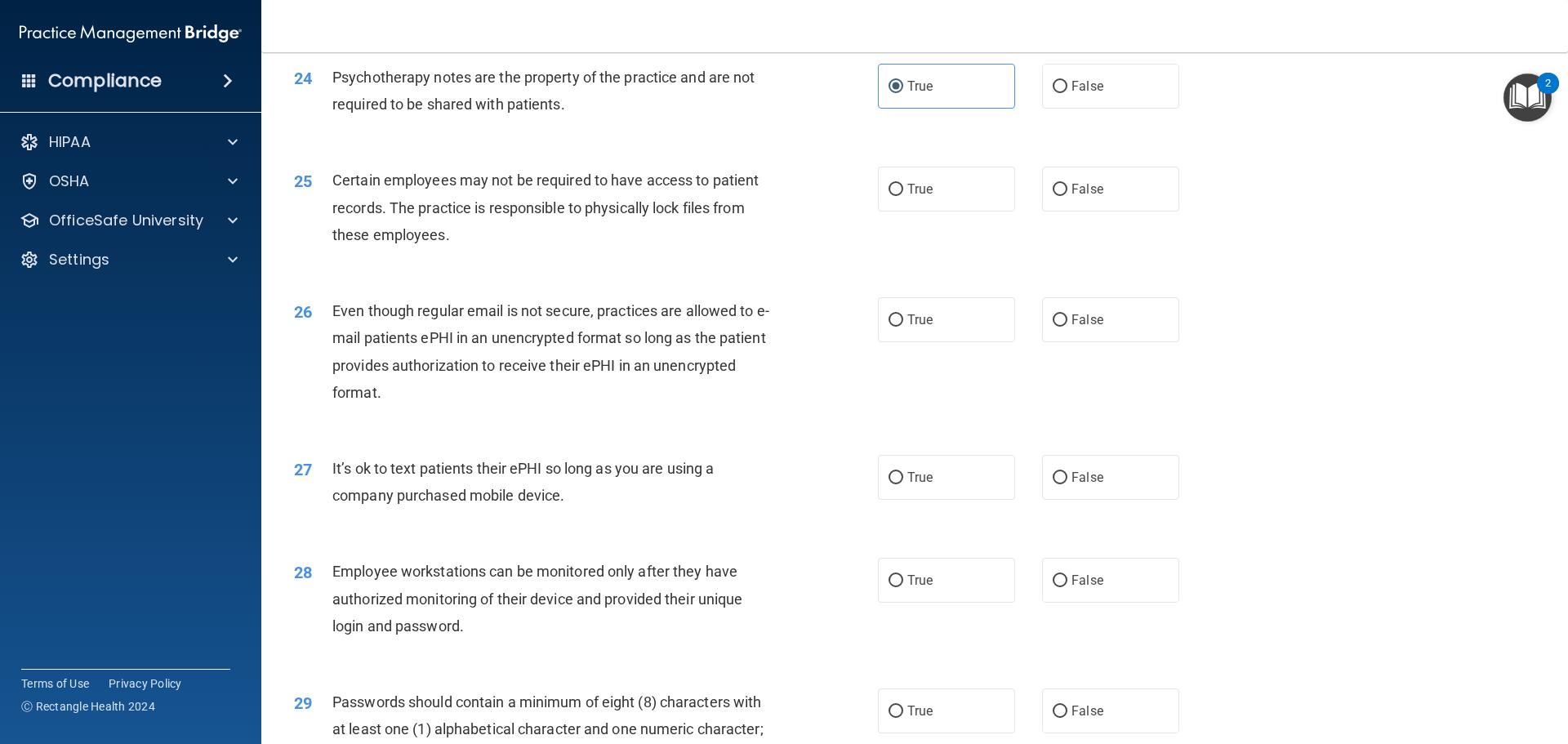
scroll to position [3023, 0]
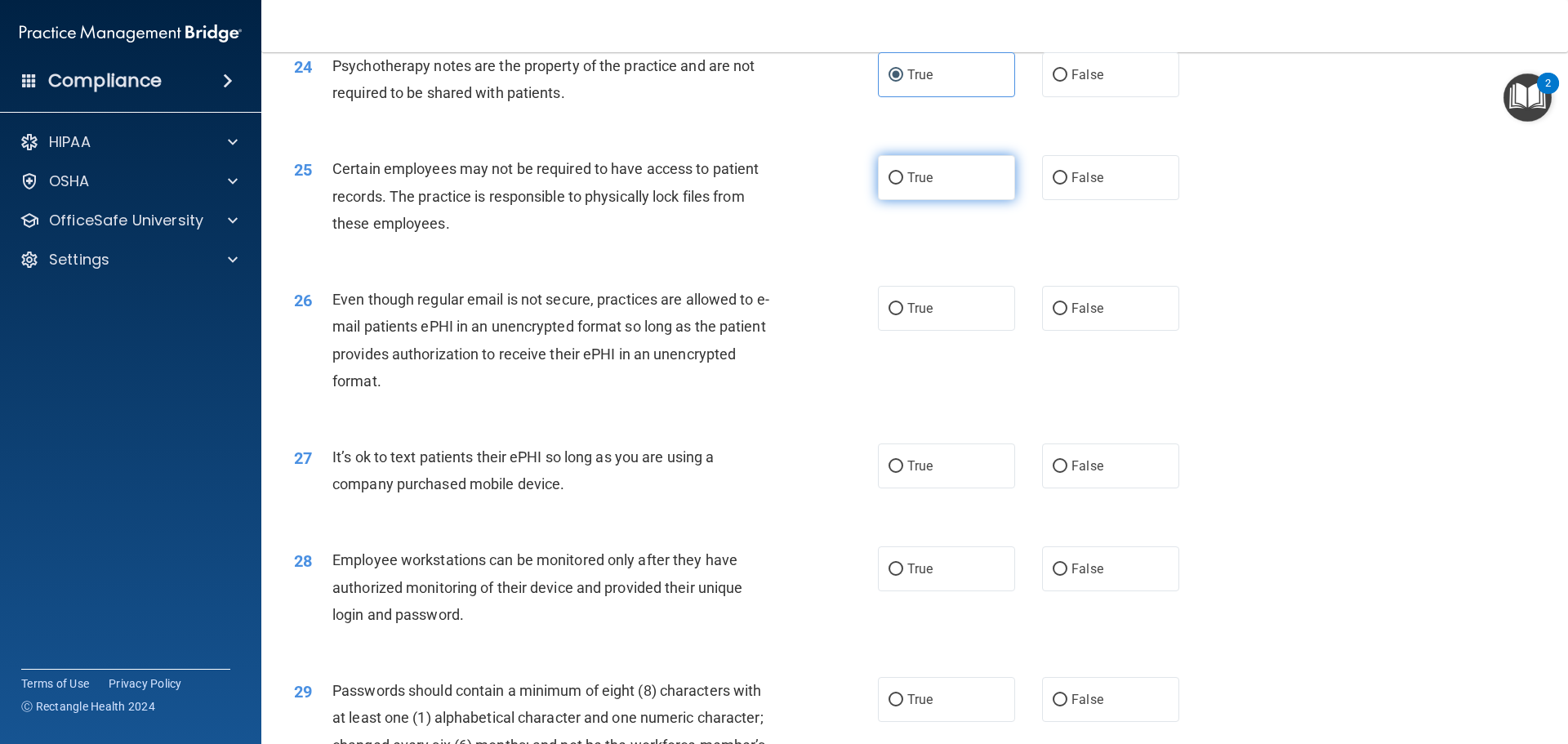
click at [920, 186] on span "True" at bounding box center [919, 177] width 25 height 16
click at [903, 185] on input "True" at bounding box center [896, 178] width 15 height 12
radio input "true"
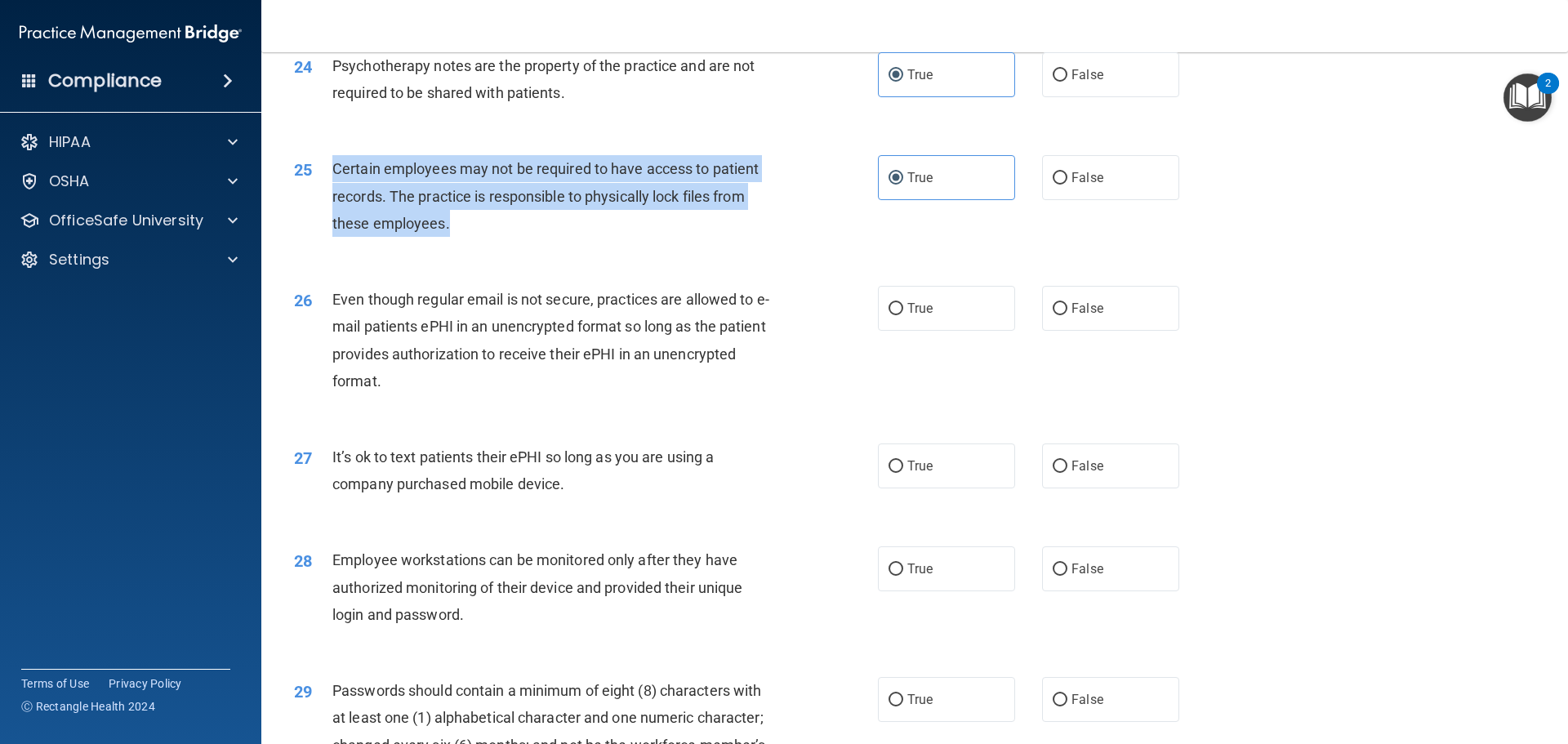
drag, startPoint x: 524, startPoint y: 261, endPoint x: 336, endPoint y: 204, distance: 196.5
click at [336, 204] on div "Certain employees may not be required to have access to patient records. The pr…" at bounding box center [561, 196] width 457 height 82
click at [801, 245] on div "25 Certain employees may not be required to have access to patient records. The…" at bounding box center [585, 200] width 633 height 90
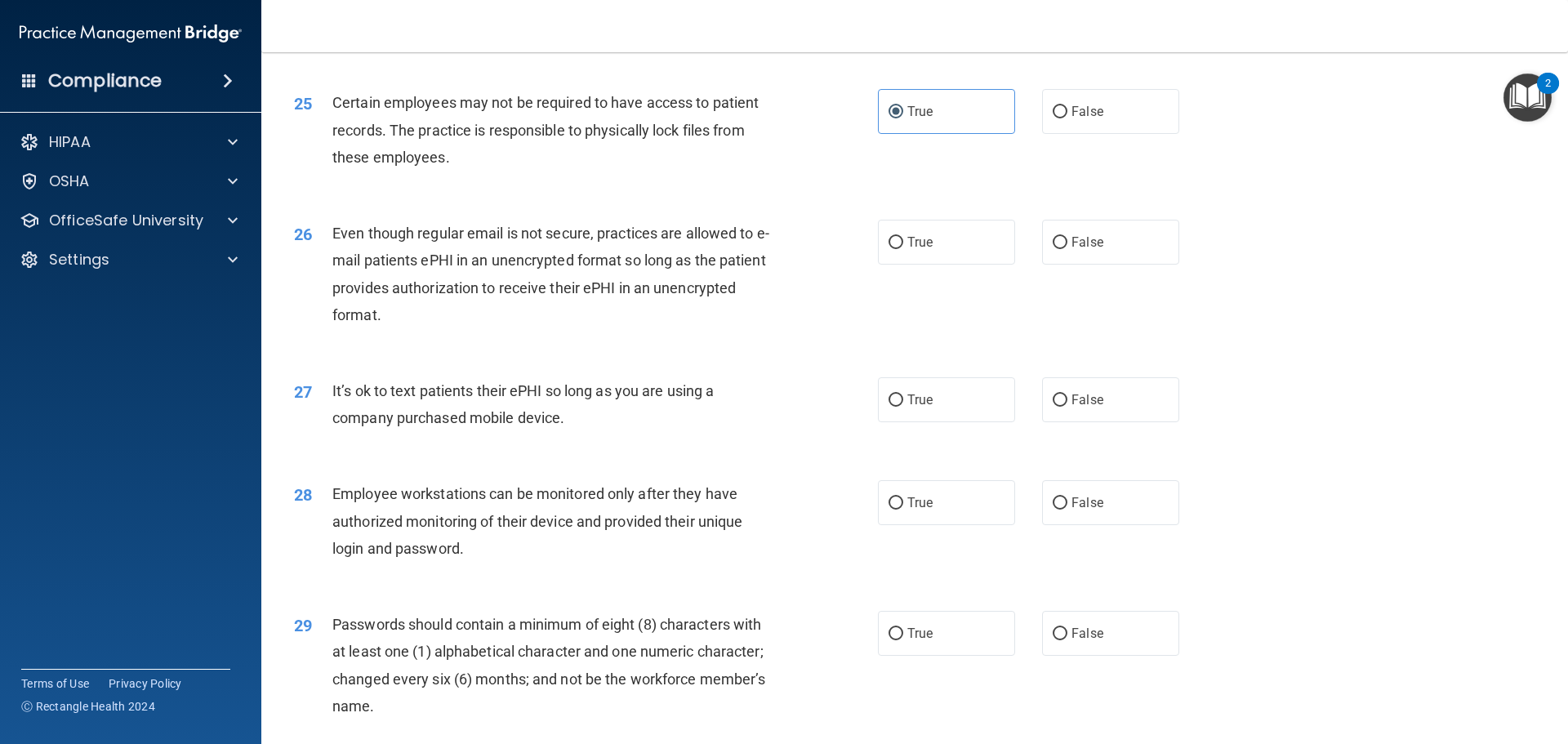
scroll to position [3186, 0]
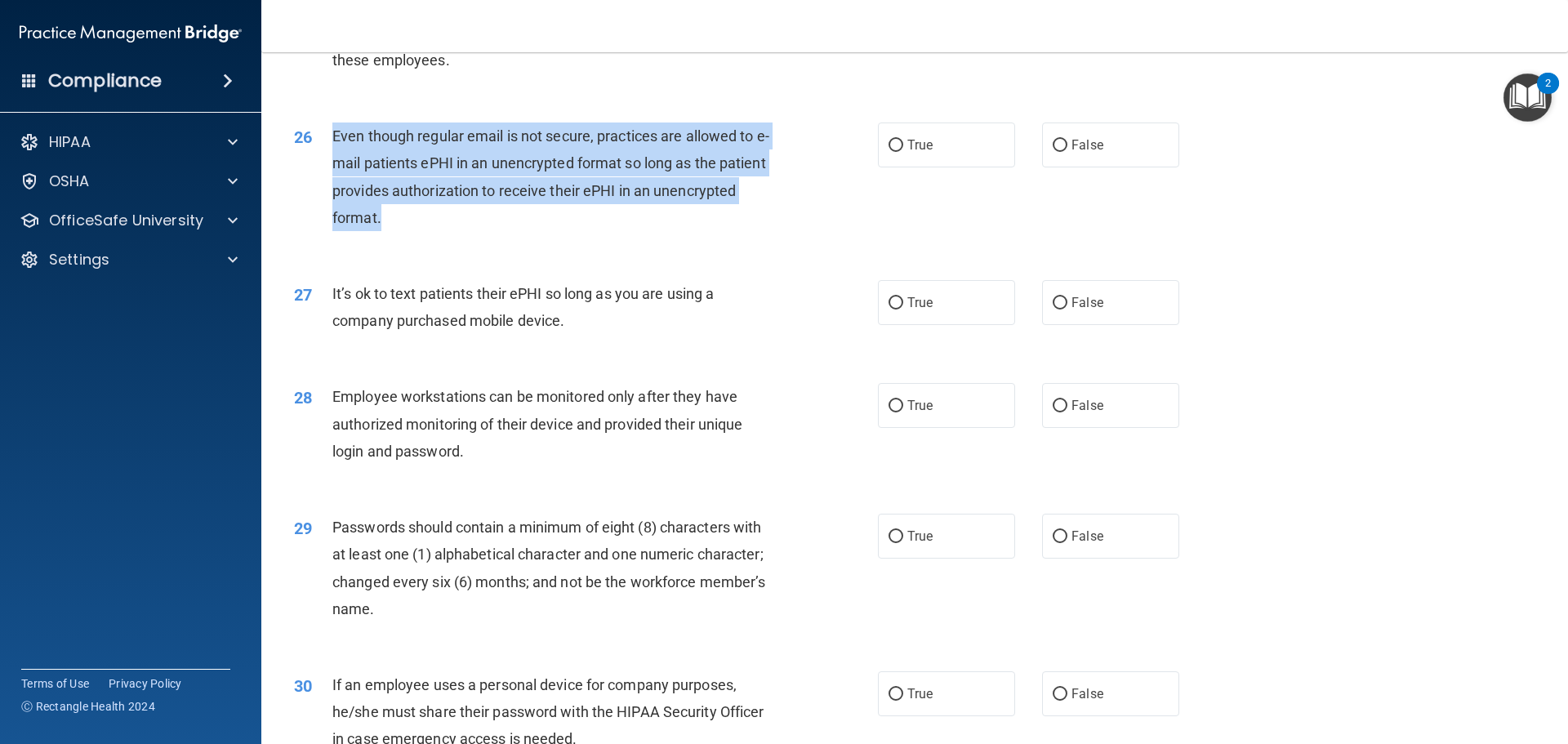
drag, startPoint x: 491, startPoint y: 241, endPoint x: 329, endPoint y: 166, distance: 178.5
click at [329, 166] on div "26 Even though regular email is not secure, practices are allowed to e-mail pat…" at bounding box center [585, 180] width 633 height 117
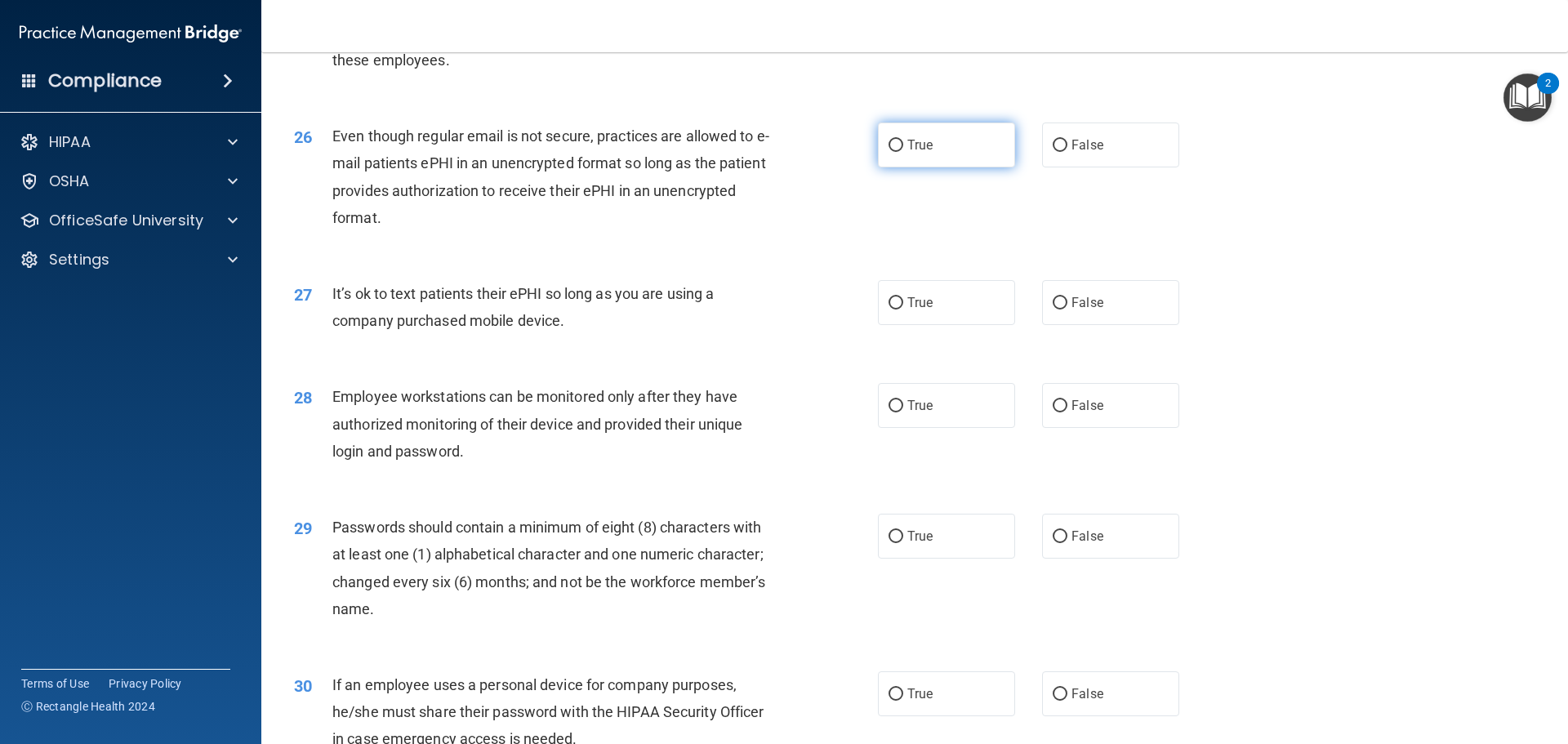
click at [908, 168] on label "True" at bounding box center [946, 145] width 137 height 45
click at [903, 152] on input "True" at bounding box center [896, 145] width 15 height 12
radio input "true"
click at [843, 212] on div "26 Even though regular email is not secure, practices are allowed to e-mail pat…" at bounding box center [585, 180] width 633 height 117
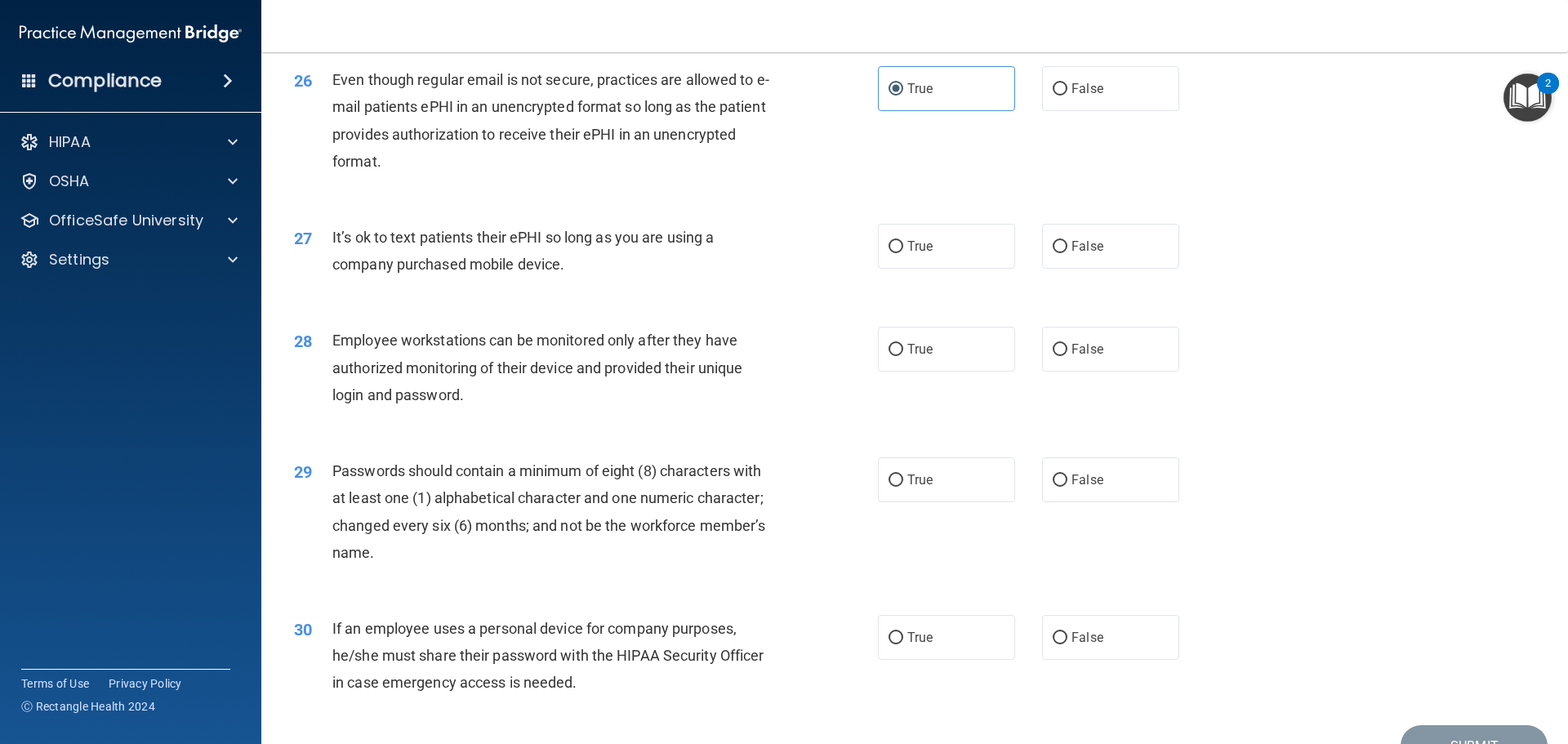
scroll to position [3267, 0]
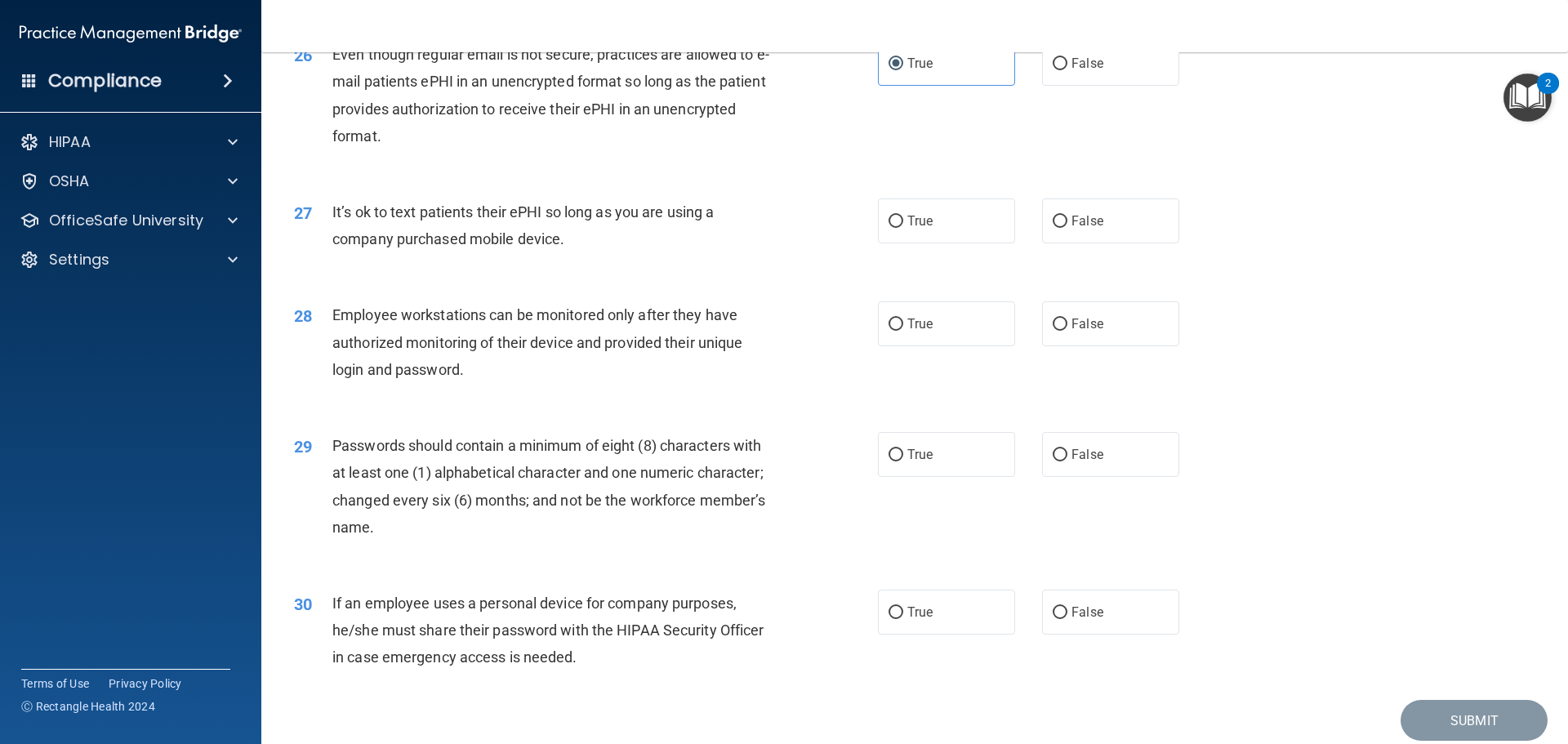
drag, startPoint x: 585, startPoint y: 259, endPoint x: 317, endPoint y: 243, distance: 268.5
click at [317, 243] on div "27 It’s ok to text patients their ePHI so long as you are using a company purch…" at bounding box center [585, 229] width 633 height 62
click at [805, 234] on div "27 It’s ok to text patients their ePHI so long as you are using a company purch…" at bounding box center [585, 229] width 633 height 62
click at [1080, 228] on span "False" at bounding box center [1087, 221] width 32 height 16
click at [1067, 227] on input "False" at bounding box center [1060, 221] width 15 height 12
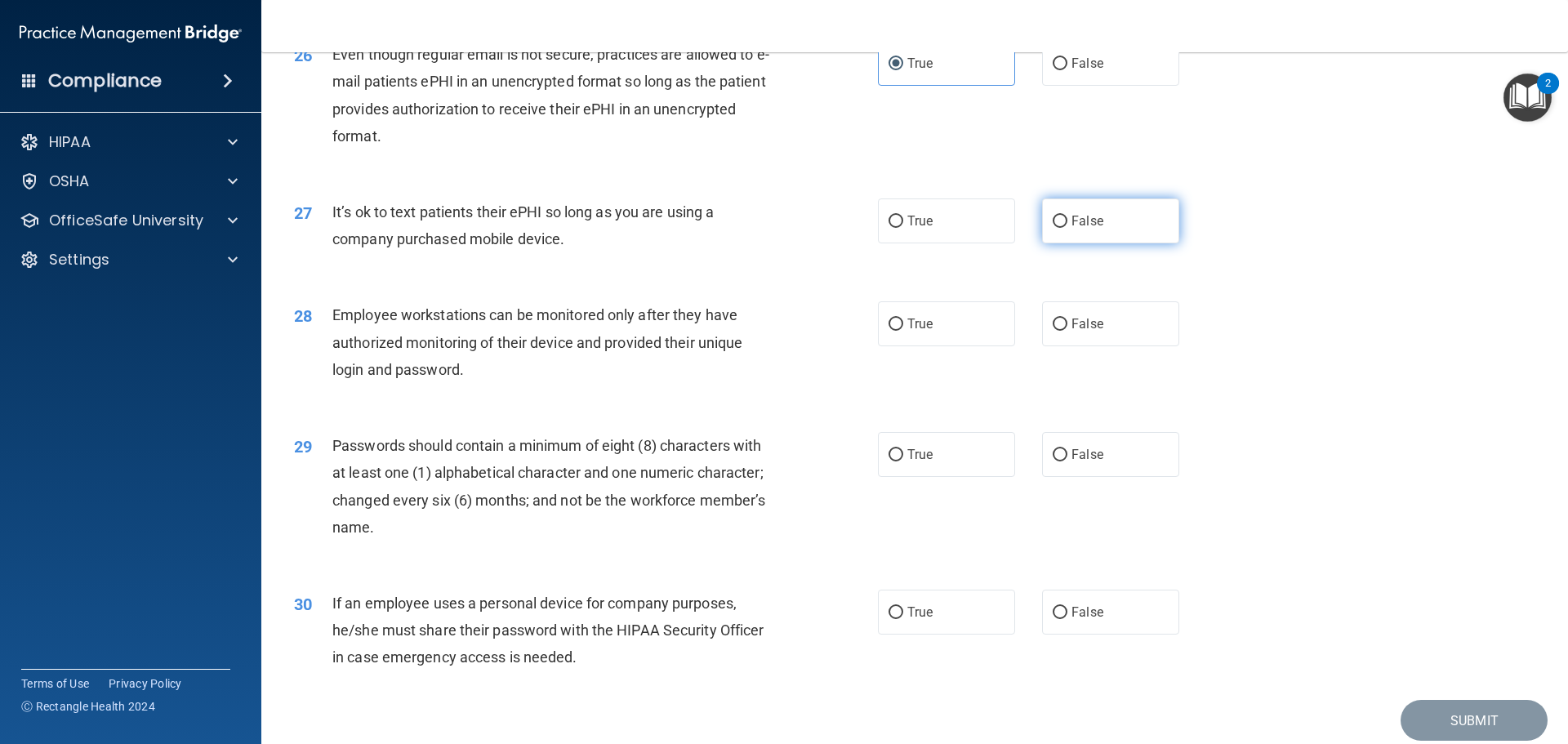
radio input "true"
click at [929, 241] on label "True" at bounding box center [946, 221] width 137 height 45
click at [903, 227] on input "True" at bounding box center [896, 221] width 15 height 12
radio input "true"
radio input "false"
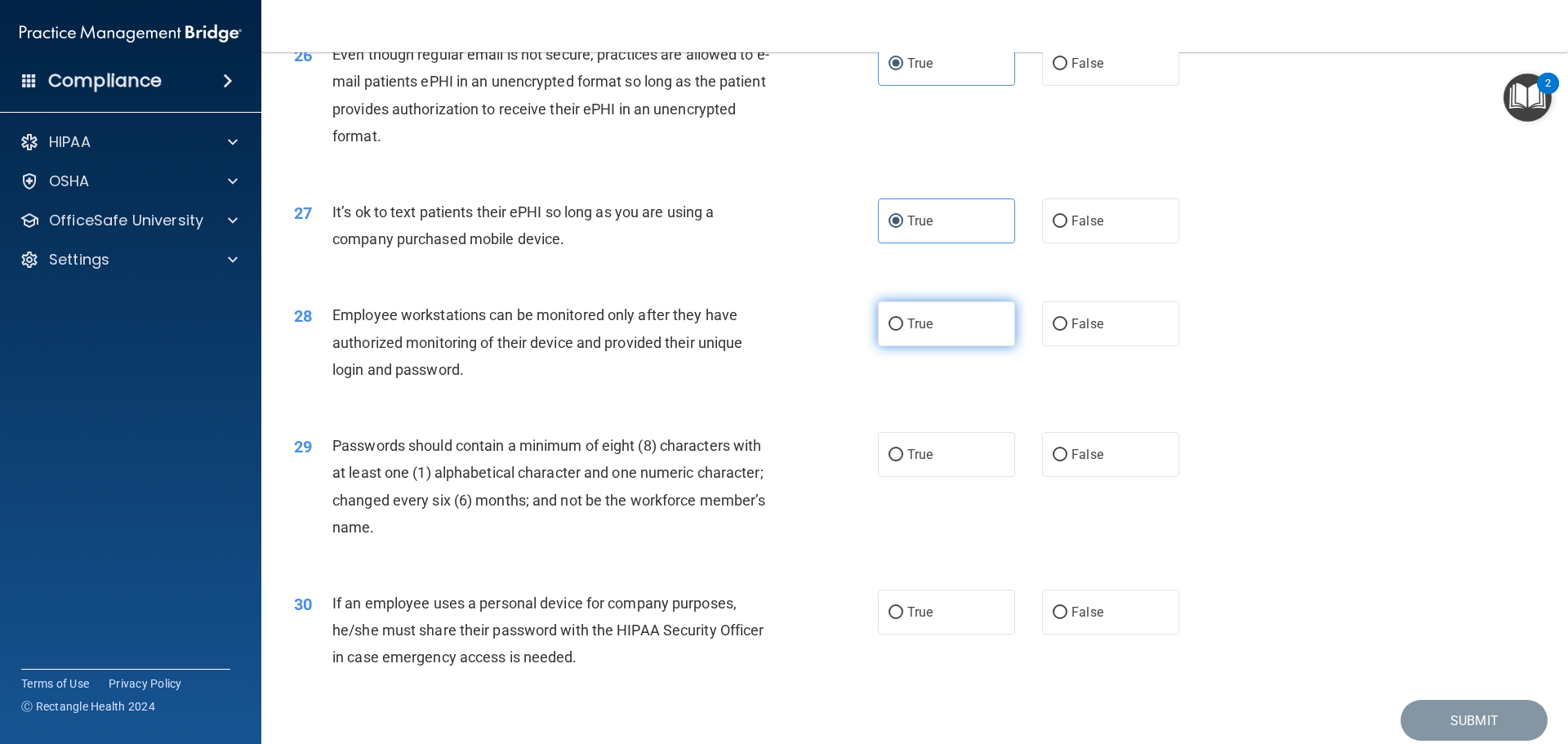
click at [891, 331] on input "True" at bounding box center [896, 324] width 15 height 12
radio input "true"
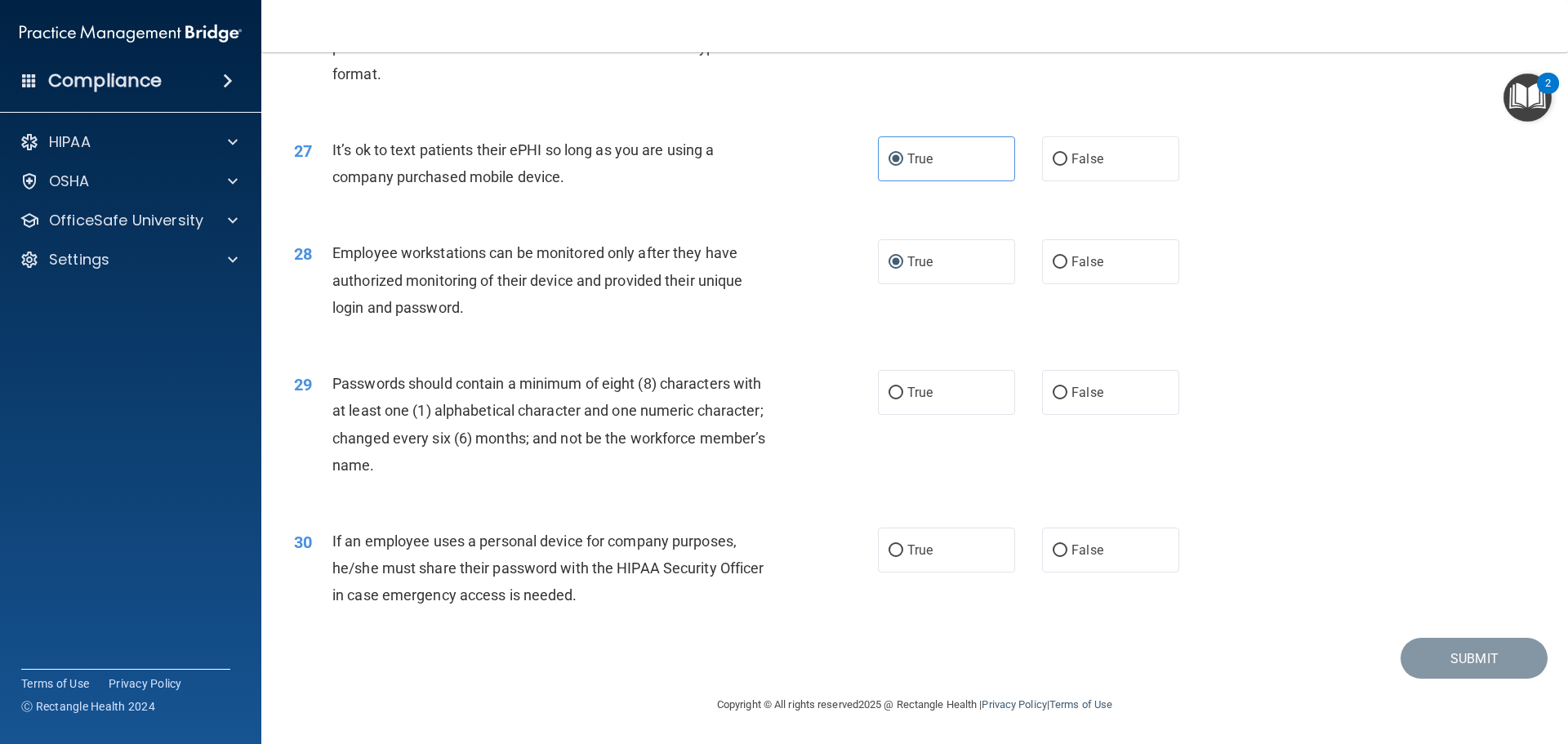
scroll to position [3356, 0]
click at [926, 396] on span "True" at bounding box center [919, 393] width 25 height 16
click at [903, 396] on input "True" at bounding box center [896, 393] width 15 height 12
radio input "true"
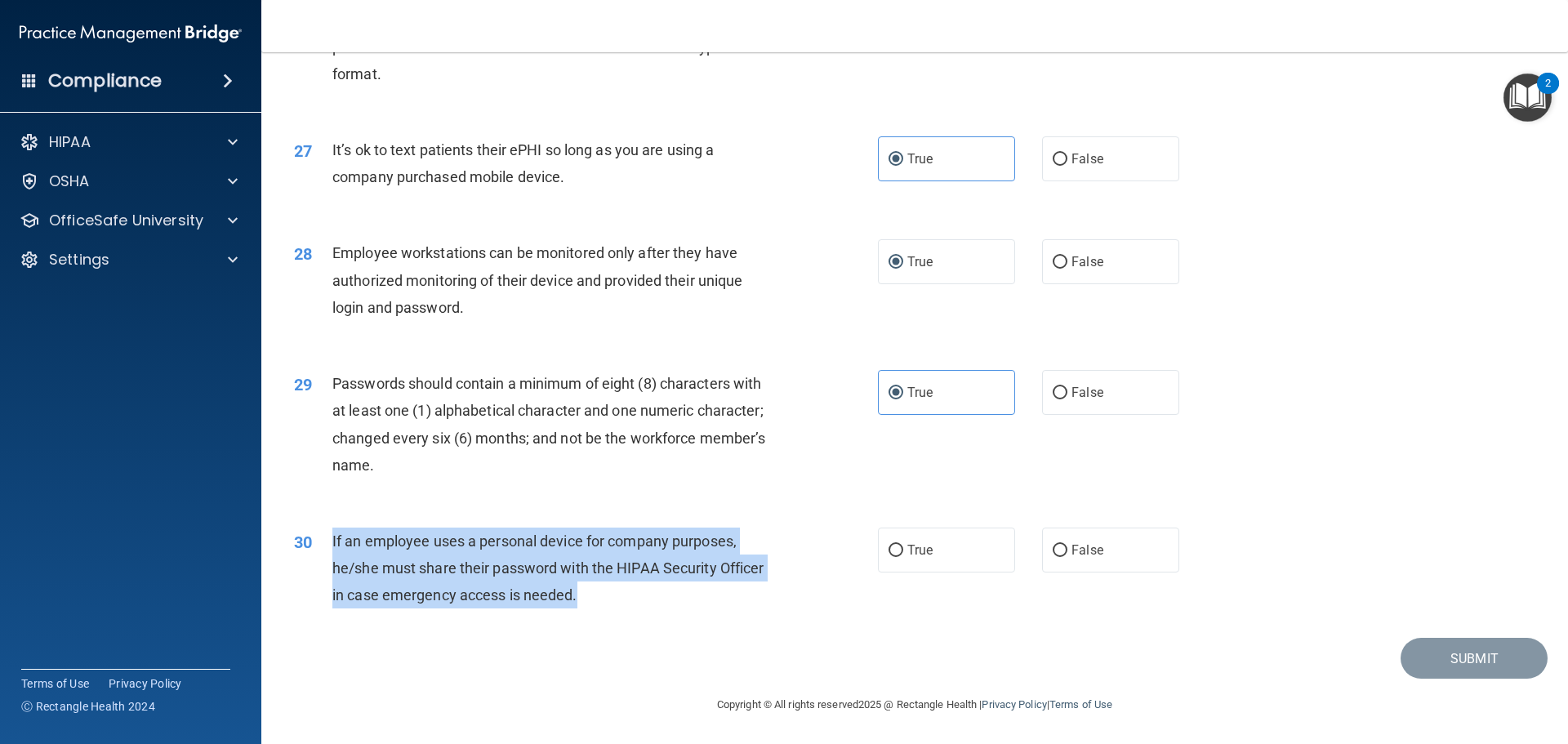
drag, startPoint x: 613, startPoint y: 597, endPoint x: 331, endPoint y: 545, distance: 286.8
click at [331, 545] on div "30 If an employee uses a personal device for company purposes, he/she must shar…" at bounding box center [585, 572] width 633 height 90
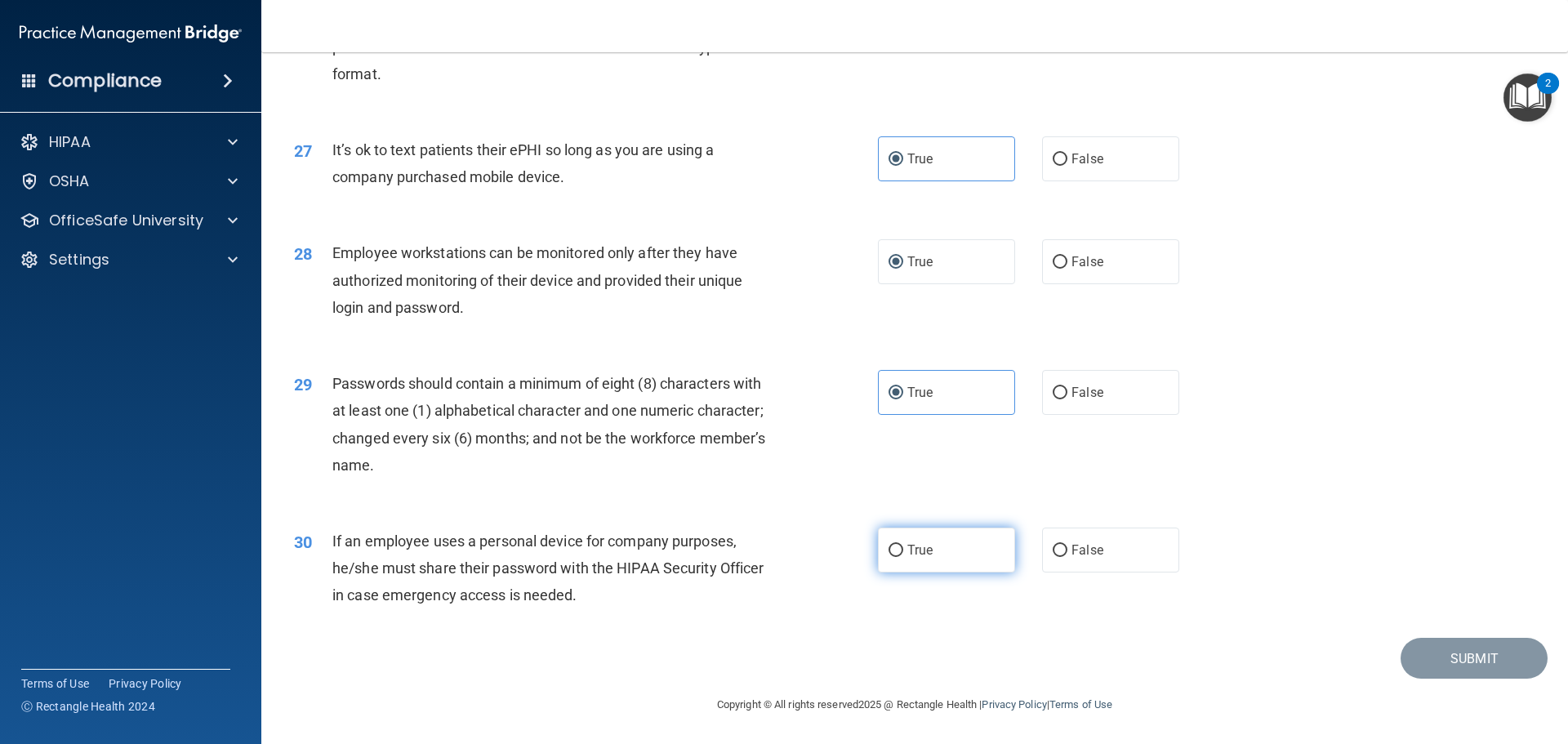
drag, startPoint x: 977, startPoint y: 552, endPoint x: 956, endPoint y: 544, distance: 22.5
click at [977, 552] on label "True" at bounding box center [946, 550] width 137 height 45
click at [903, 552] on input "True" at bounding box center [896, 550] width 15 height 12
radio input "true"
click at [840, 450] on div "29 Passwords should contain a minimum of eight (8) characters with at least one…" at bounding box center [585, 428] width 633 height 117
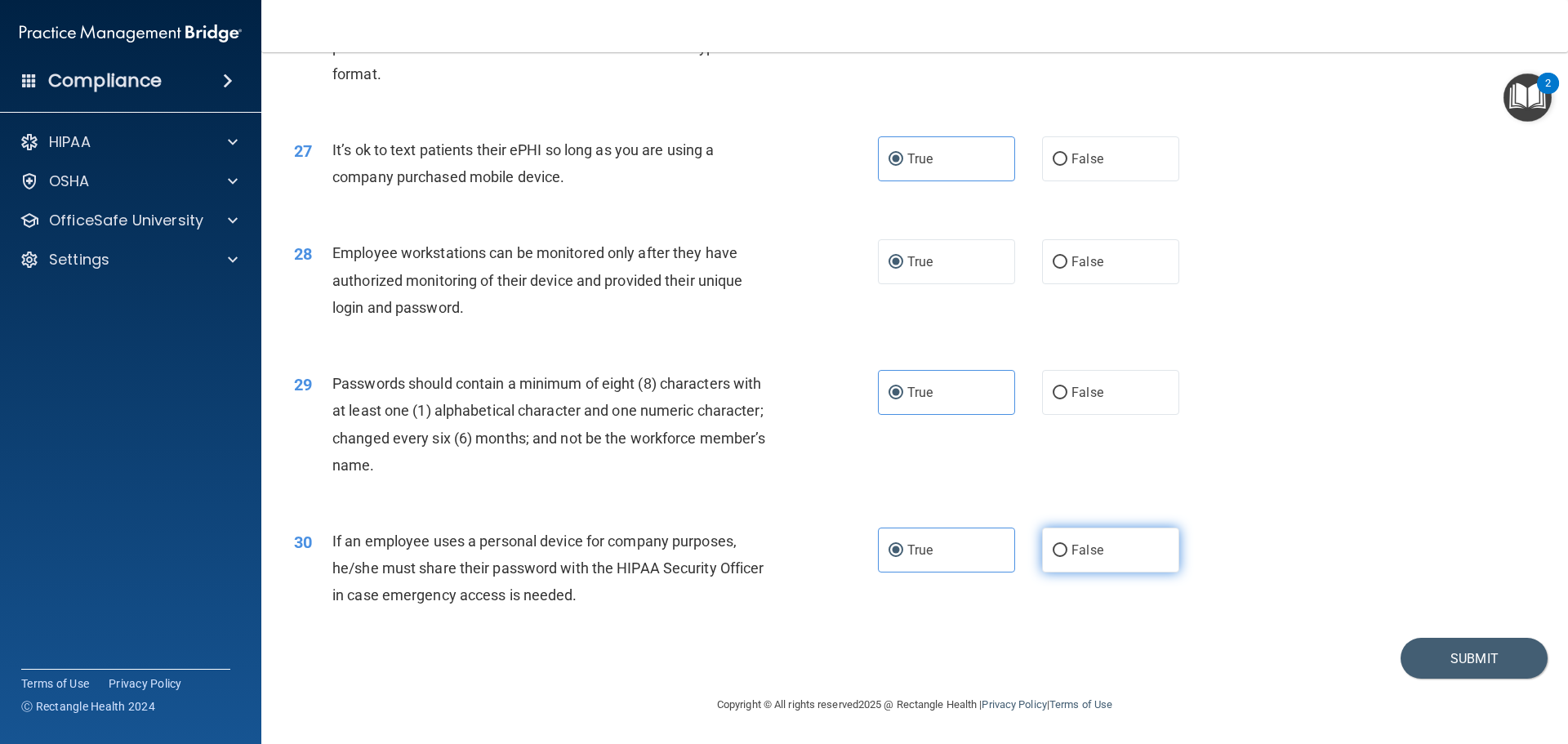
click at [1097, 543] on label "False" at bounding box center [1110, 550] width 137 height 45
click at [1067, 544] on input "False" at bounding box center [1060, 550] width 15 height 12
radio input "true"
radio input "false"
click at [1413, 655] on button "Submit" at bounding box center [1475, 658] width 147 height 42
